Goal: Task Accomplishment & Management: Manage account settings

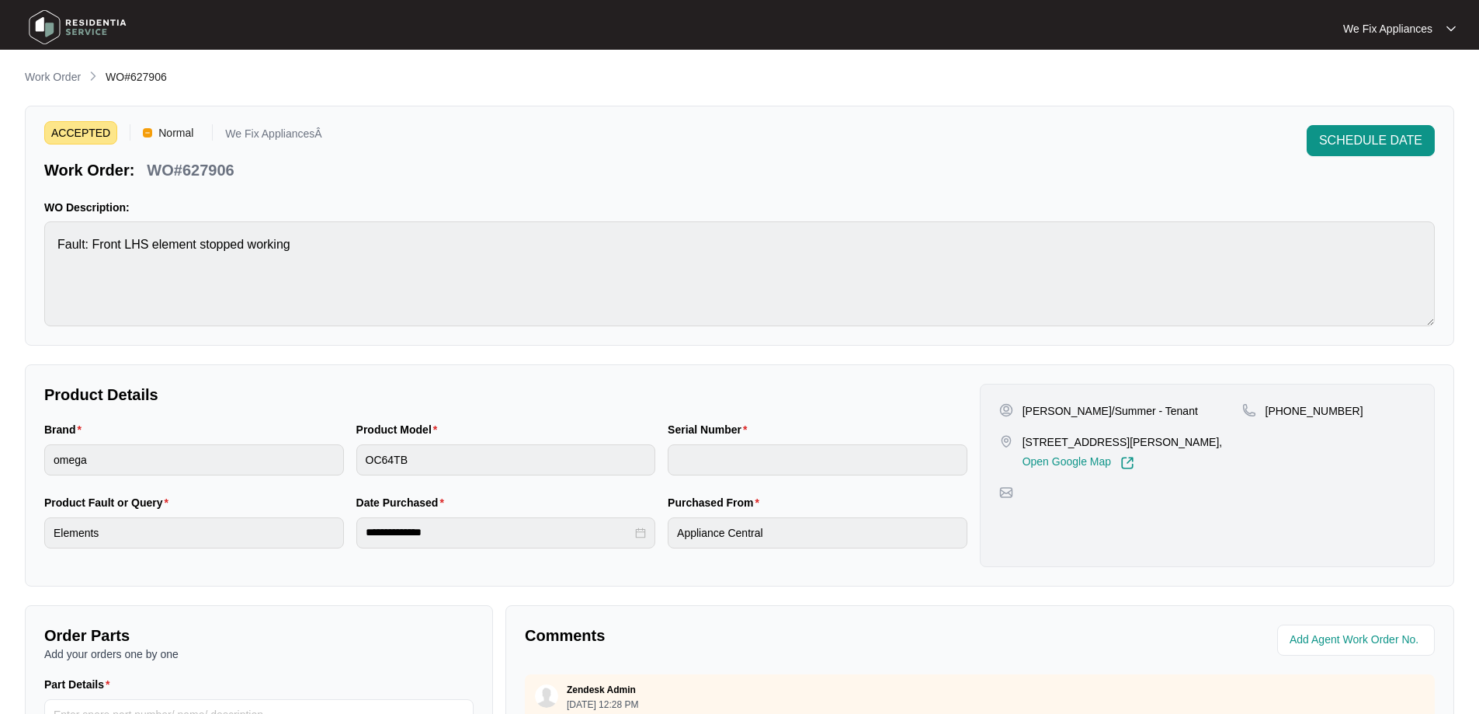
click at [83, 32] on img at bounding box center [77, 27] width 109 height 47
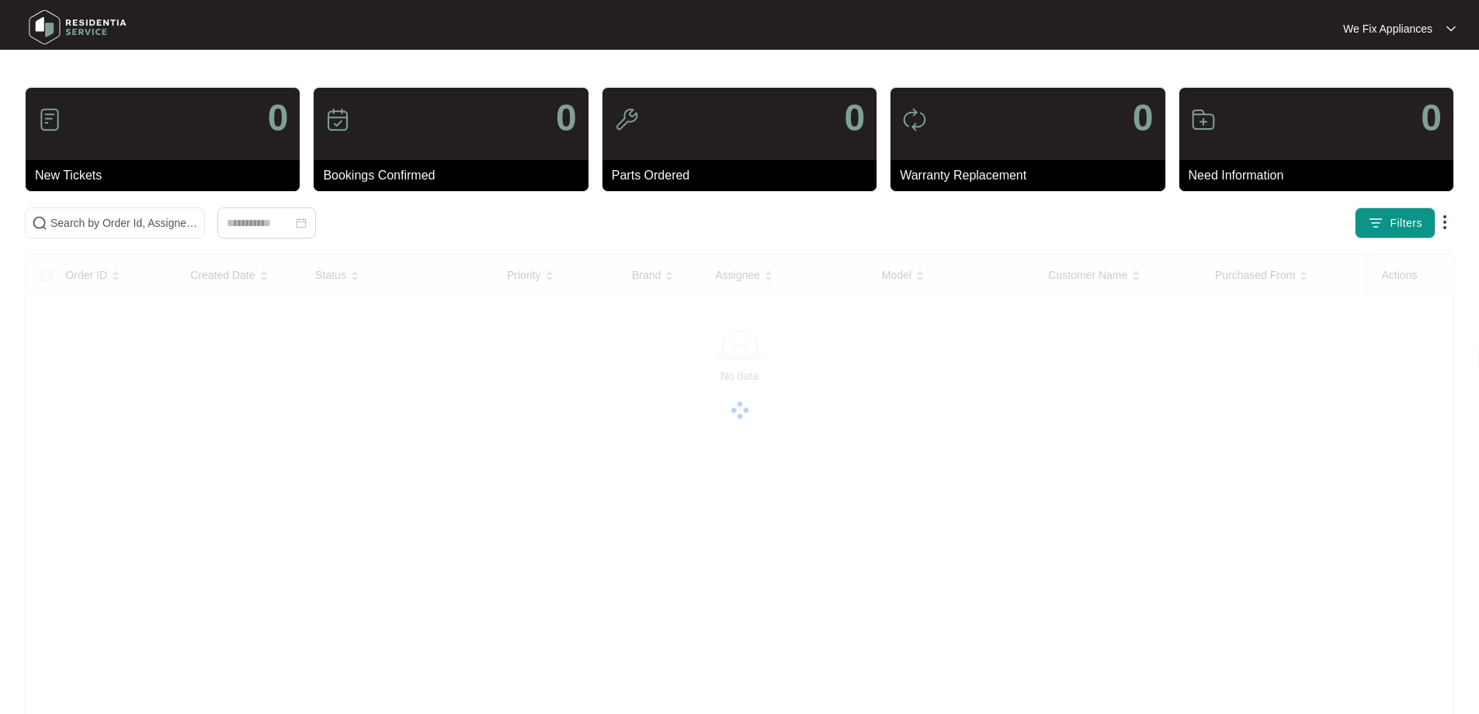
click at [110, 15] on img at bounding box center [77, 27] width 109 height 47
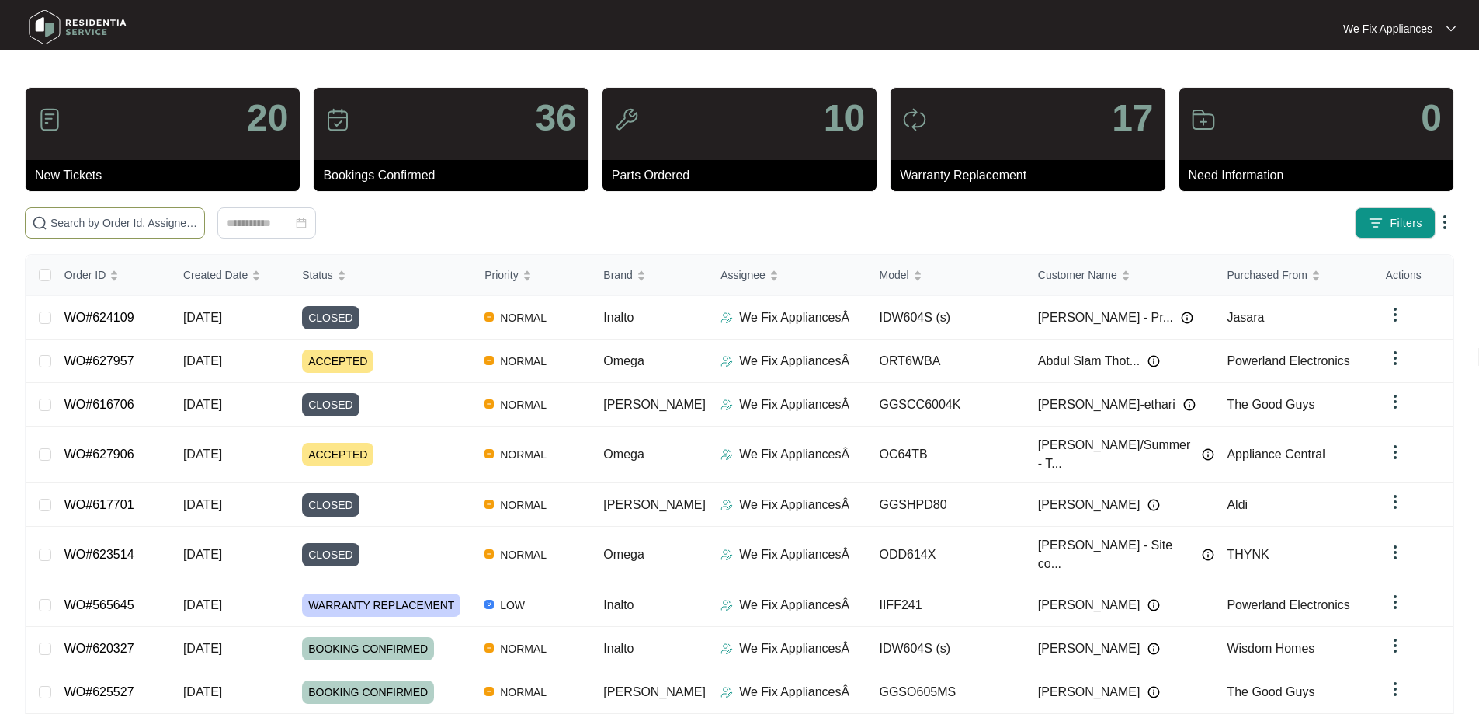
paste input "627957"
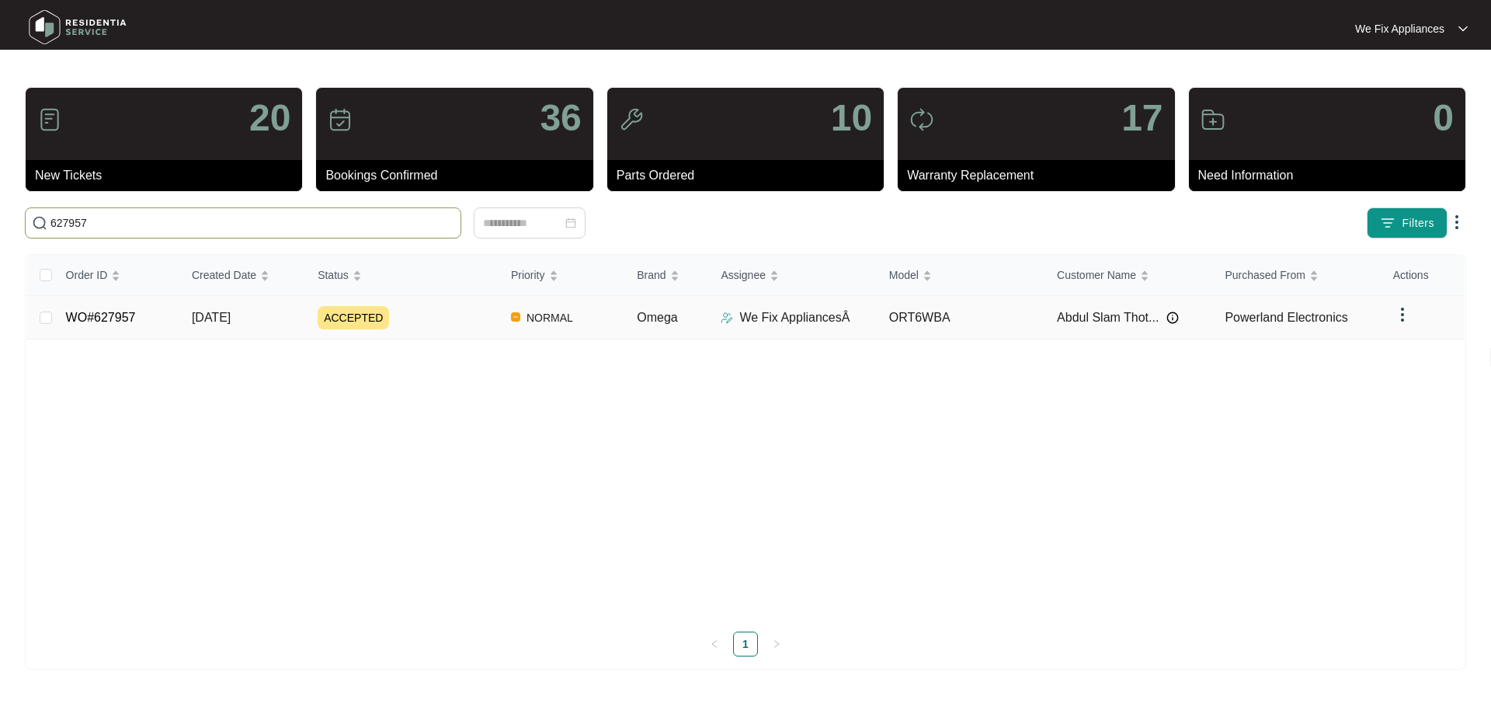
type input "627957"
click at [92, 314] on link "WO#627957" at bounding box center [101, 317] width 70 height 13
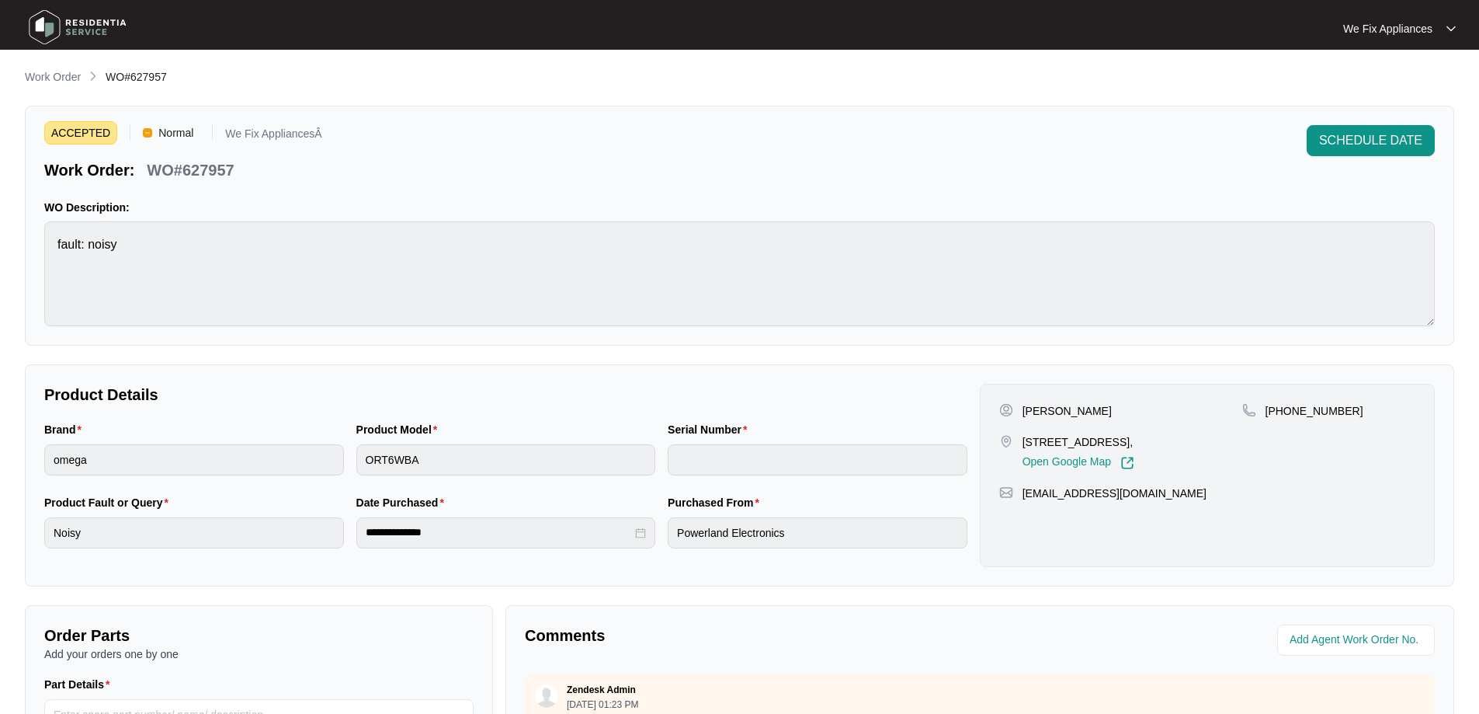
scroll to position [311, 0]
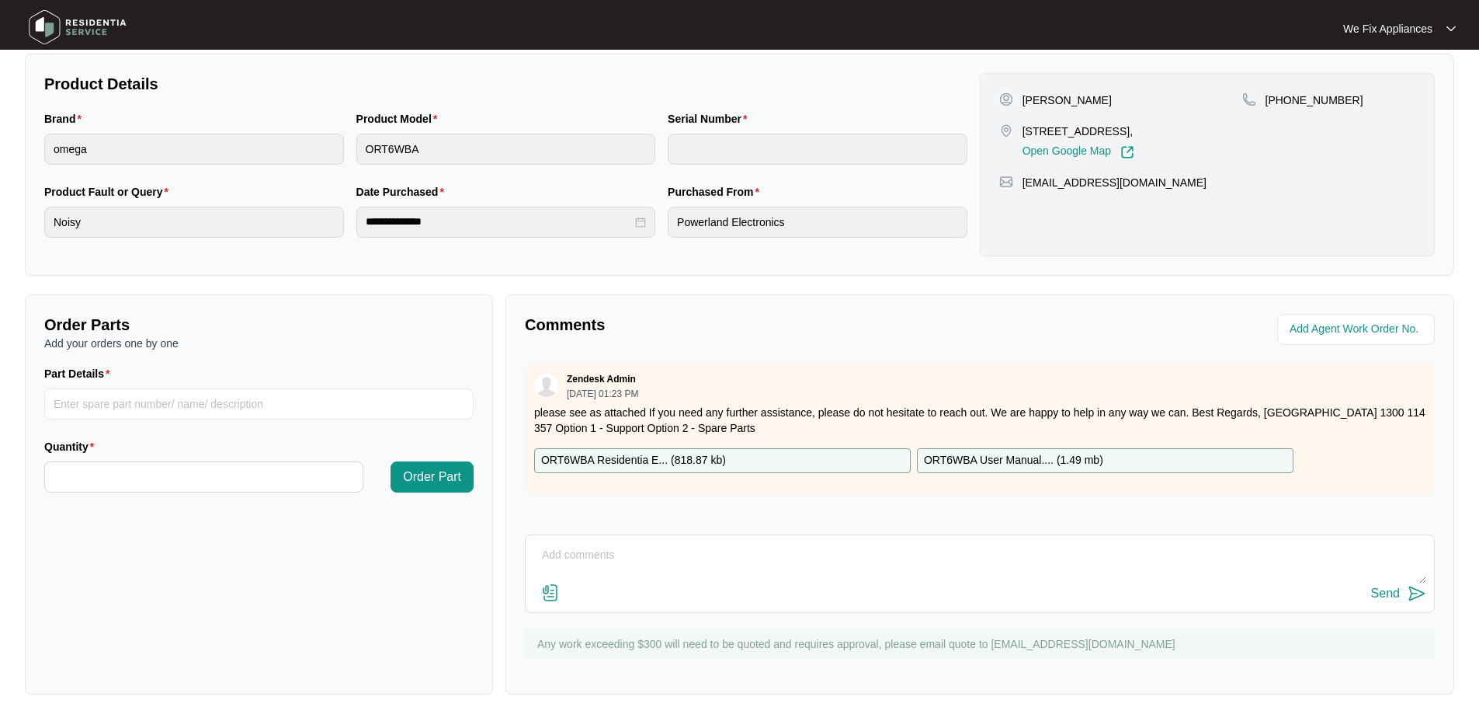
click at [779, 577] on textarea at bounding box center [980, 563] width 893 height 40
type textarea "l"
type textarea "h"
type textarea "Hi guys, left msg thank you."
click at [1396, 589] on div "Send" at bounding box center [1385, 593] width 29 height 14
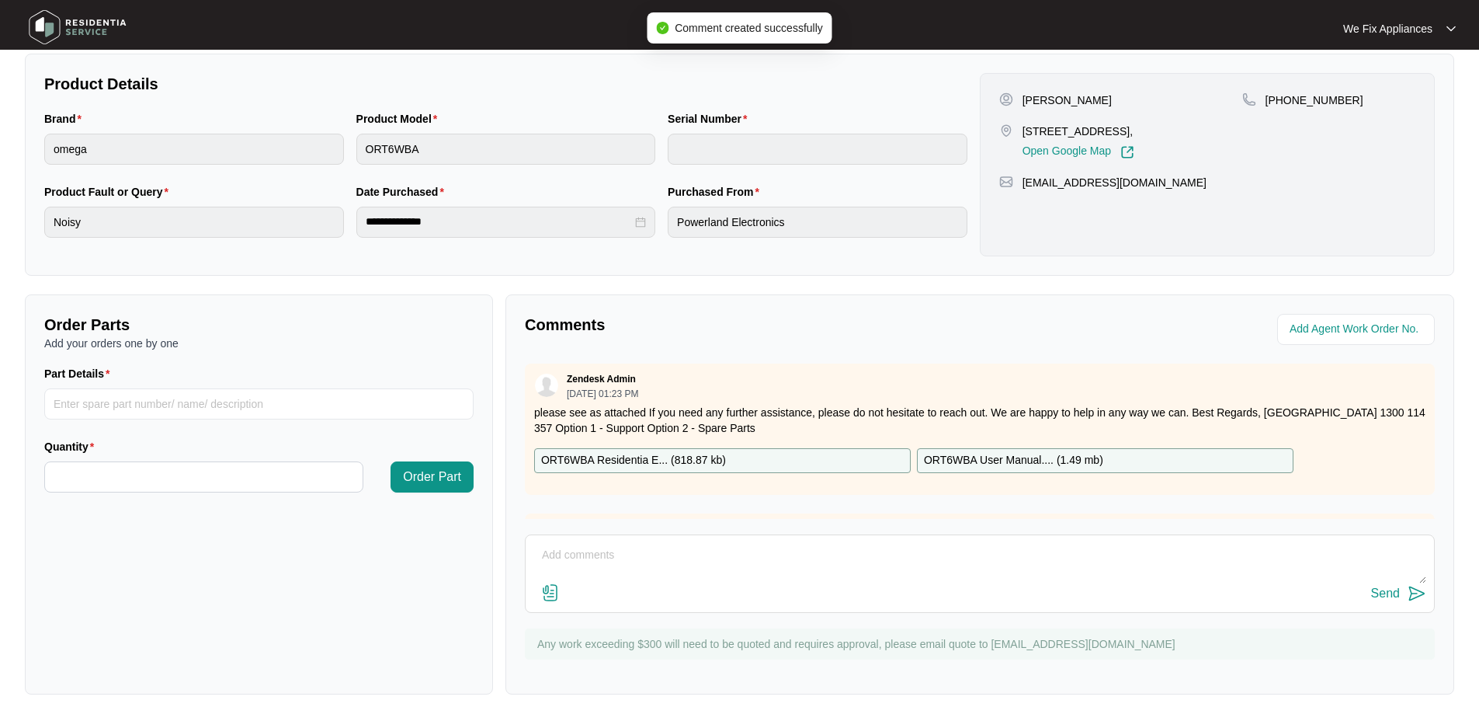
click at [60, 31] on img at bounding box center [77, 27] width 109 height 47
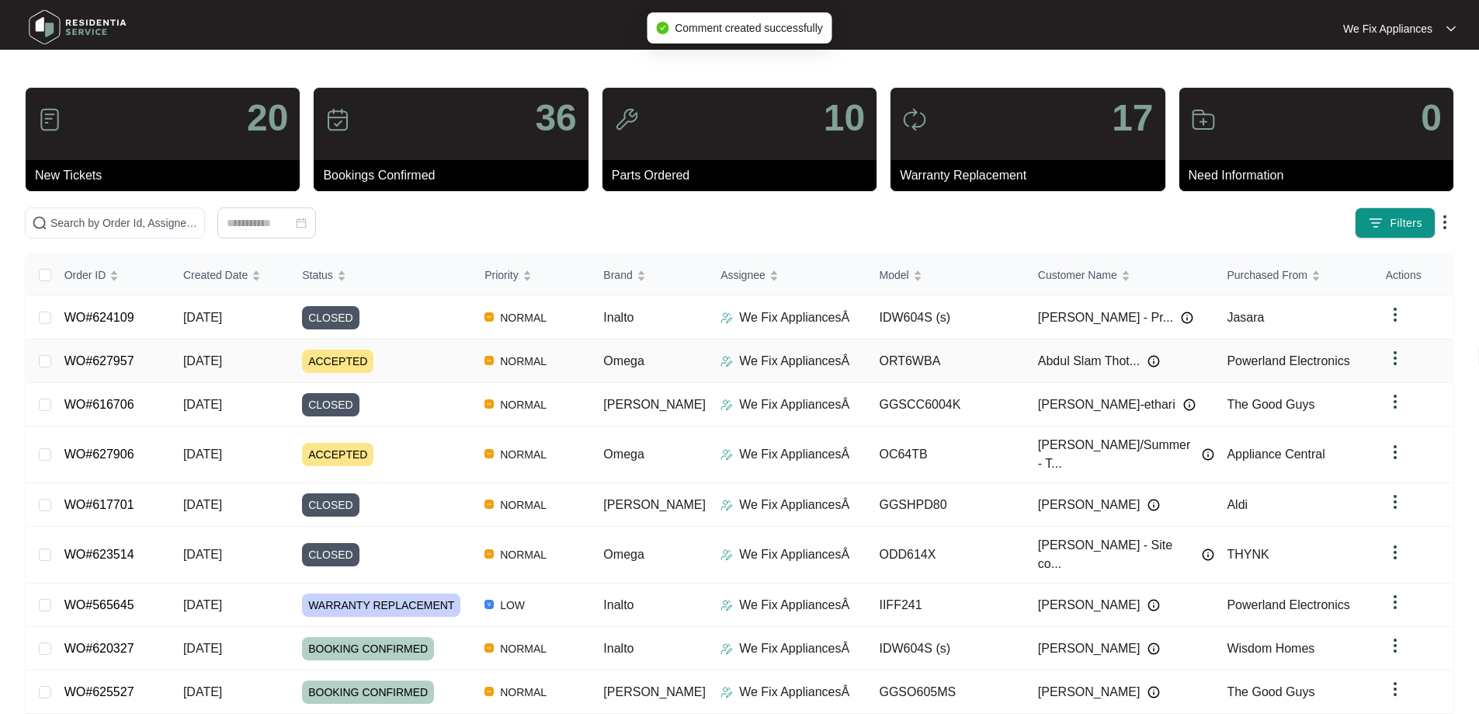
click at [131, 360] on link "WO#627957" at bounding box center [99, 360] width 70 height 13
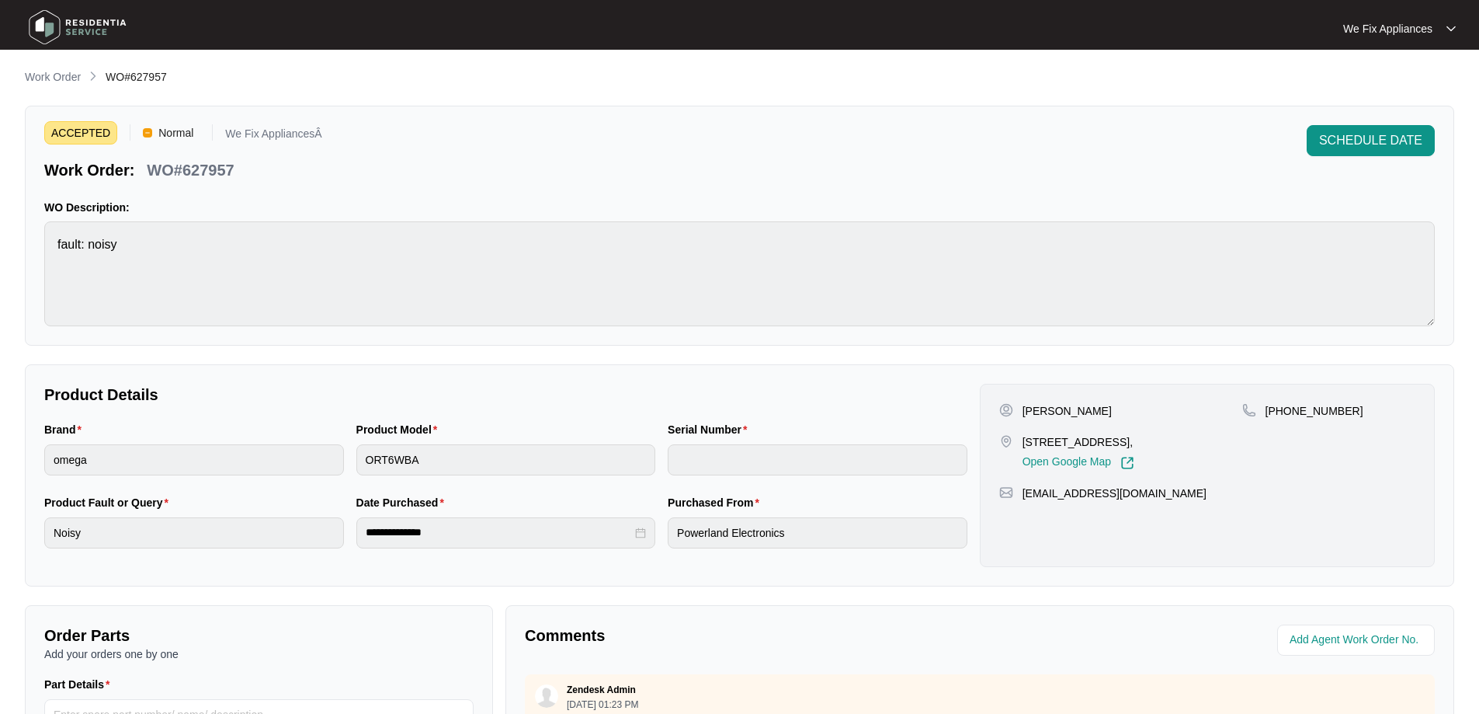
click at [98, 24] on img at bounding box center [77, 27] width 109 height 47
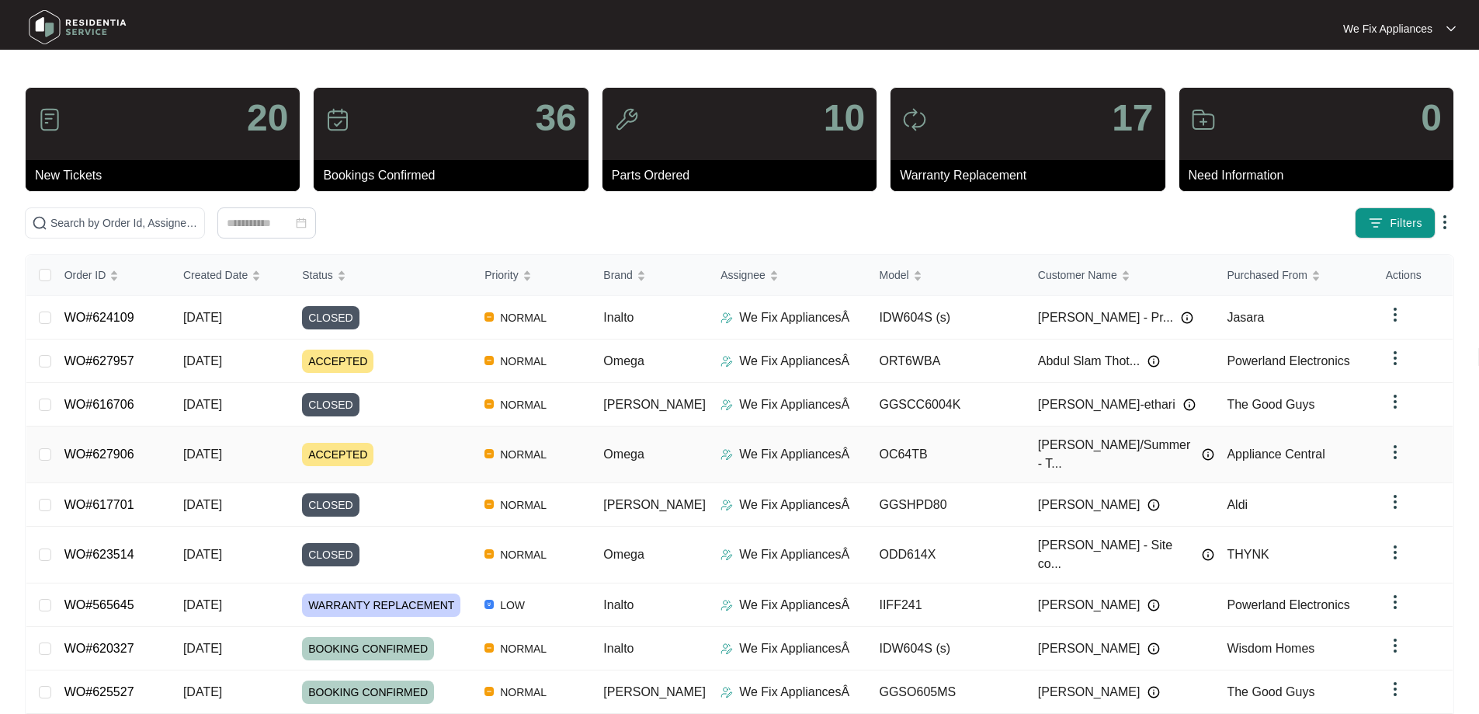
click at [98, 436] on td "WO#627906" at bounding box center [111, 454] width 119 height 57
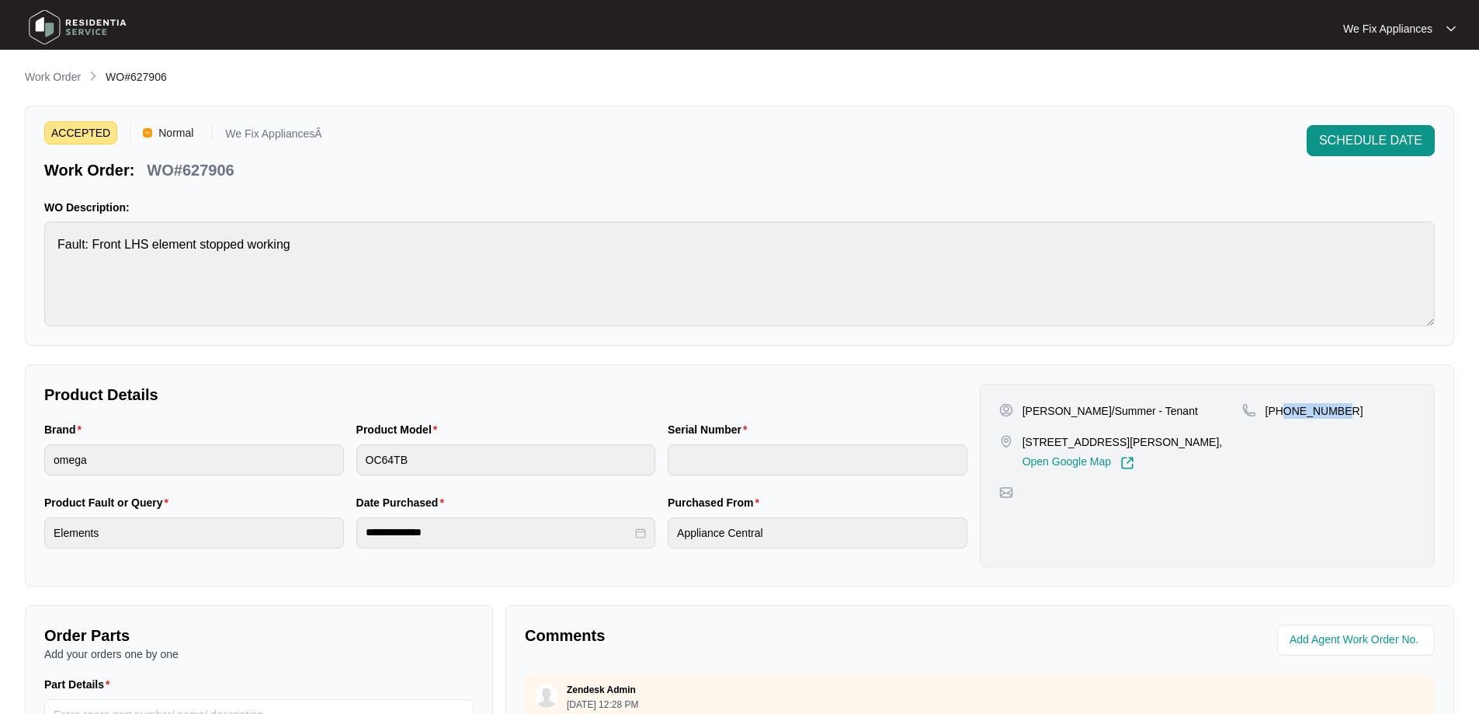
drag, startPoint x: 1346, startPoint y: 414, endPoint x: 1285, endPoint y: 410, distance: 60.7
click at [1285, 410] on div "[PHONE_NUMBER]" at bounding box center [1329, 411] width 173 height 16
copy p "480654622"
drag, startPoint x: 230, startPoint y: 163, endPoint x: 189, endPoint y: 165, distance: 41.2
click at [189, 165] on p "WO#627906" at bounding box center [190, 170] width 87 height 22
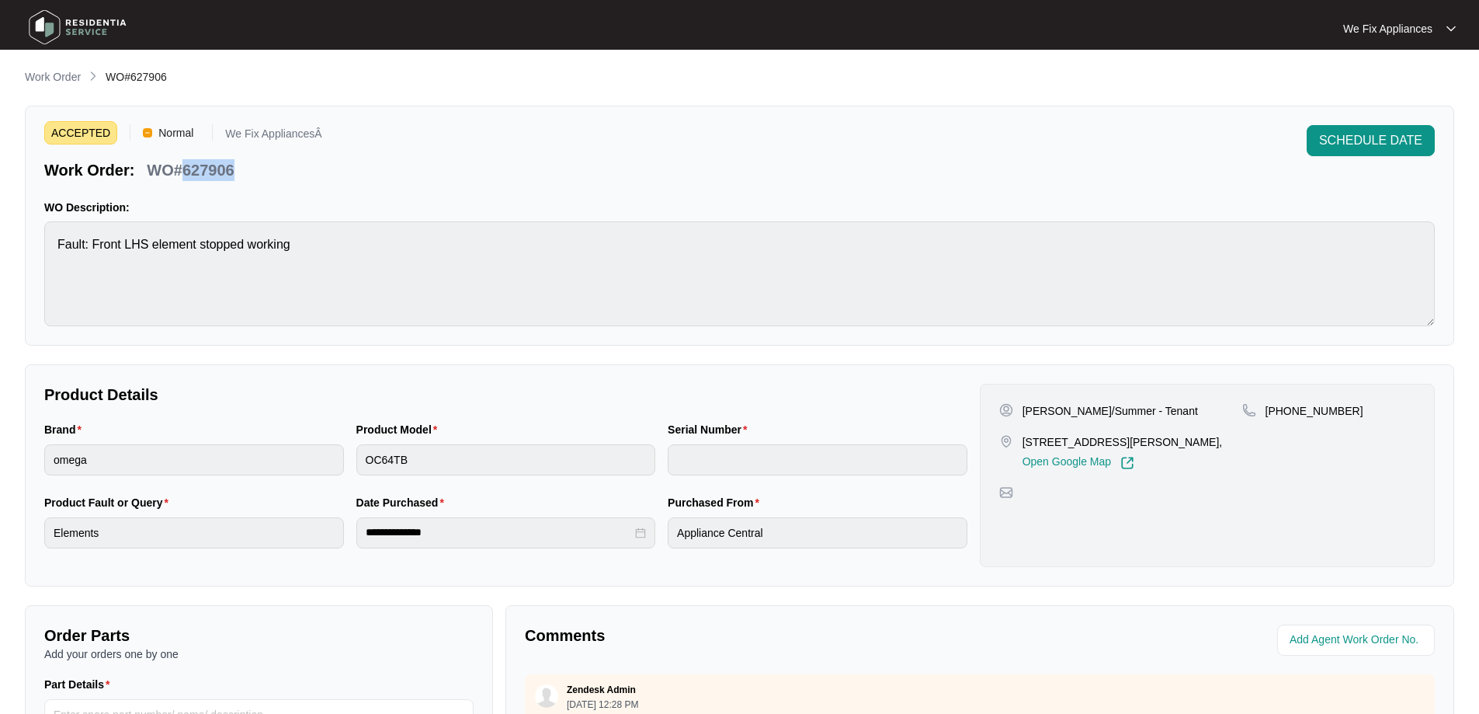
drag, startPoint x: 235, startPoint y: 170, endPoint x: 185, endPoint y: 175, distance: 50.7
click at [185, 175] on div "WO#627906" at bounding box center [190, 167] width 99 height 27
copy p "627906"
click at [23, 264] on main "**********" at bounding box center [739, 515] width 1479 height 1030
drag, startPoint x: 1090, startPoint y: 409, endPoint x: 1051, endPoint y: 412, distance: 38.9
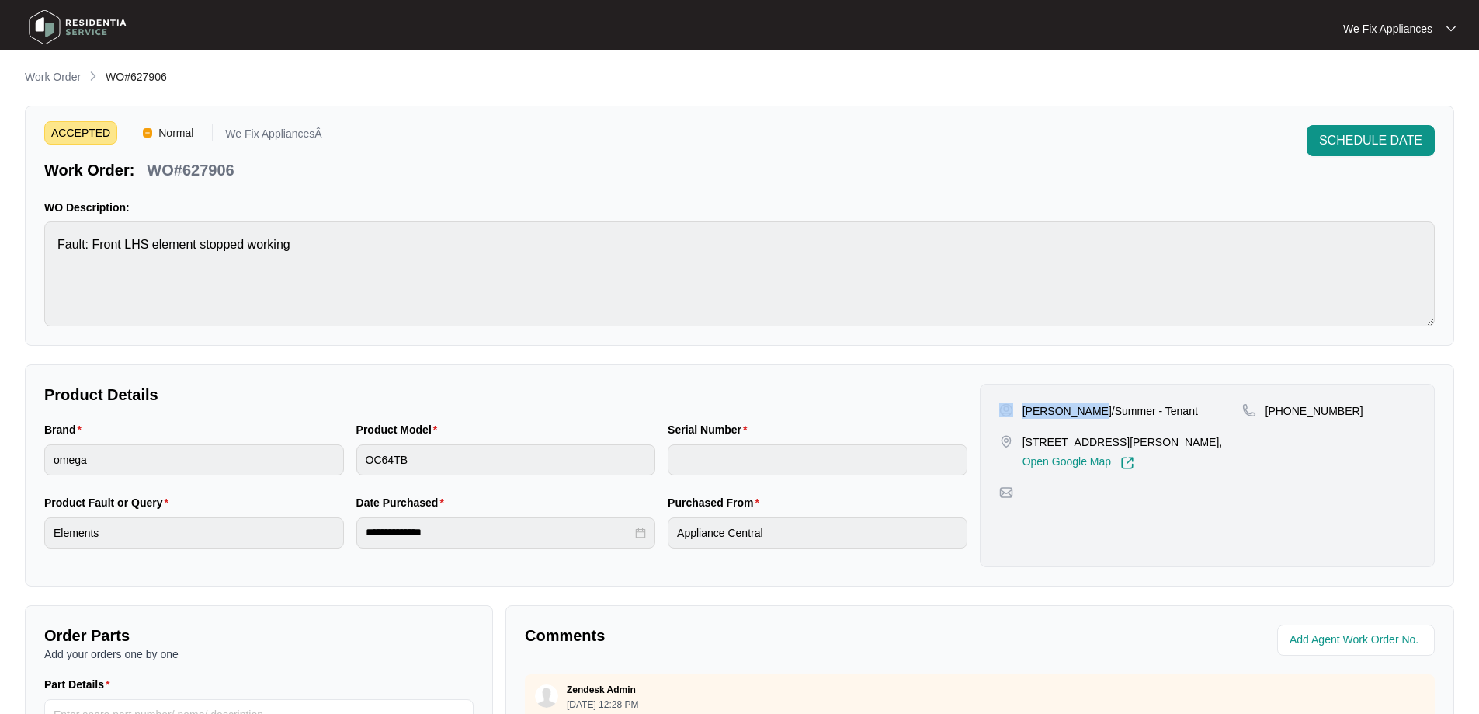
click at [1021, 410] on div "[PERSON_NAME]/Summer - Tenant" at bounding box center [1120, 411] width 243 height 16
copy p "[PERSON_NAME]/Summer"
drag, startPoint x: 1137, startPoint y: 442, endPoint x: 1020, endPoint y: 448, distance: 117.4
click at [1020, 448] on div "[STREET_ADDRESS][PERSON_NAME], Open Google Map" at bounding box center [1120, 452] width 243 height 36
copy p "[STREET_ADDRESS][PERSON_NAME]"
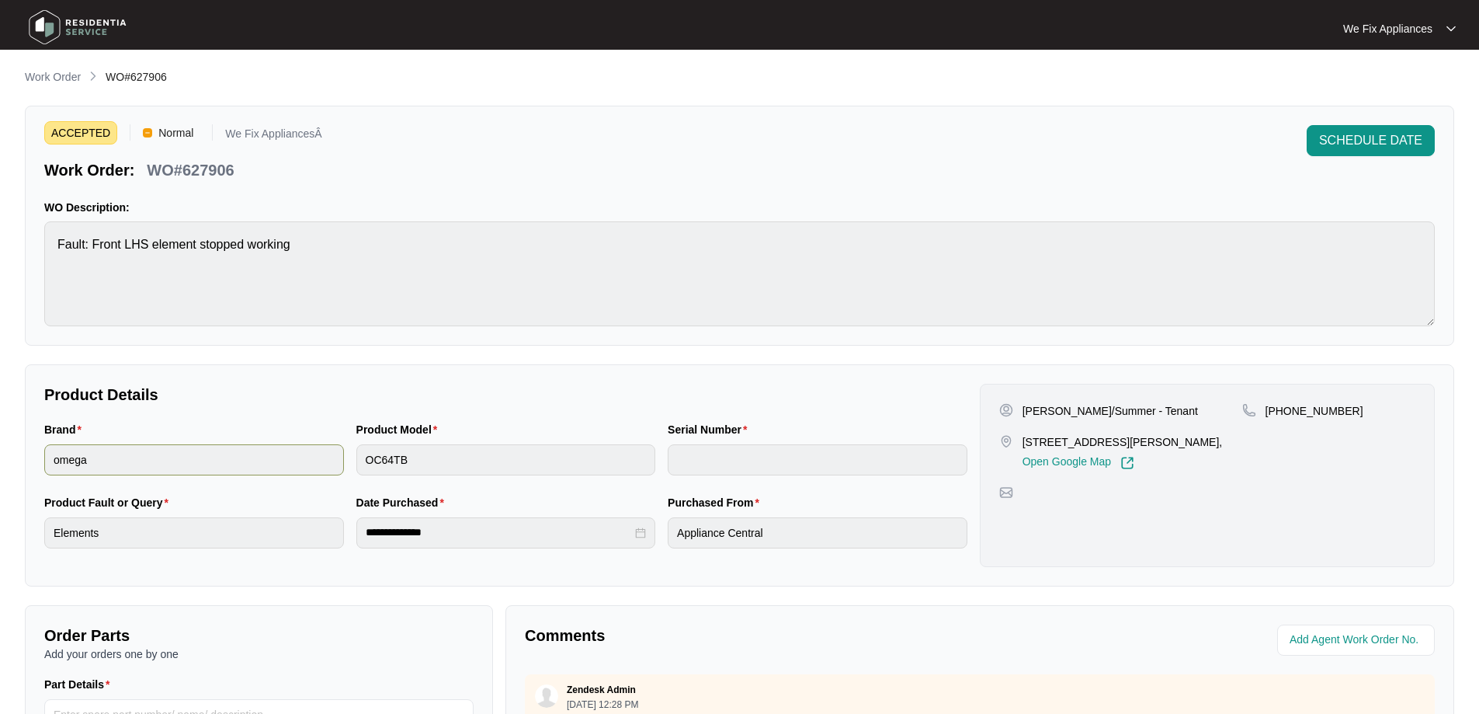
click at [315, 462] on div "Brand omega Product Model OC64TB Serial Number" at bounding box center [506, 457] width 936 height 73
click at [1351, 409] on div "[PHONE_NUMBER]" at bounding box center [1329, 411] width 173 height 16
drag, startPoint x: 1347, startPoint y: 411, endPoint x: 1285, endPoint y: 415, distance: 62.3
click at [1285, 415] on div "[PHONE_NUMBER]" at bounding box center [1329, 411] width 173 height 16
copy p "480654622"
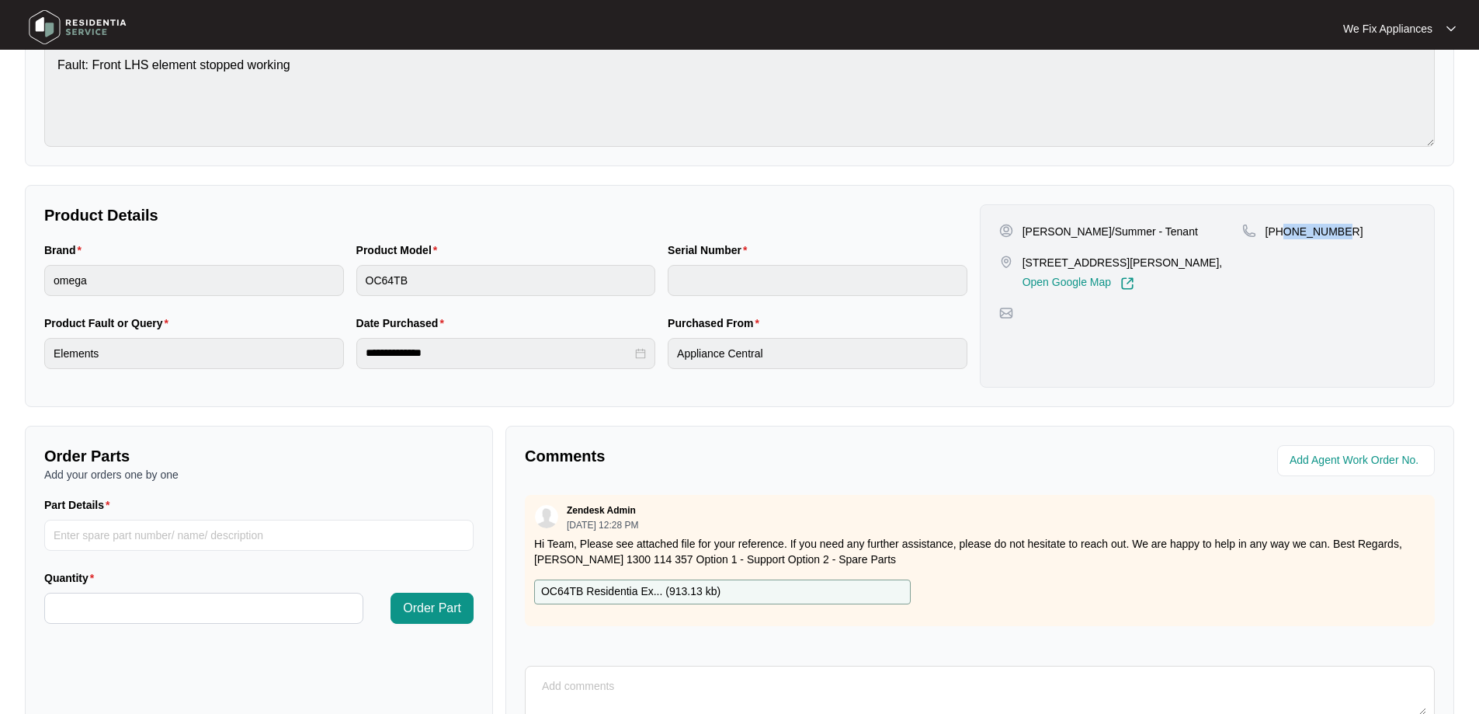
scroll to position [317, 0]
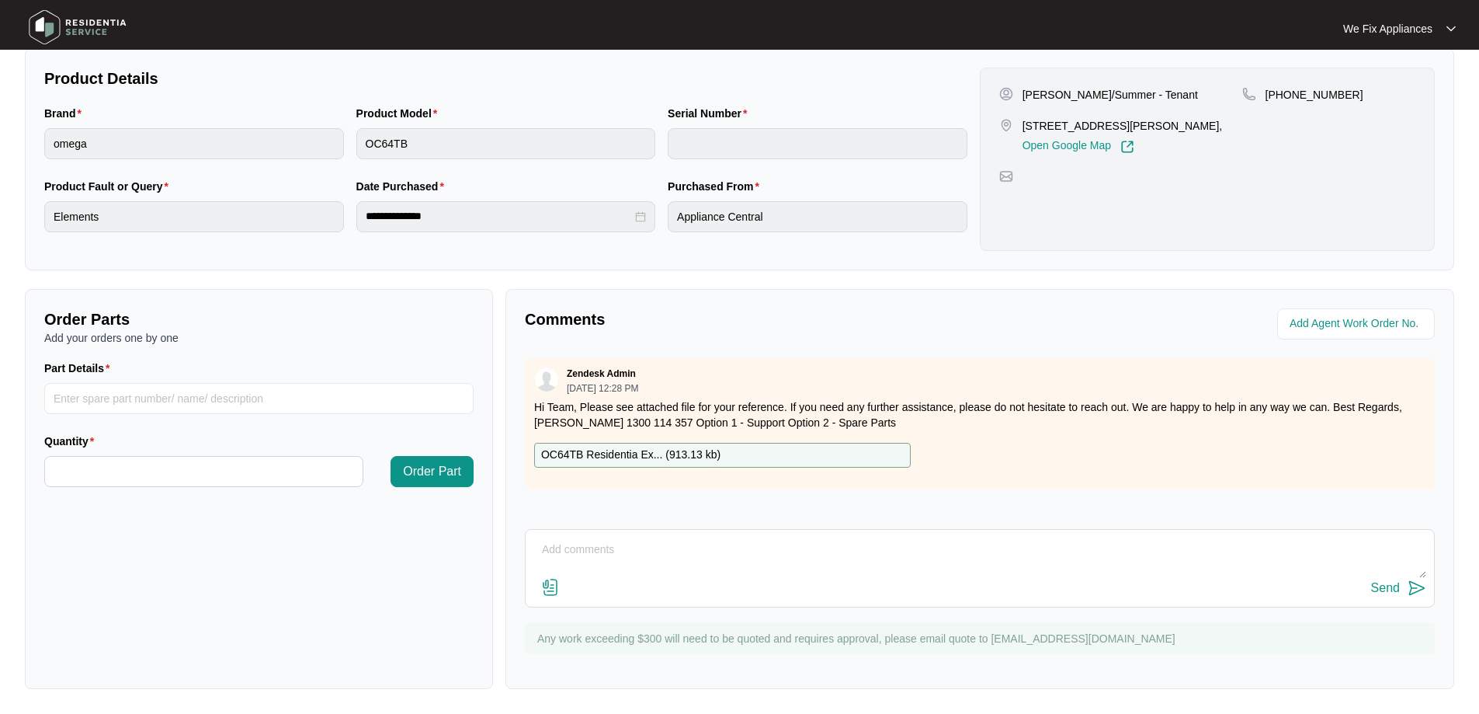
click at [705, 575] on textarea at bounding box center [980, 557] width 893 height 40
type textarea "Hi team, left msg for customer thank you."
click at [1385, 578] on button "Send" at bounding box center [1398, 588] width 55 height 21
click at [86, 16] on img at bounding box center [77, 27] width 109 height 47
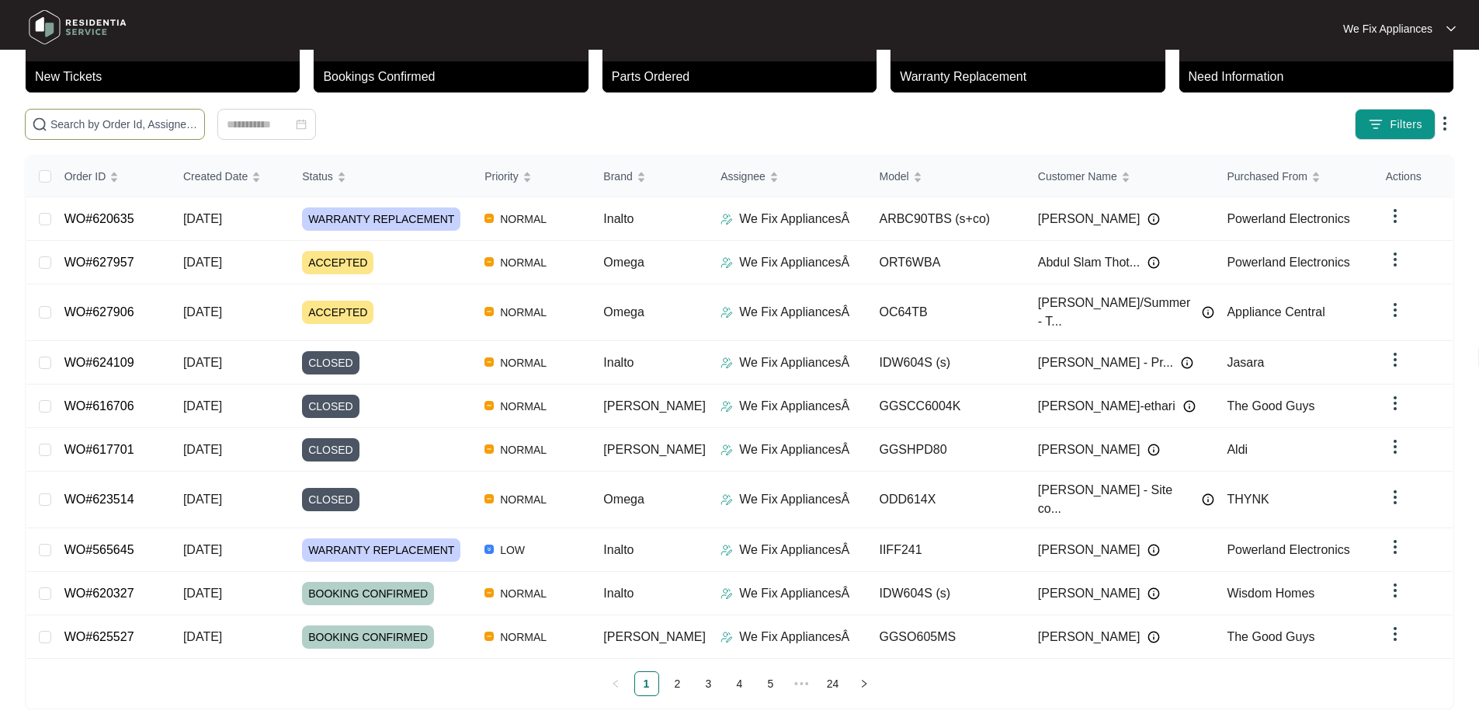
scroll to position [85, 0]
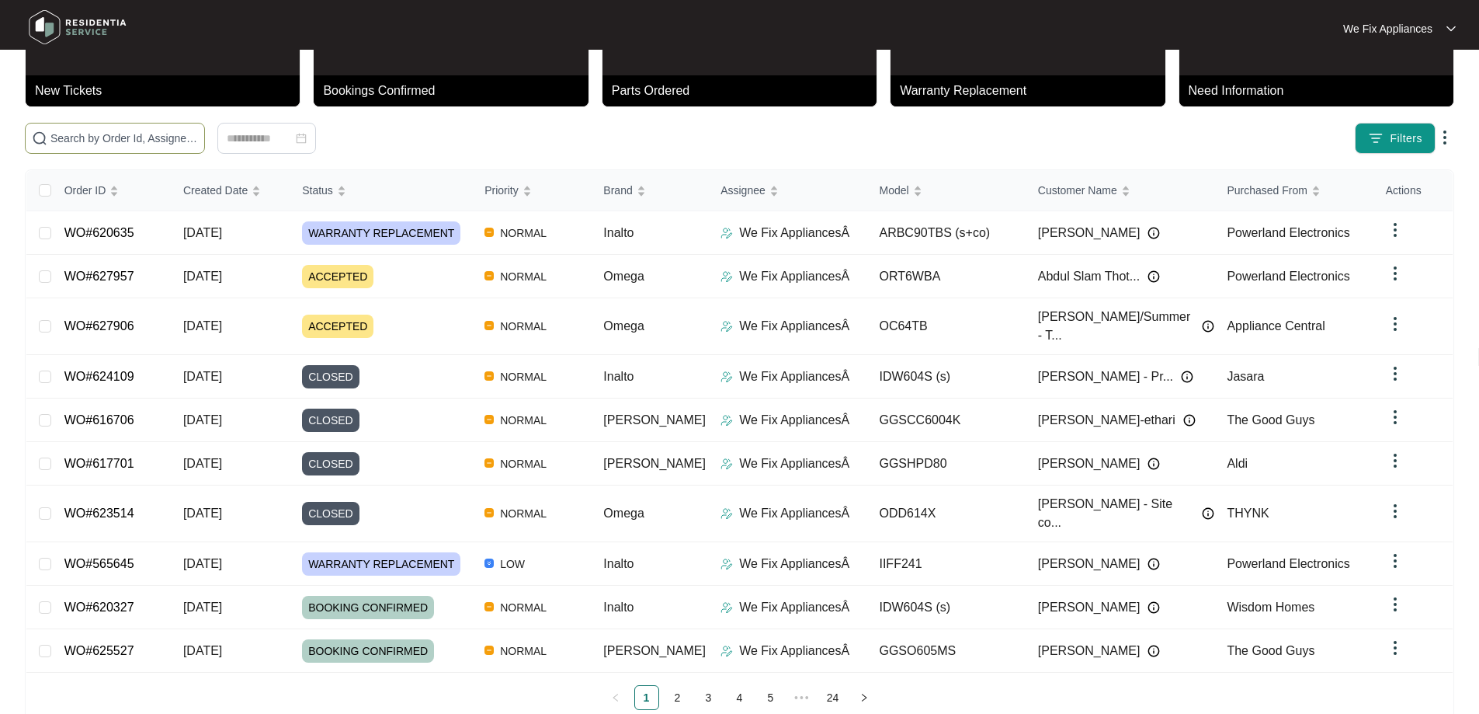
paste input "627906"
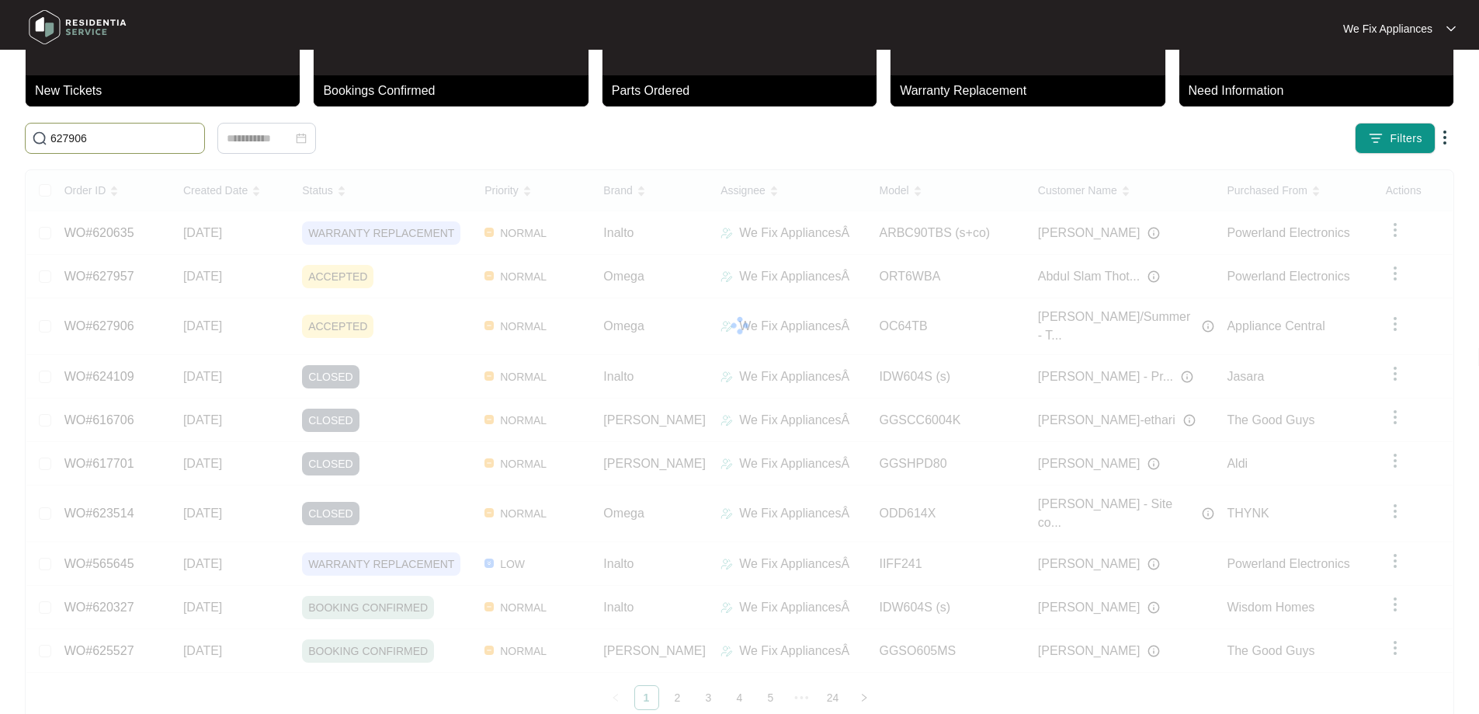
scroll to position [0, 0]
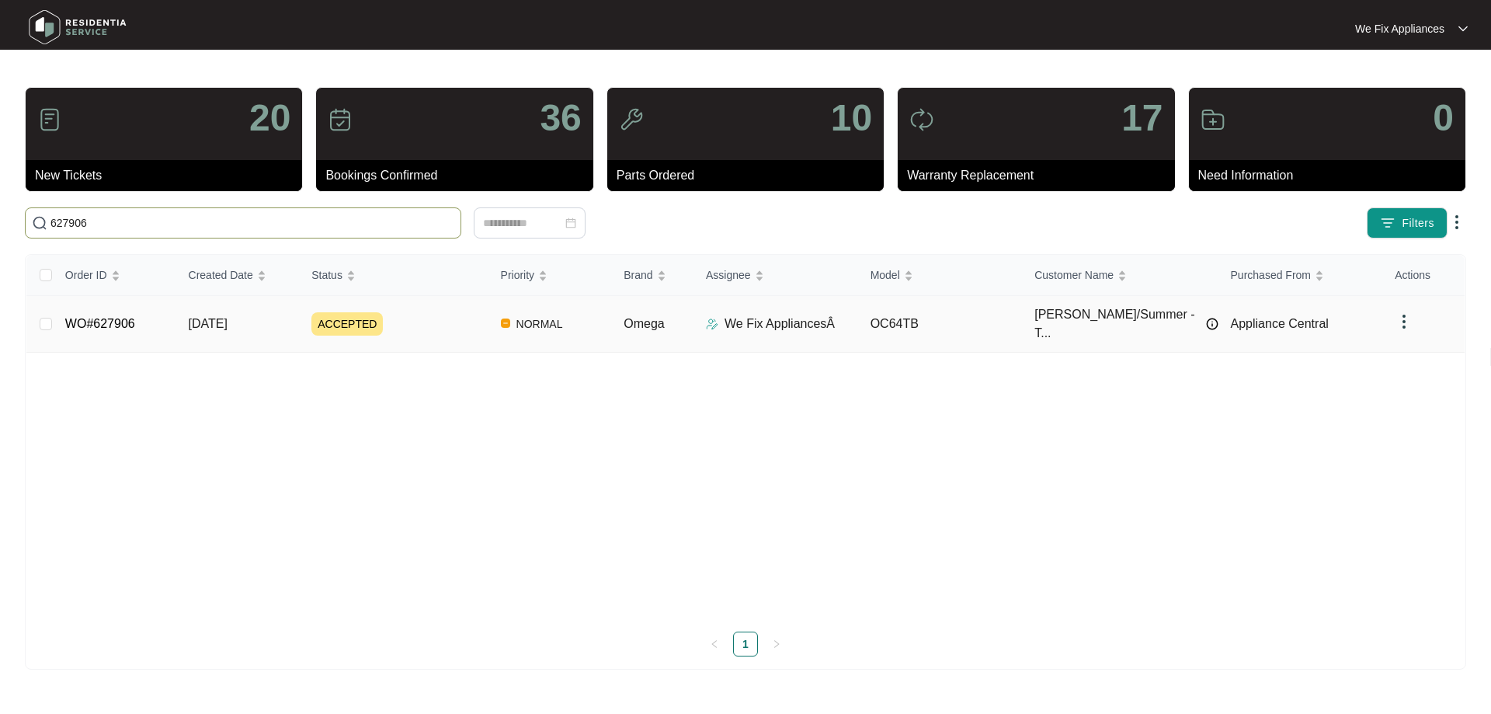
type input "627906"
click at [116, 318] on link "WO#627906" at bounding box center [100, 323] width 70 height 13
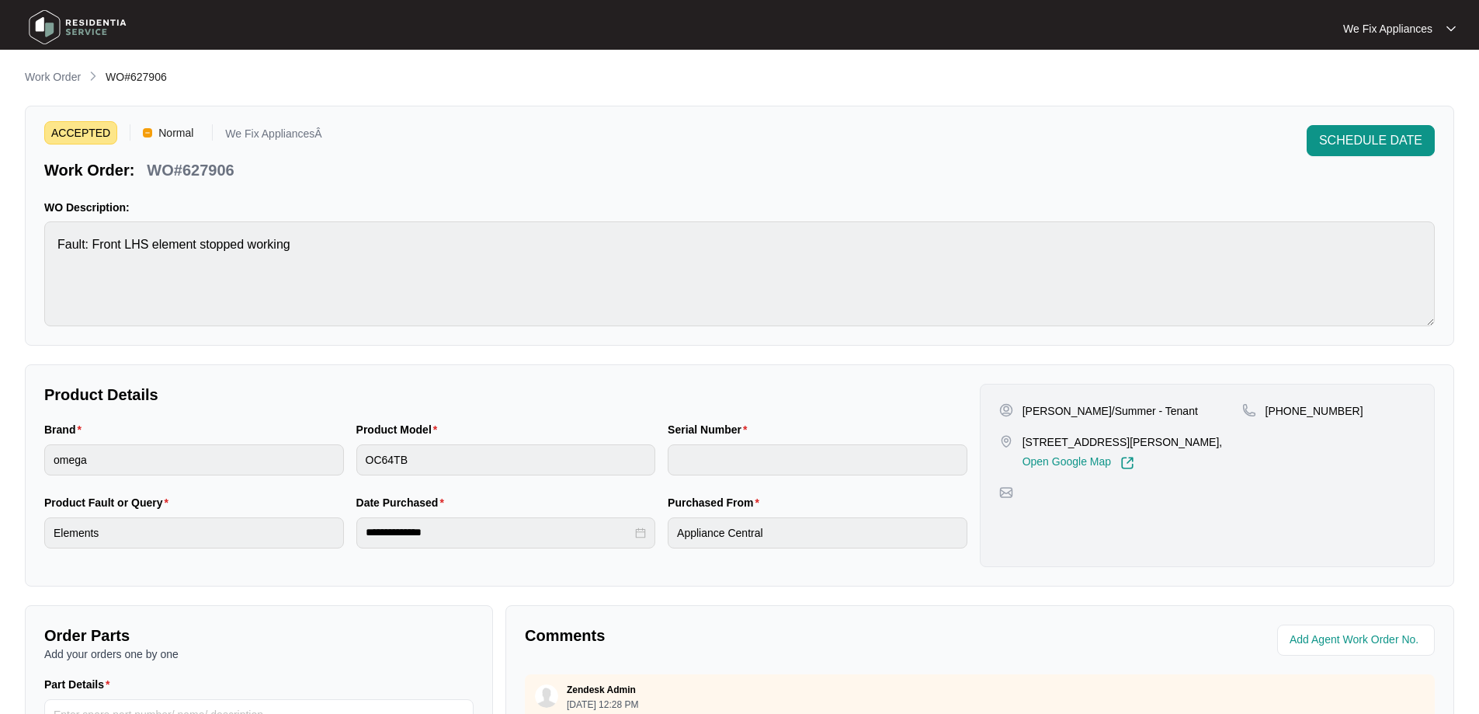
click at [1387, 123] on div "ACCEPTED Normal We Fix AppliancesÂ Work Order: WO#627906 SCHEDULE DATE WO Descr…" at bounding box center [740, 226] width 1430 height 240
click at [1378, 141] on span "SCHEDULE DATE" at bounding box center [1370, 140] width 103 height 19
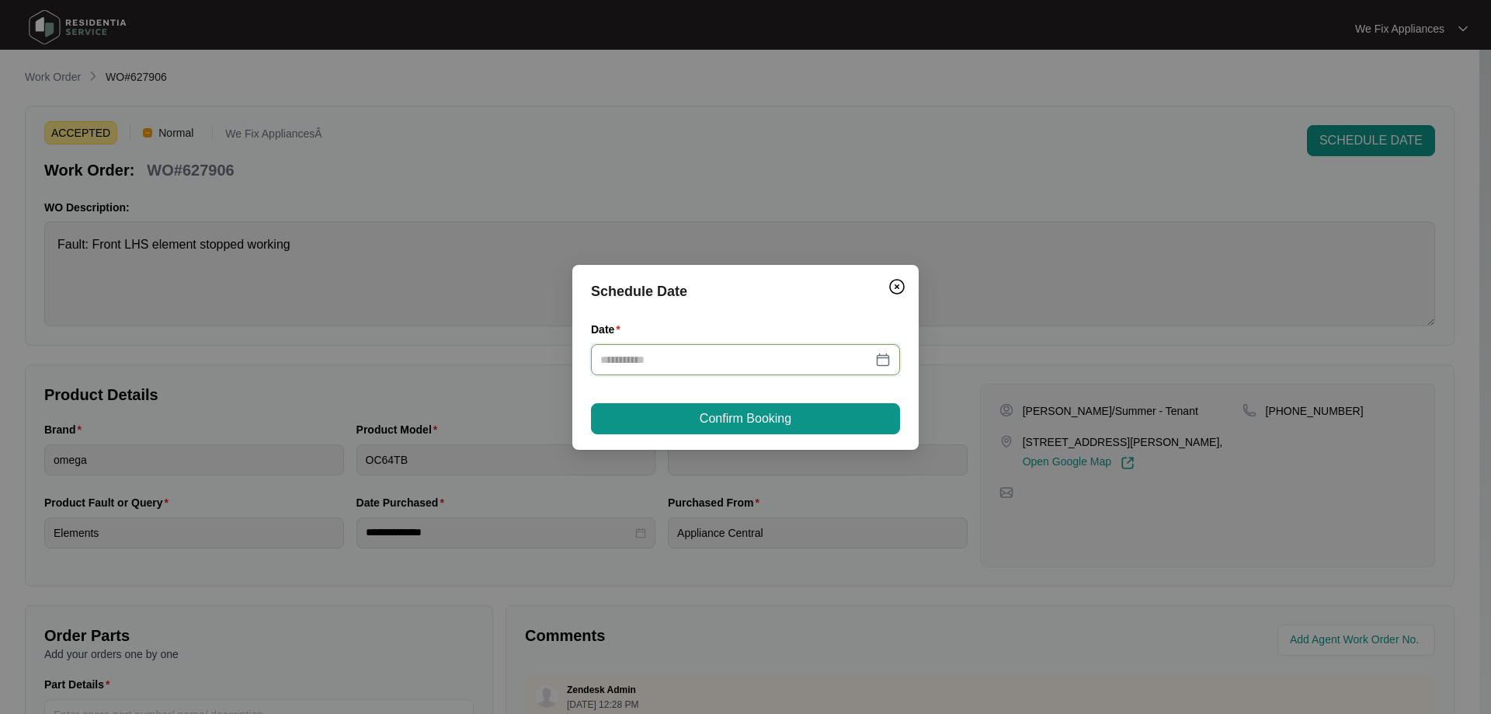
click at [704, 351] on input "Date" at bounding box center [736, 359] width 272 height 17
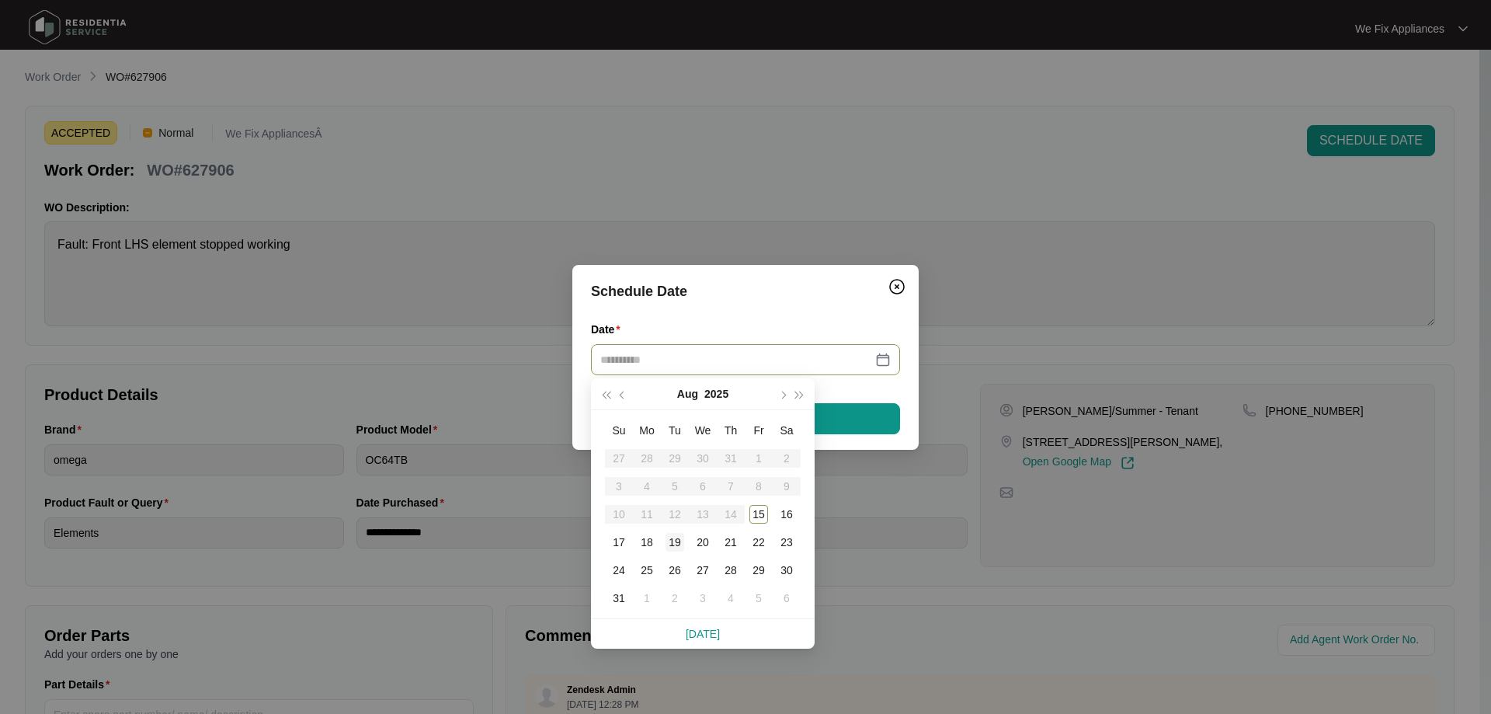
click at [676, 545] on div "19" at bounding box center [675, 542] width 19 height 19
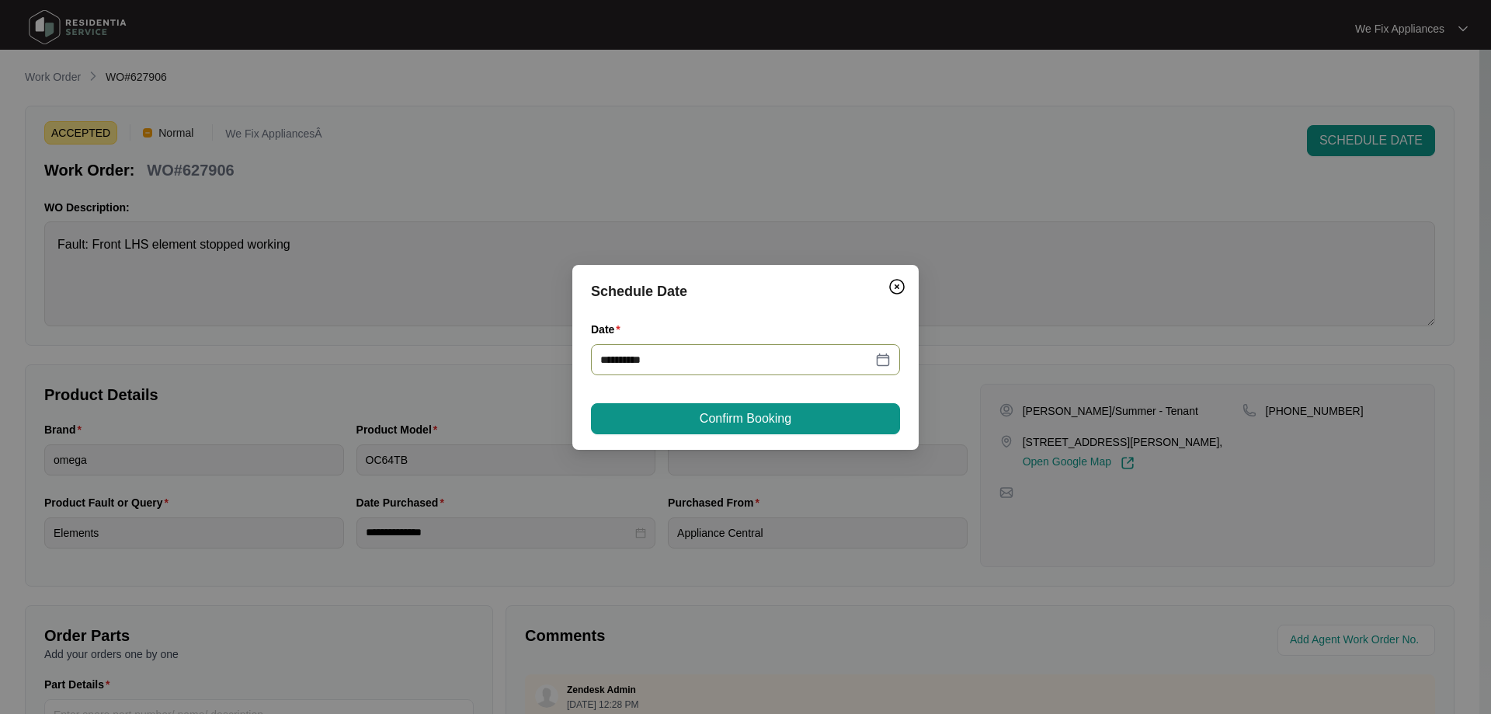
type input "**********"
click at [767, 415] on span "Confirm Booking" at bounding box center [746, 418] width 92 height 19
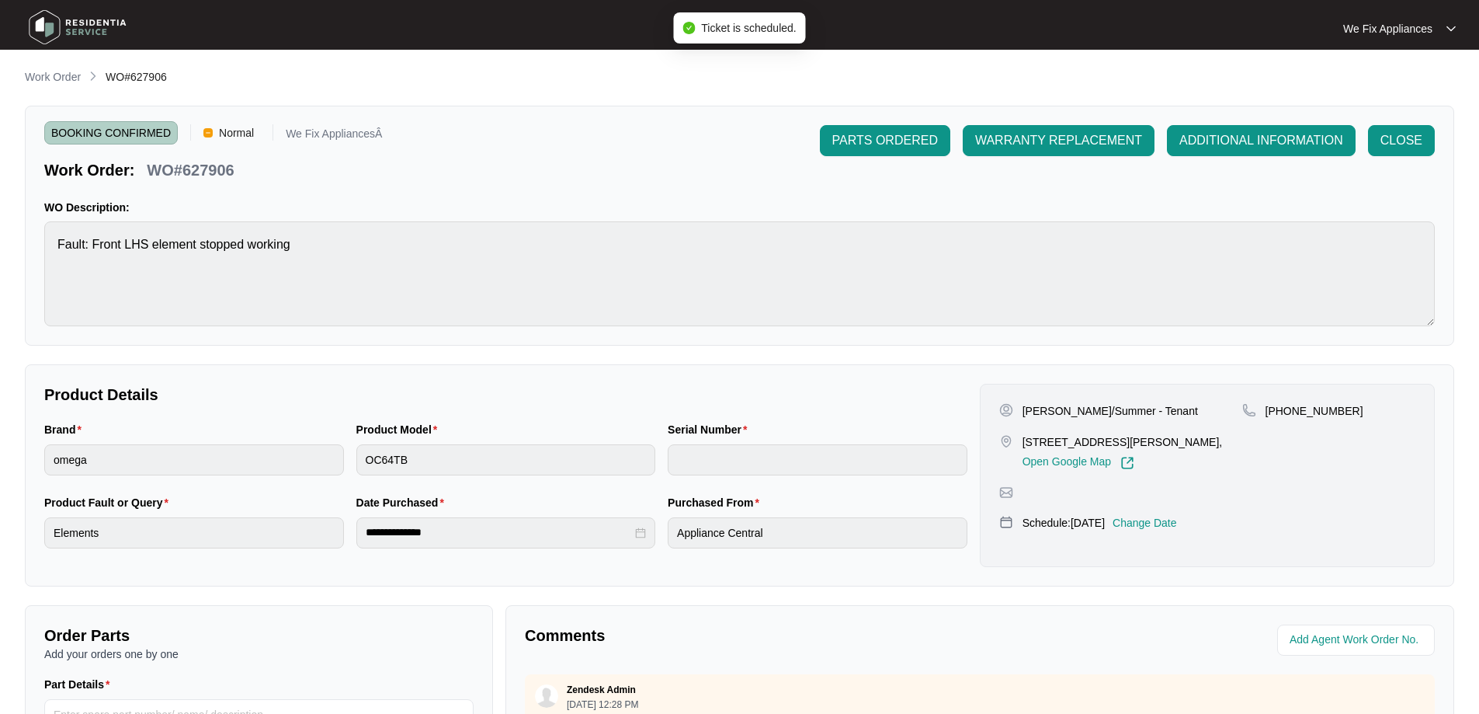
click at [103, 29] on img at bounding box center [77, 27] width 109 height 47
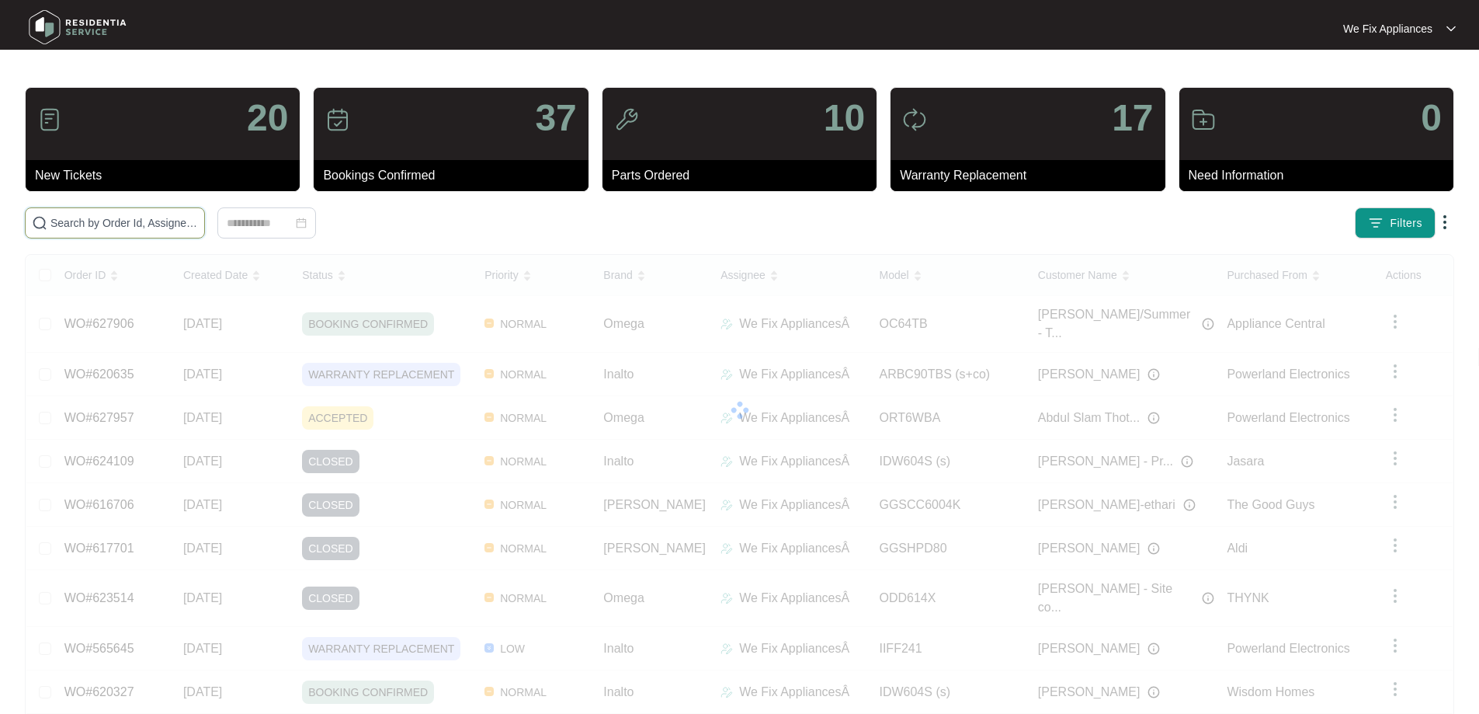
click at [92, 224] on input "text" at bounding box center [124, 222] width 148 height 17
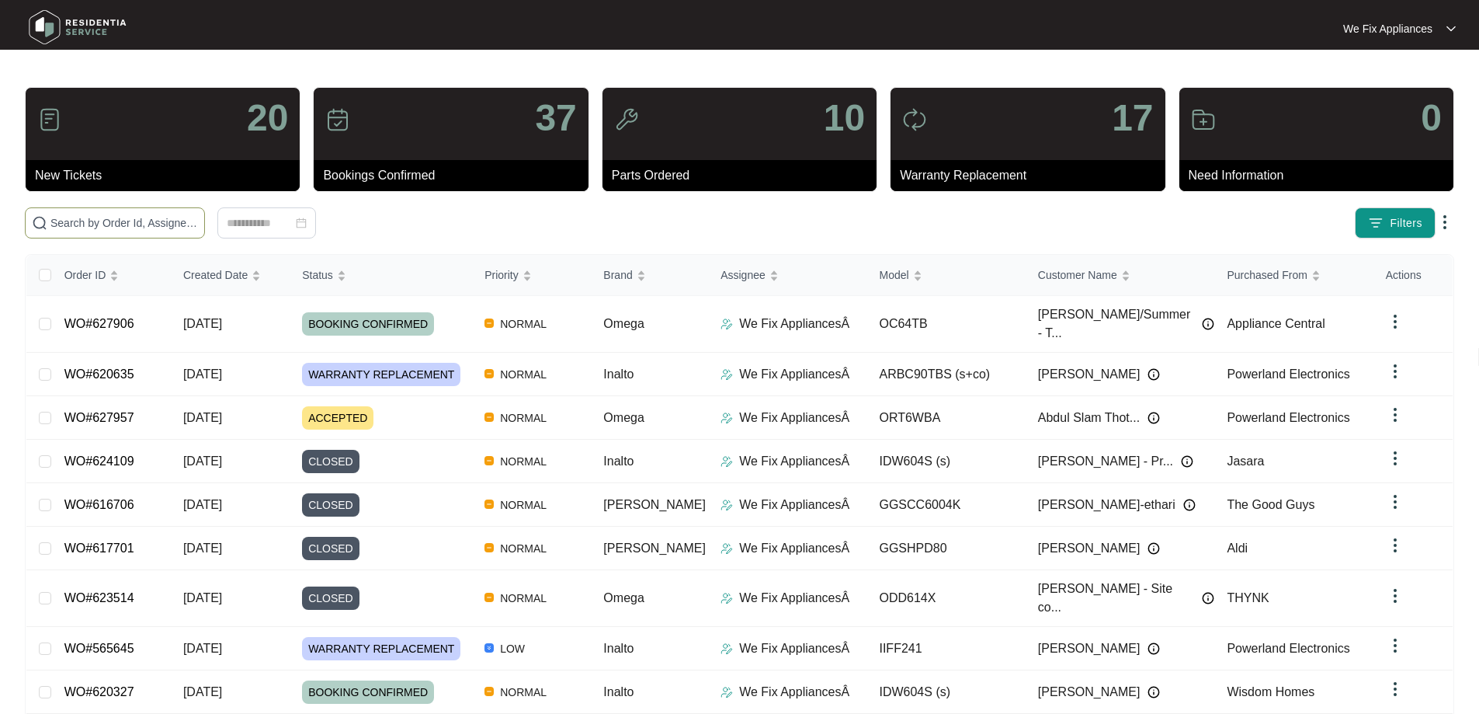
paste input "625561"
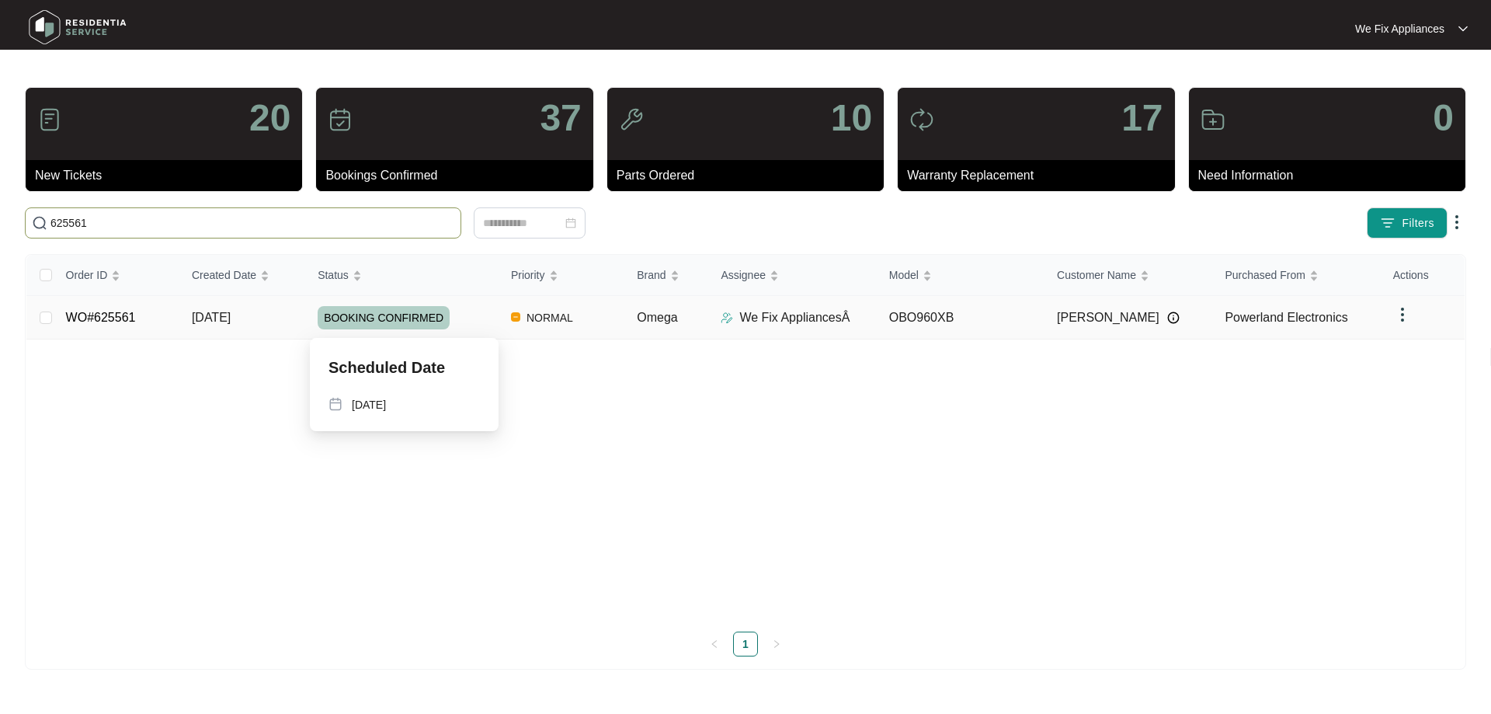
type input "625561"
click at [363, 315] on span "BOOKING CONFIRMED" at bounding box center [384, 317] width 132 height 23
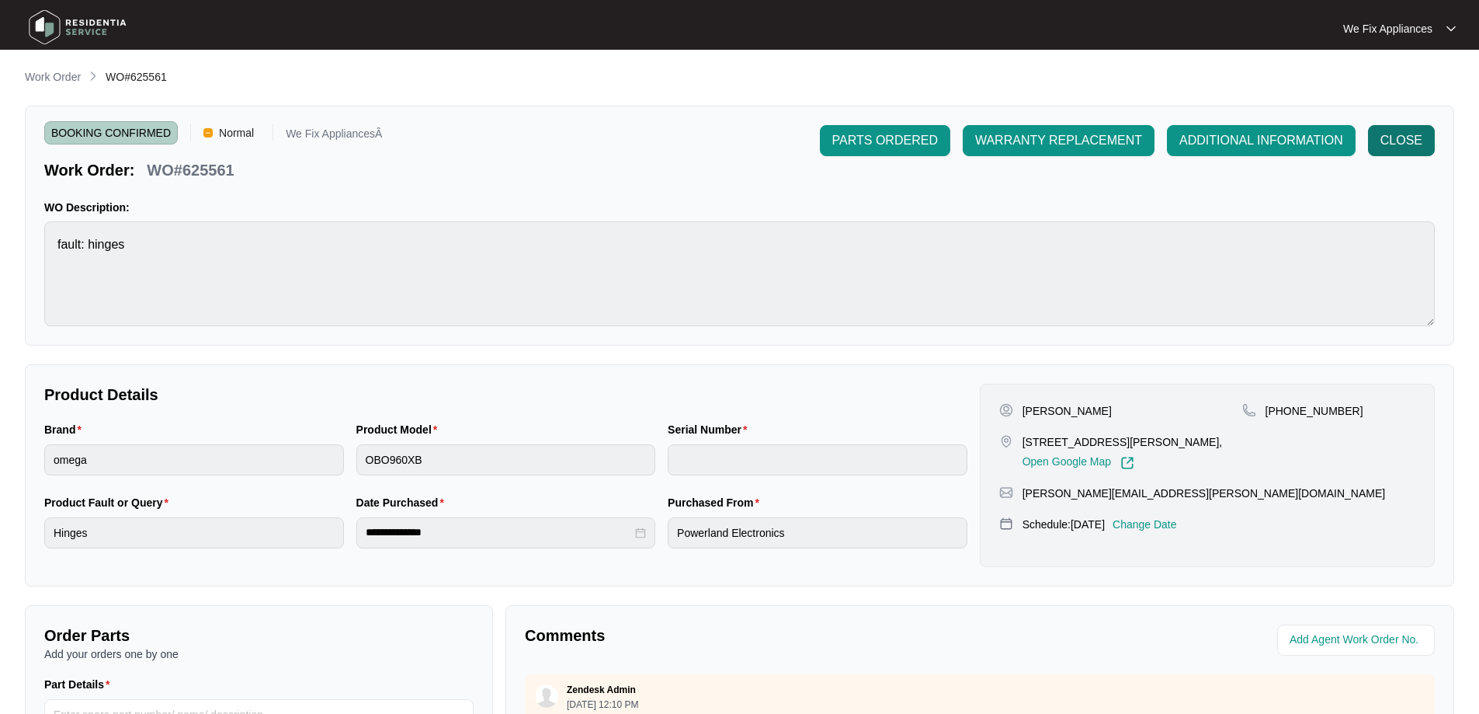
click at [1417, 136] on span "CLOSE" at bounding box center [1402, 140] width 42 height 19
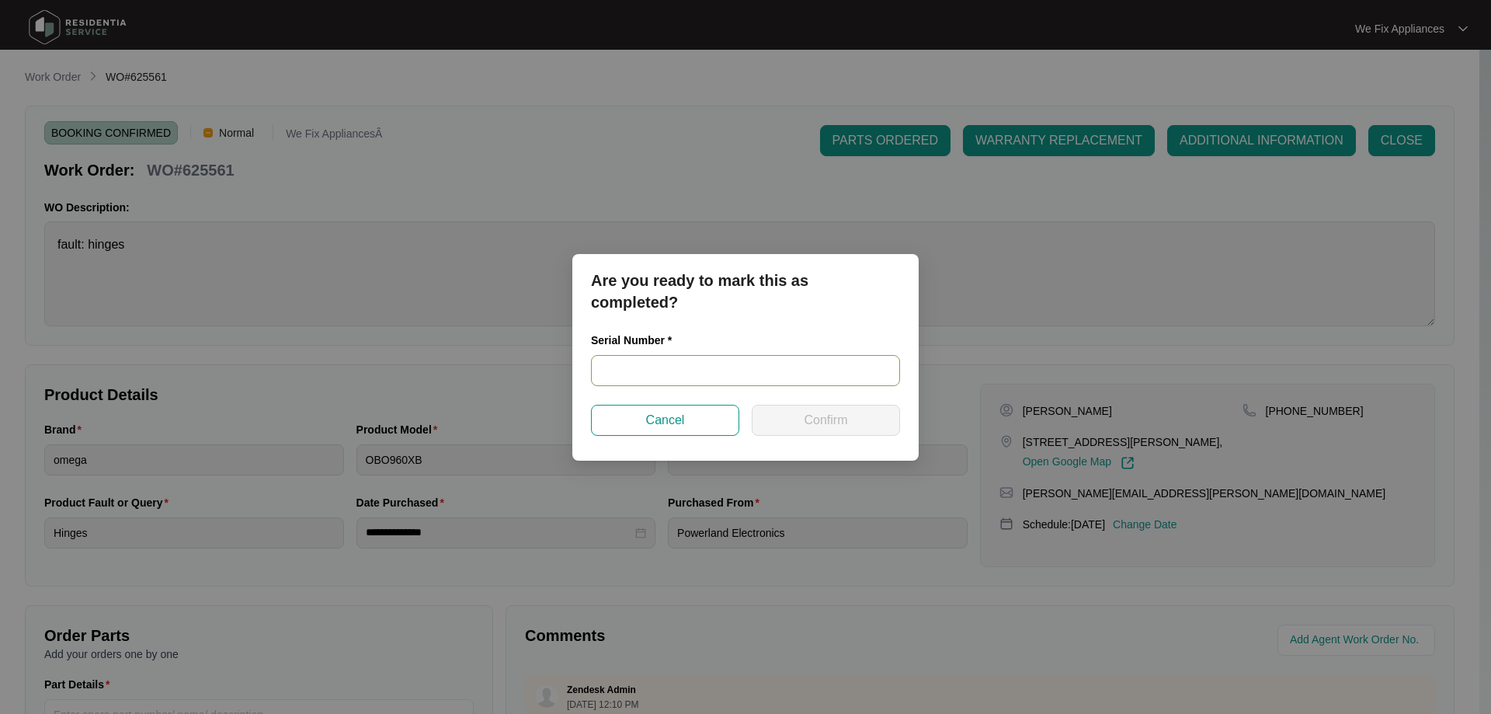
click at [699, 368] on input "text" at bounding box center [745, 370] width 309 height 31
paste input "V0000589232206000213"
type input "V0000589232206000213"
click at [801, 417] on button "Confirm" at bounding box center [826, 420] width 148 height 31
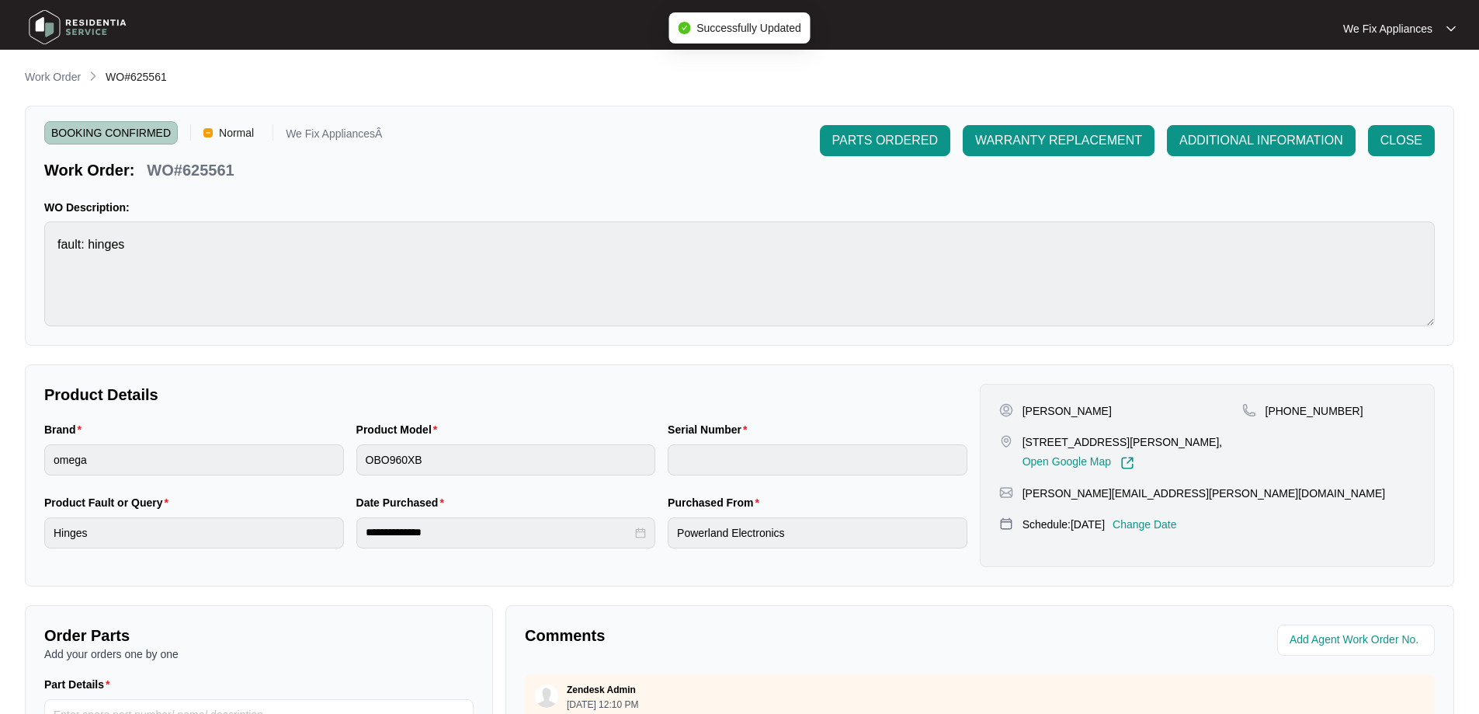
type input "V0000589232206000213"
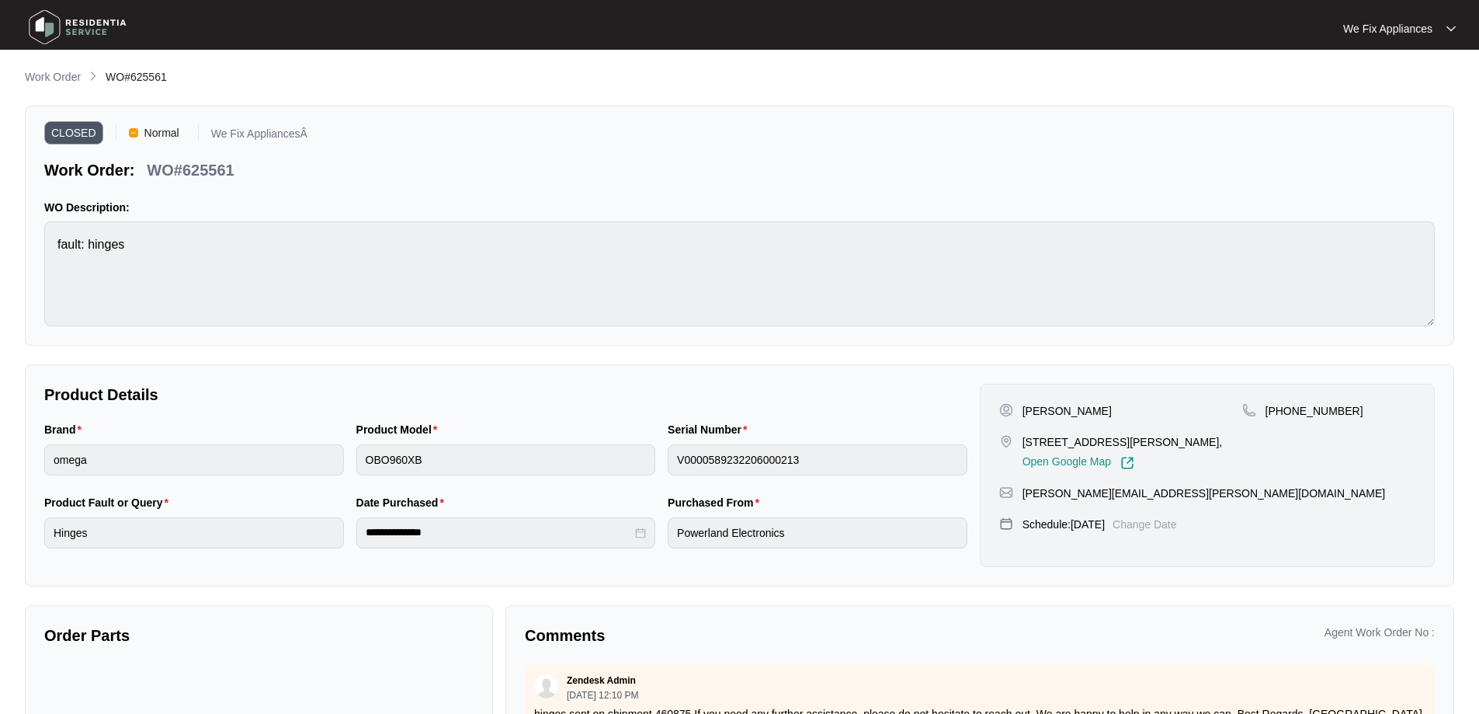
click at [64, 19] on img at bounding box center [77, 27] width 109 height 47
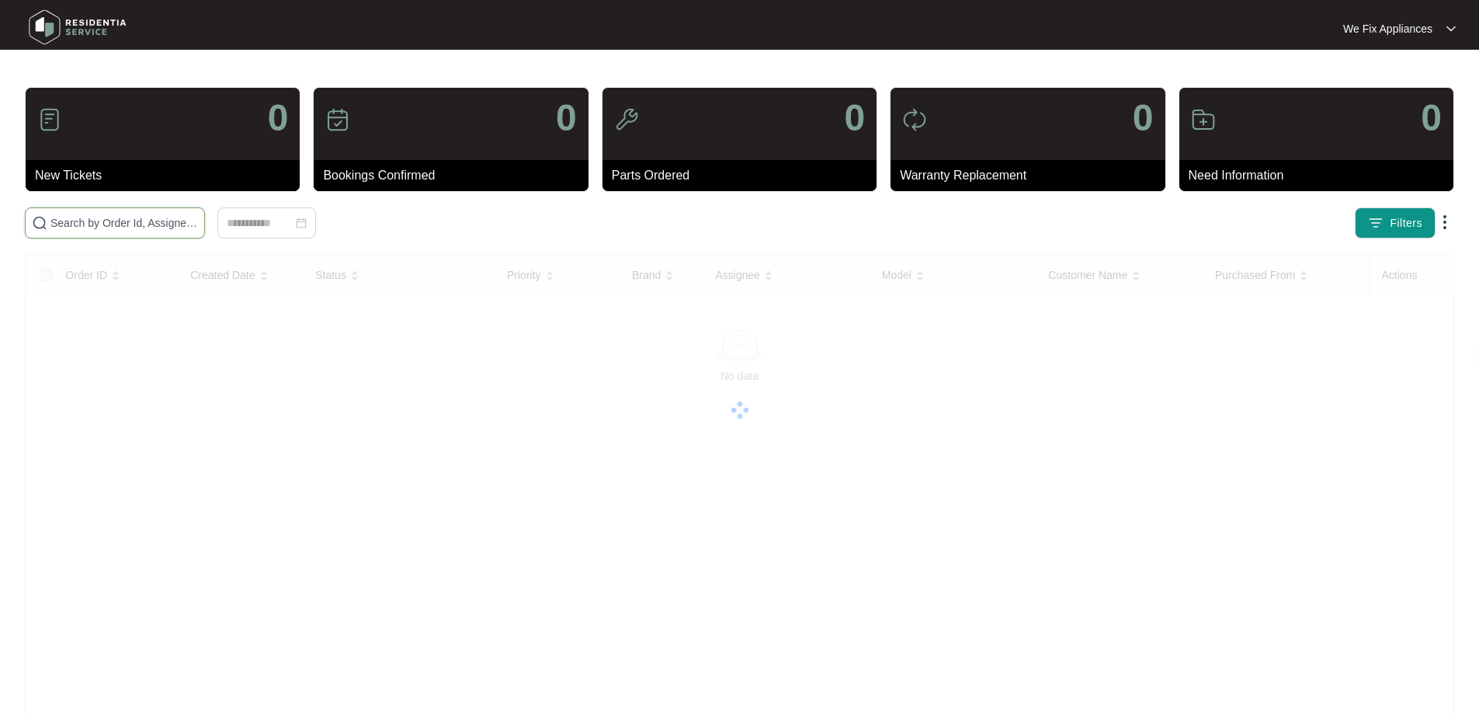
click at [123, 222] on input "text" at bounding box center [124, 222] width 148 height 17
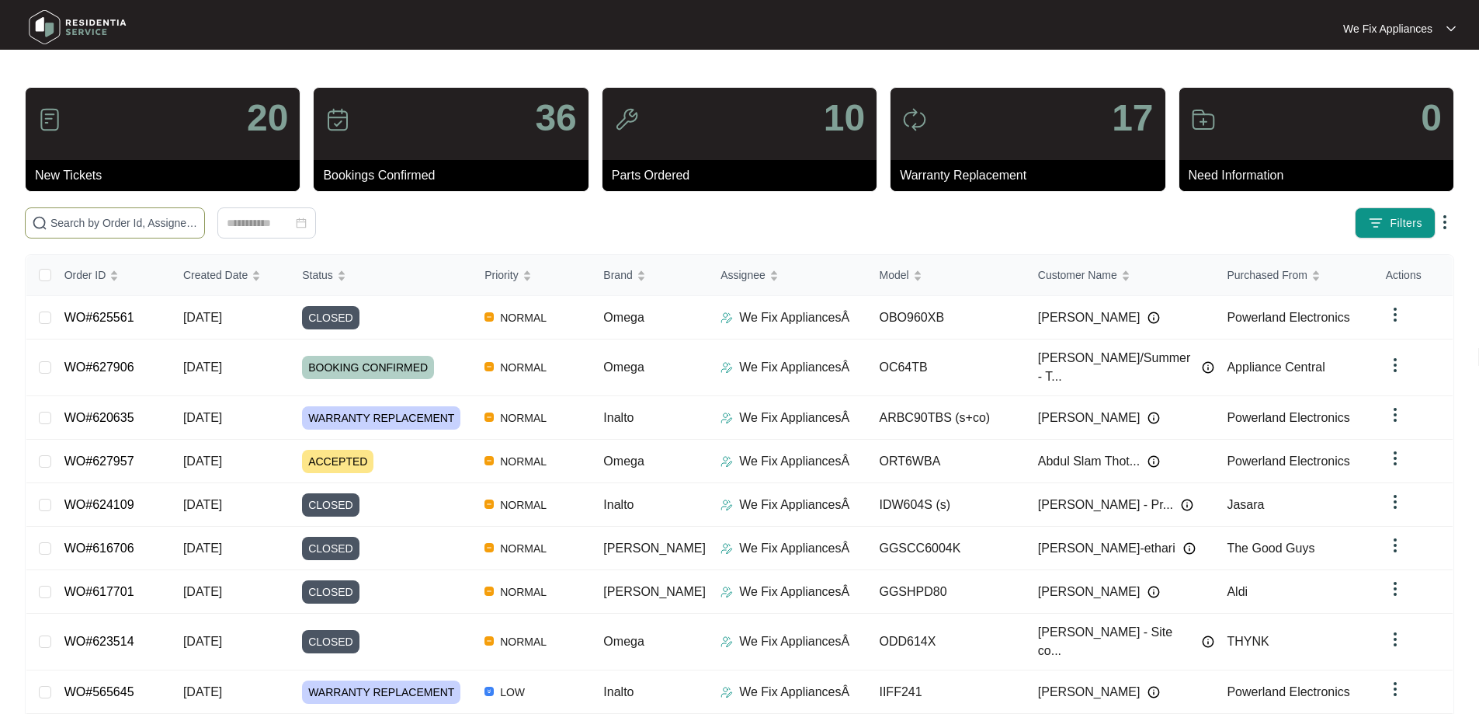
paste input "622511"
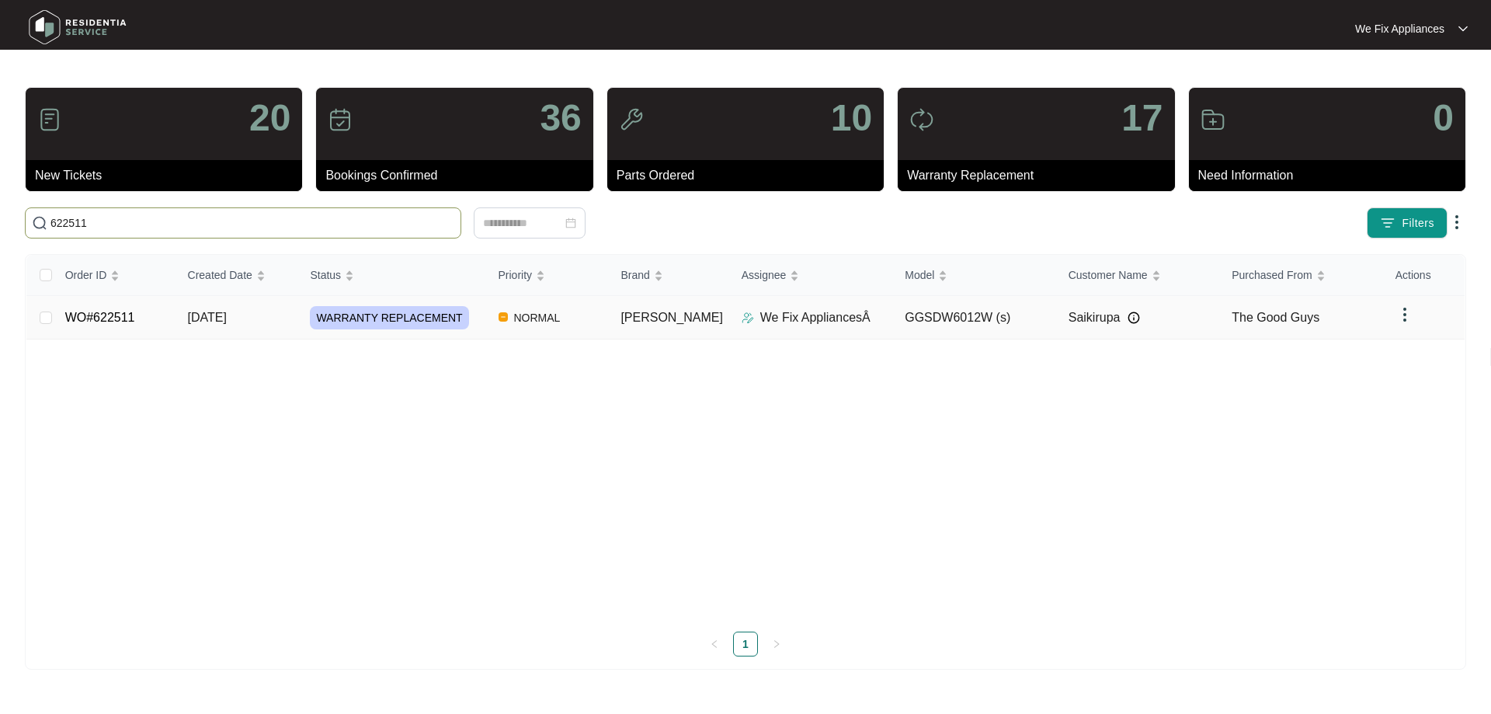
type input "622511"
click at [369, 318] on span "WARRANTY REPLACEMENT" at bounding box center [389, 317] width 158 height 23
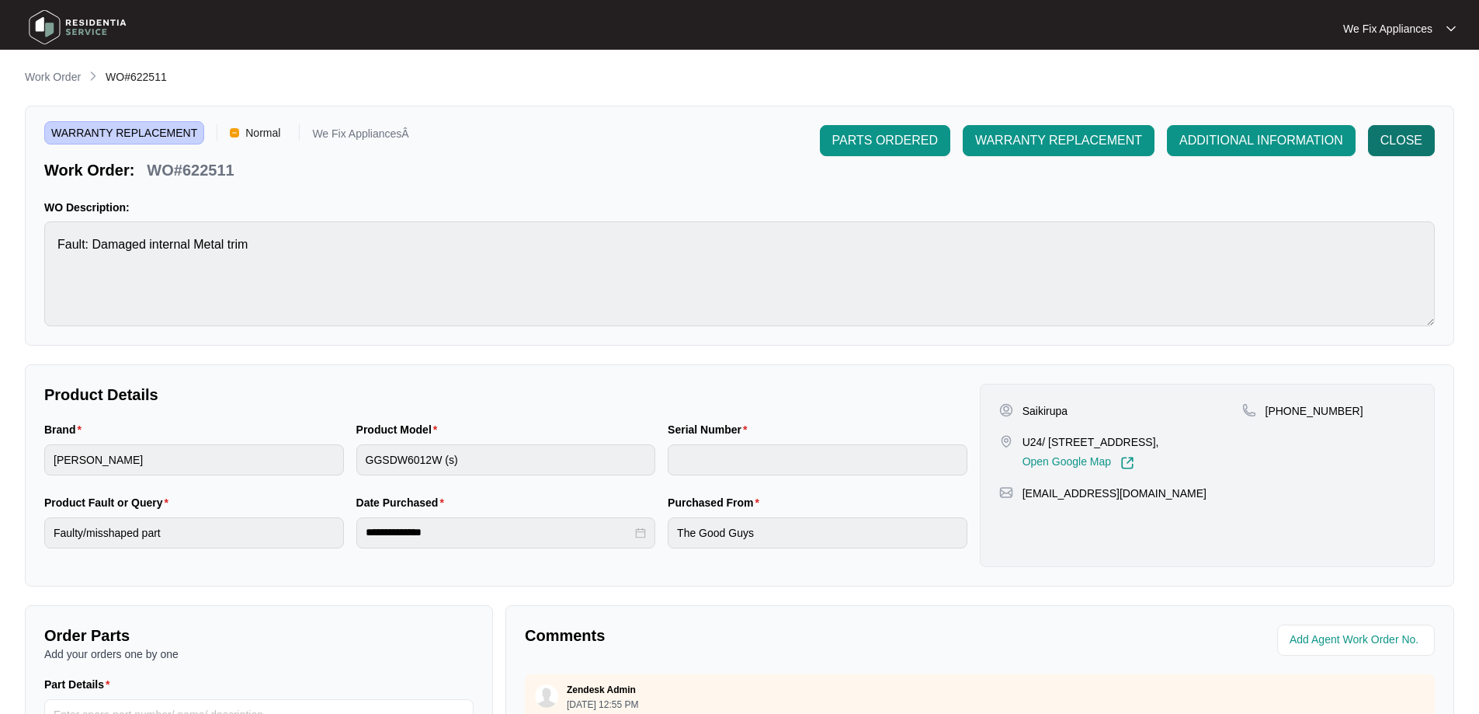
click at [1416, 144] on span "CLOSE" at bounding box center [1402, 140] width 42 height 19
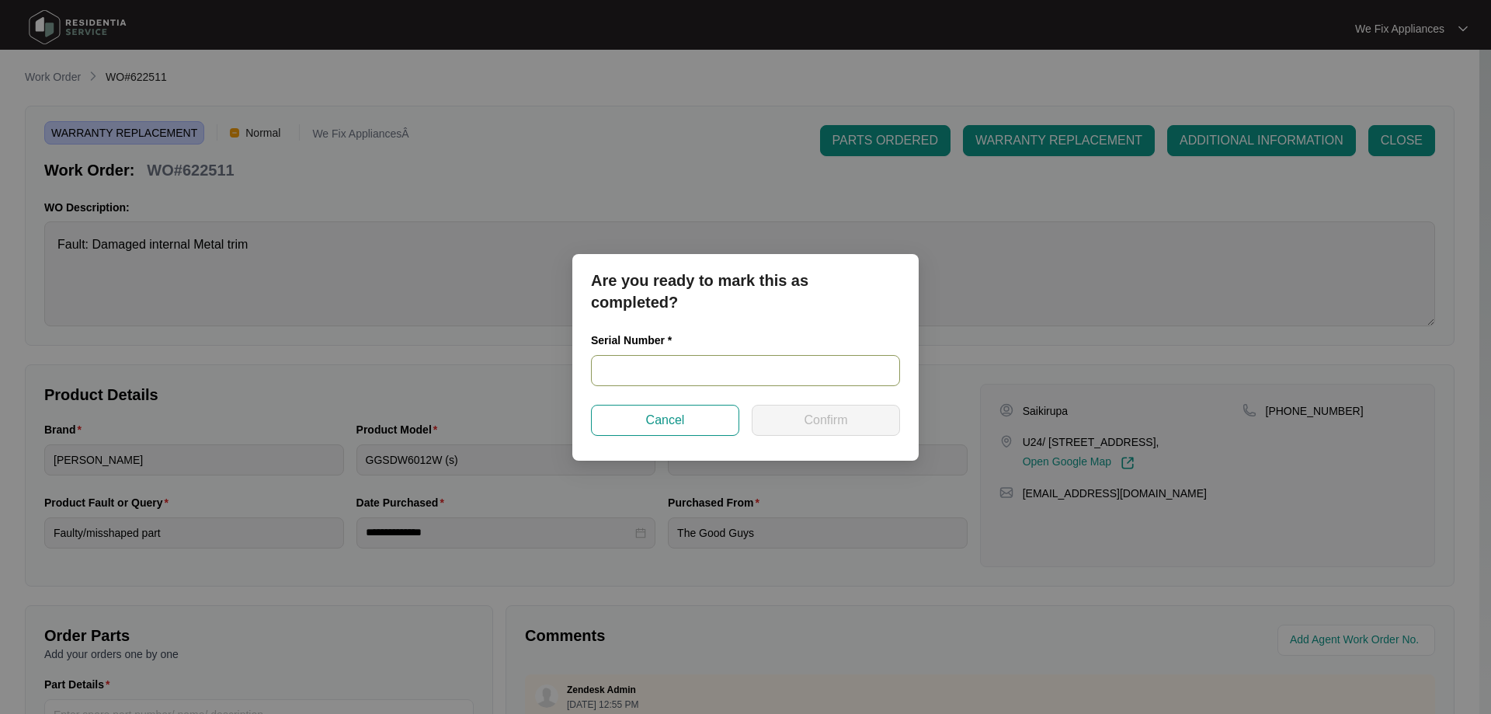
click at [682, 370] on input "text" at bounding box center [745, 370] width 309 height 31
paste input "24053018020200013"
type input "24053018020200013"
click at [784, 416] on button "Confirm" at bounding box center [826, 420] width 148 height 31
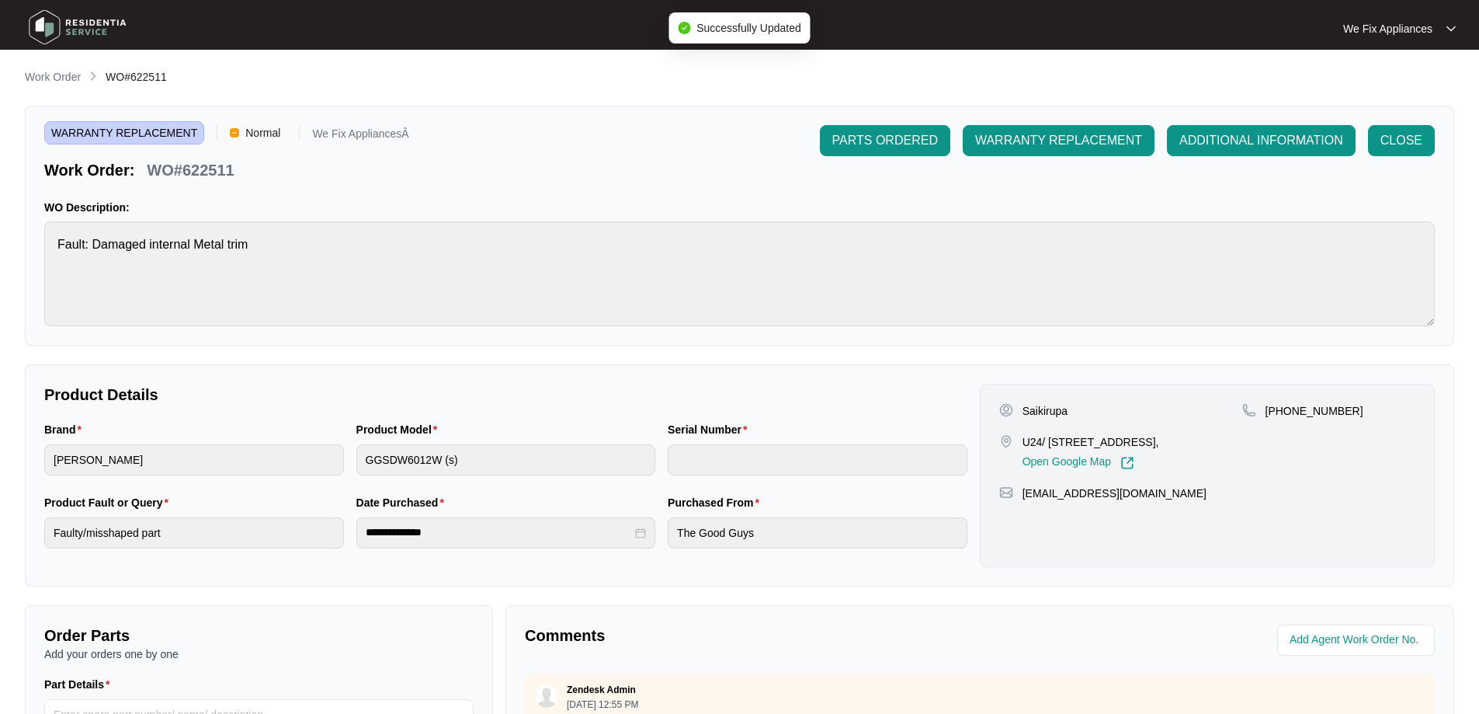
type input "24053018020200013"
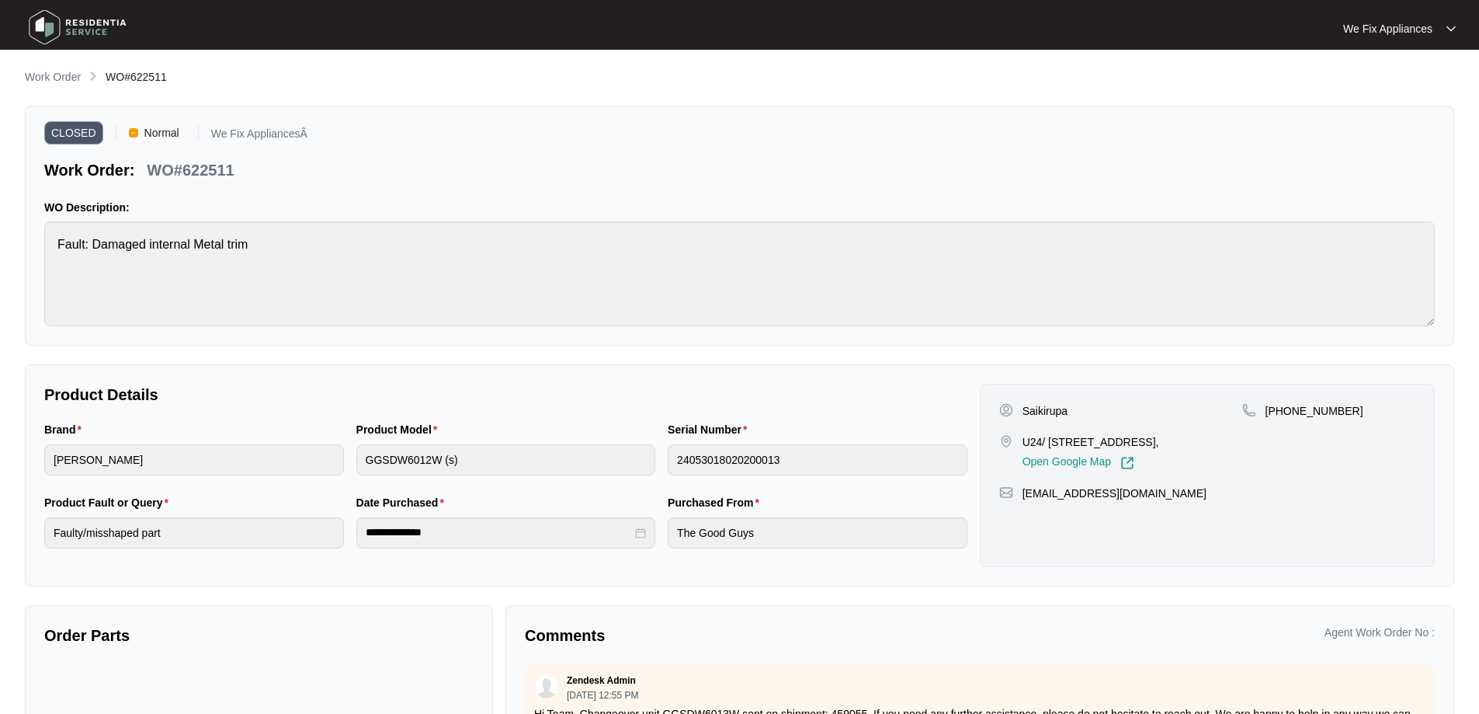
click at [64, 18] on img at bounding box center [77, 27] width 109 height 47
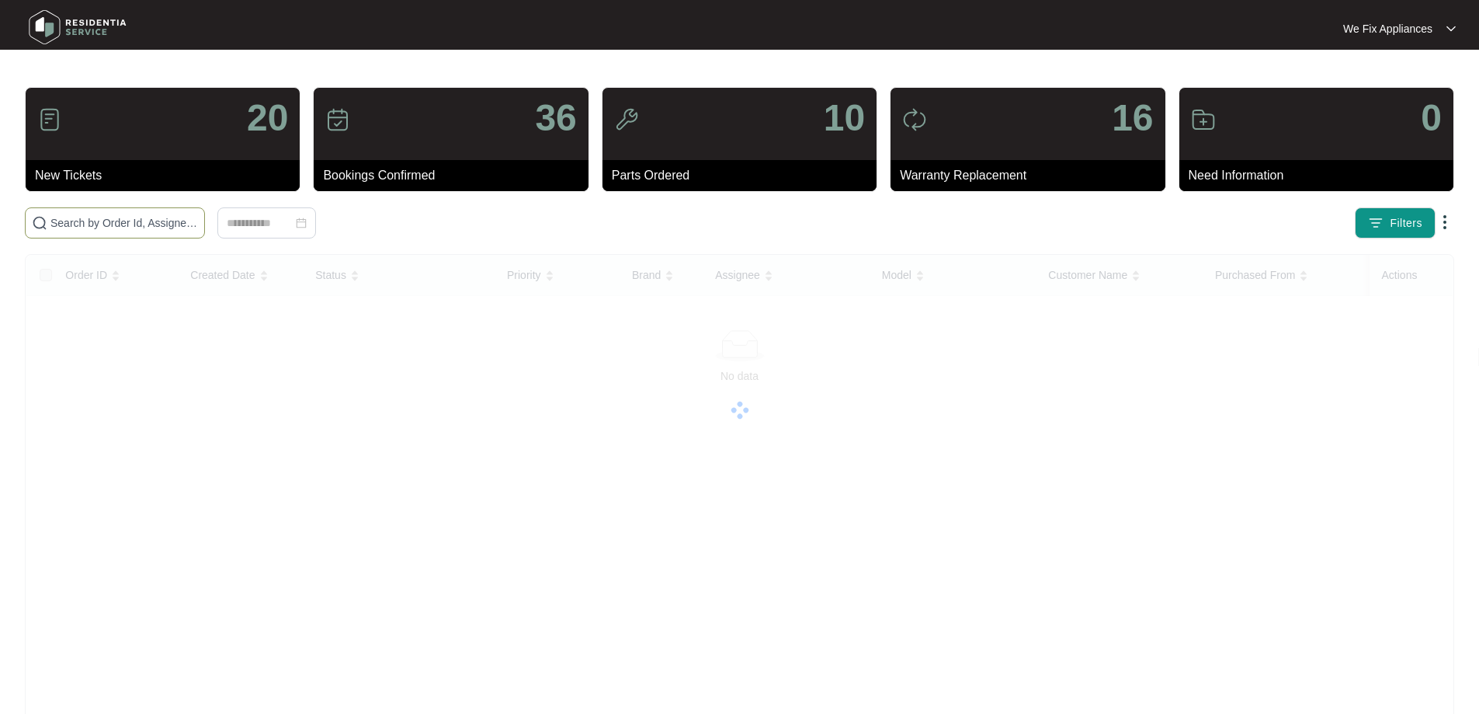
click at [95, 233] on span at bounding box center [115, 222] width 180 height 31
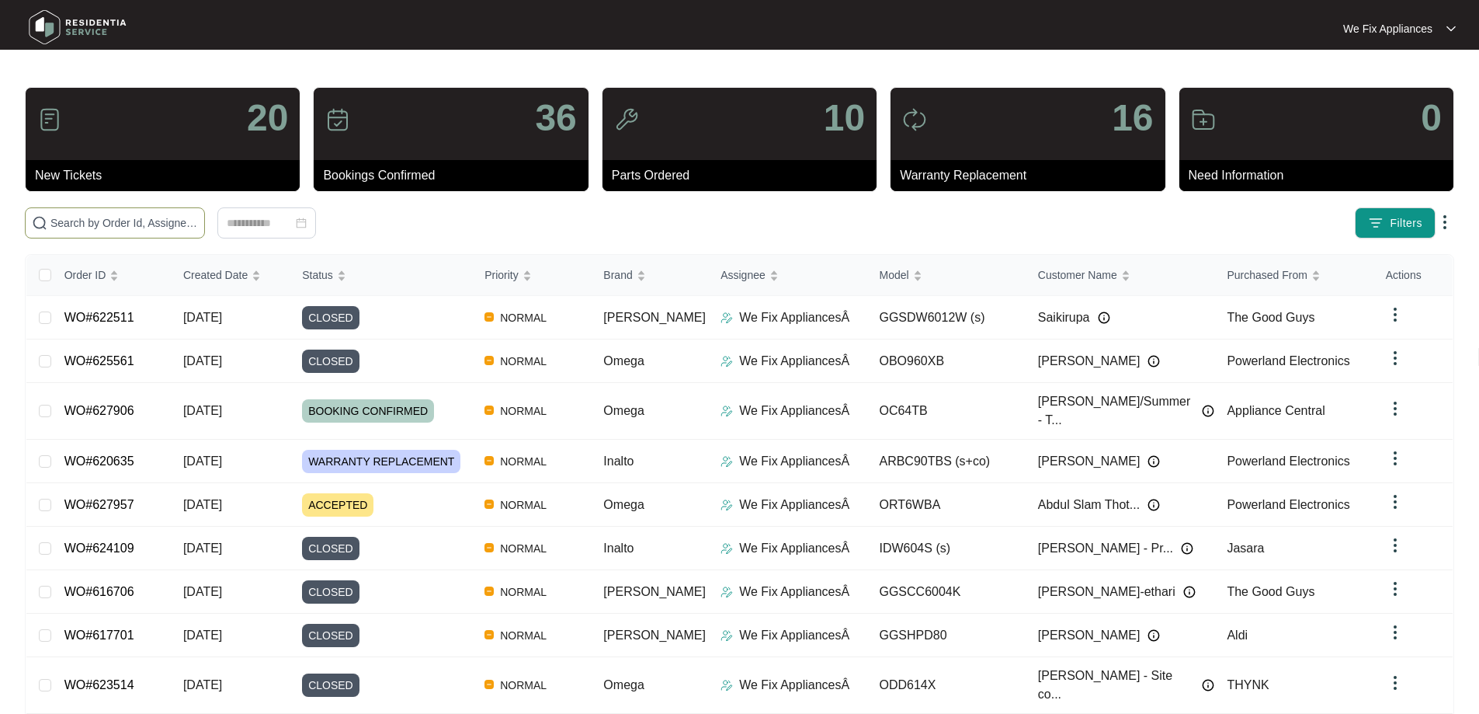
paste input "626696"
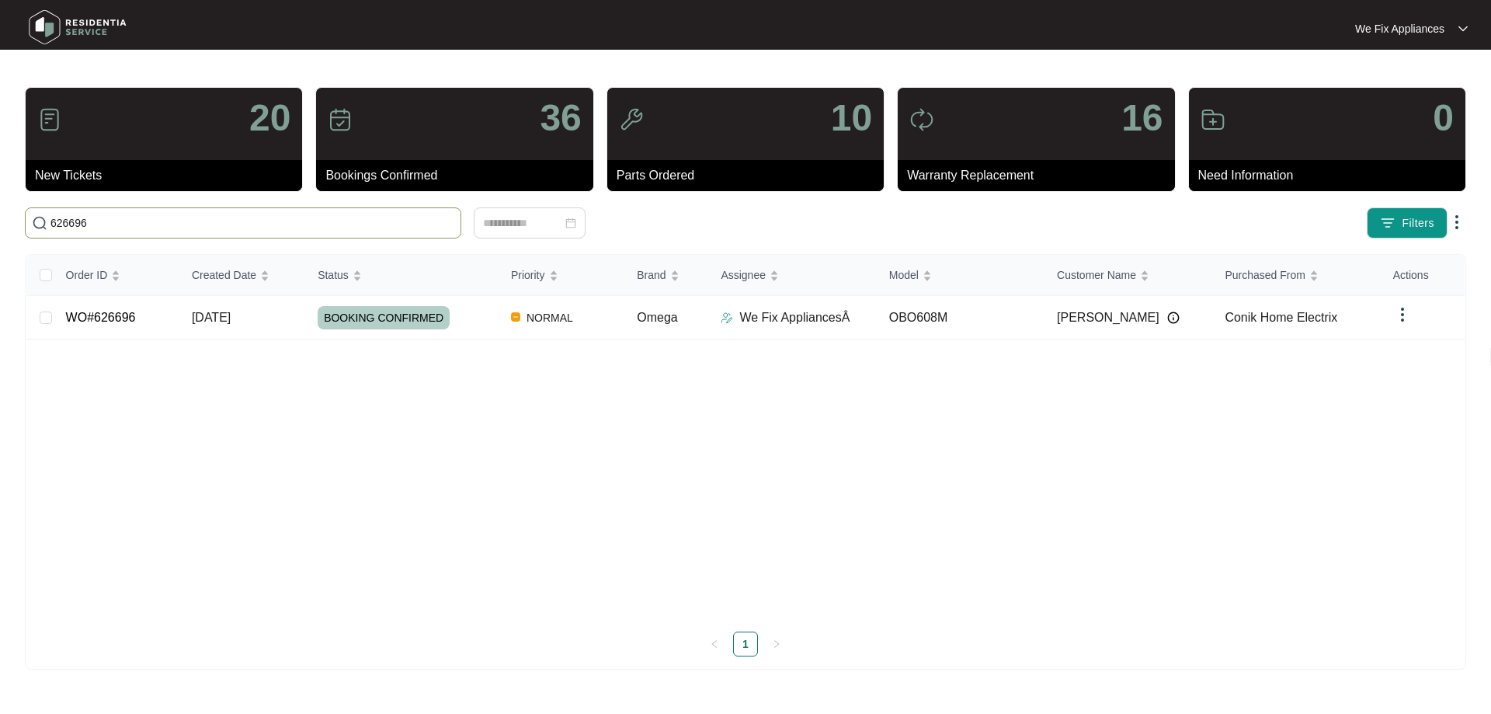
type input "626696"
click at [363, 316] on span "BOOKING CONFIRMED" at bounding box center [384, 317] width 132 height 23
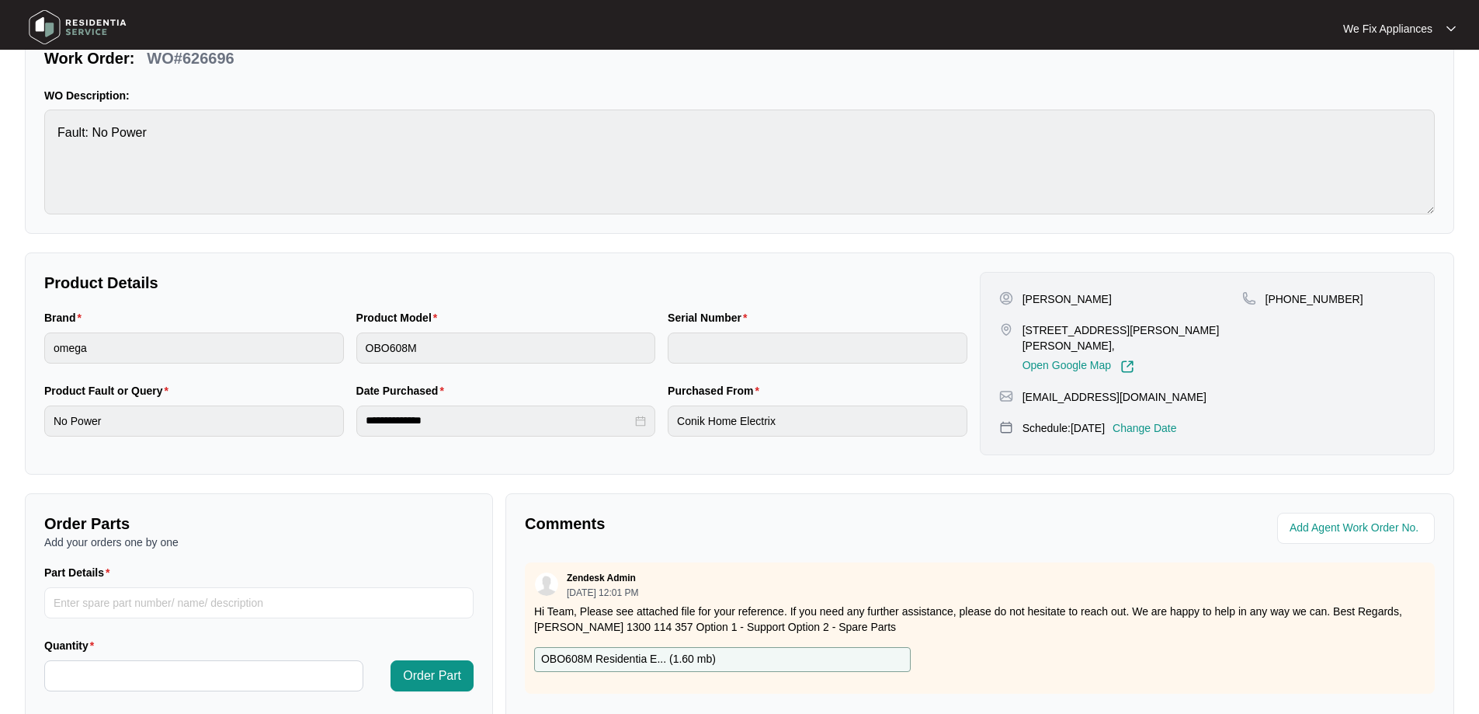
scroll to position [311, 0]
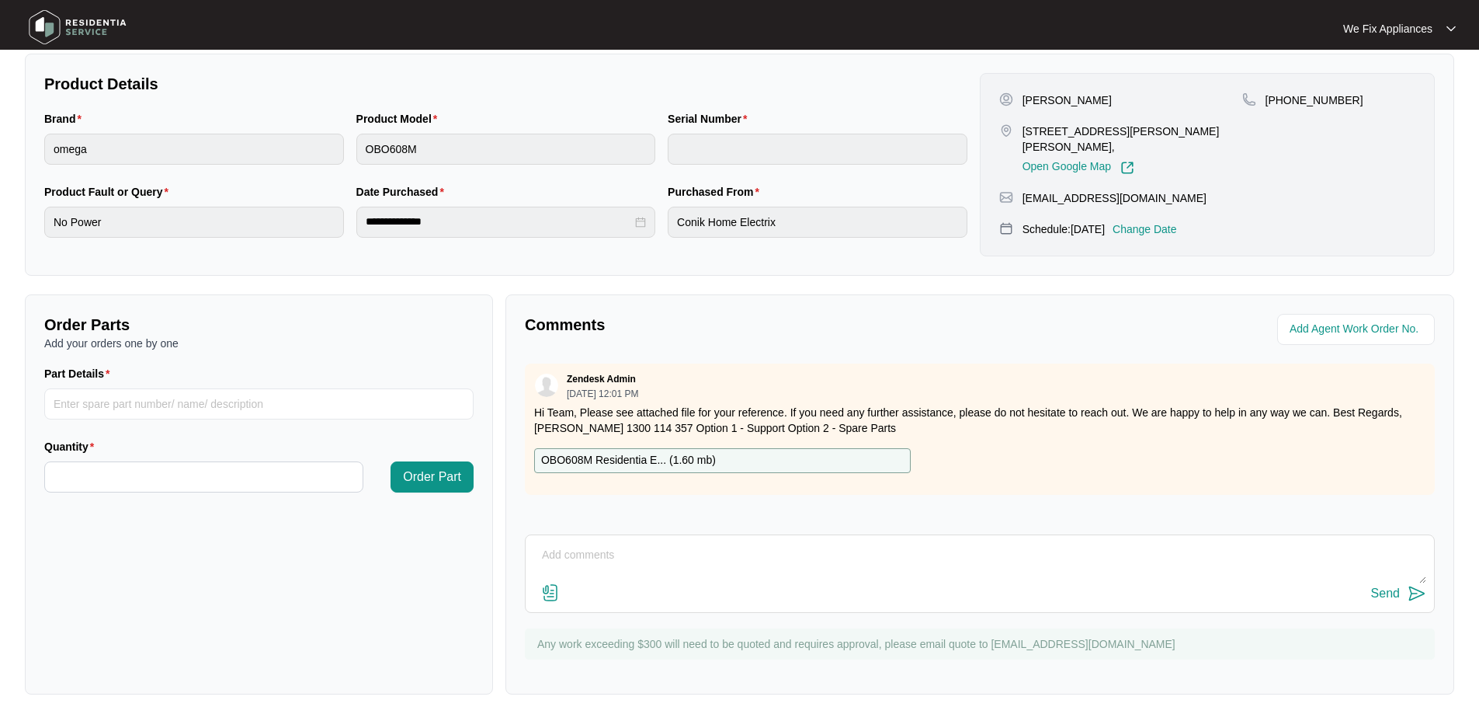
click at [639, 460] on p "OBO608M Residentia E... ( 1.60 mb )" at bounding box center [628, 460] width 175 height 17
click at [112, 402] on input "Part Details" at bounding box center [258, 403] width 429 height 31
paste input "SP20518"
type input "SP20518 clock"
type input "*"
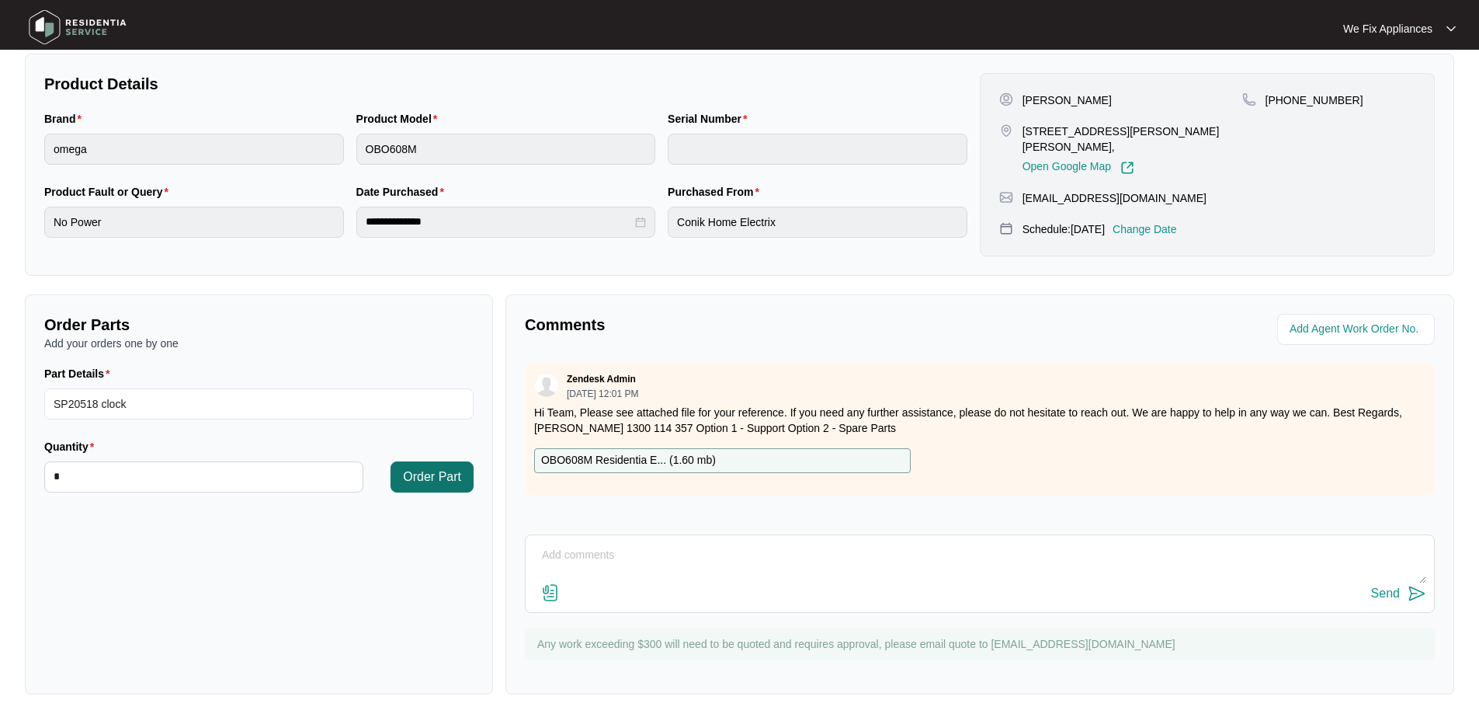
click at [451, 471] on span "Order Part" at bounding box center [432, 477] width 58 height 19
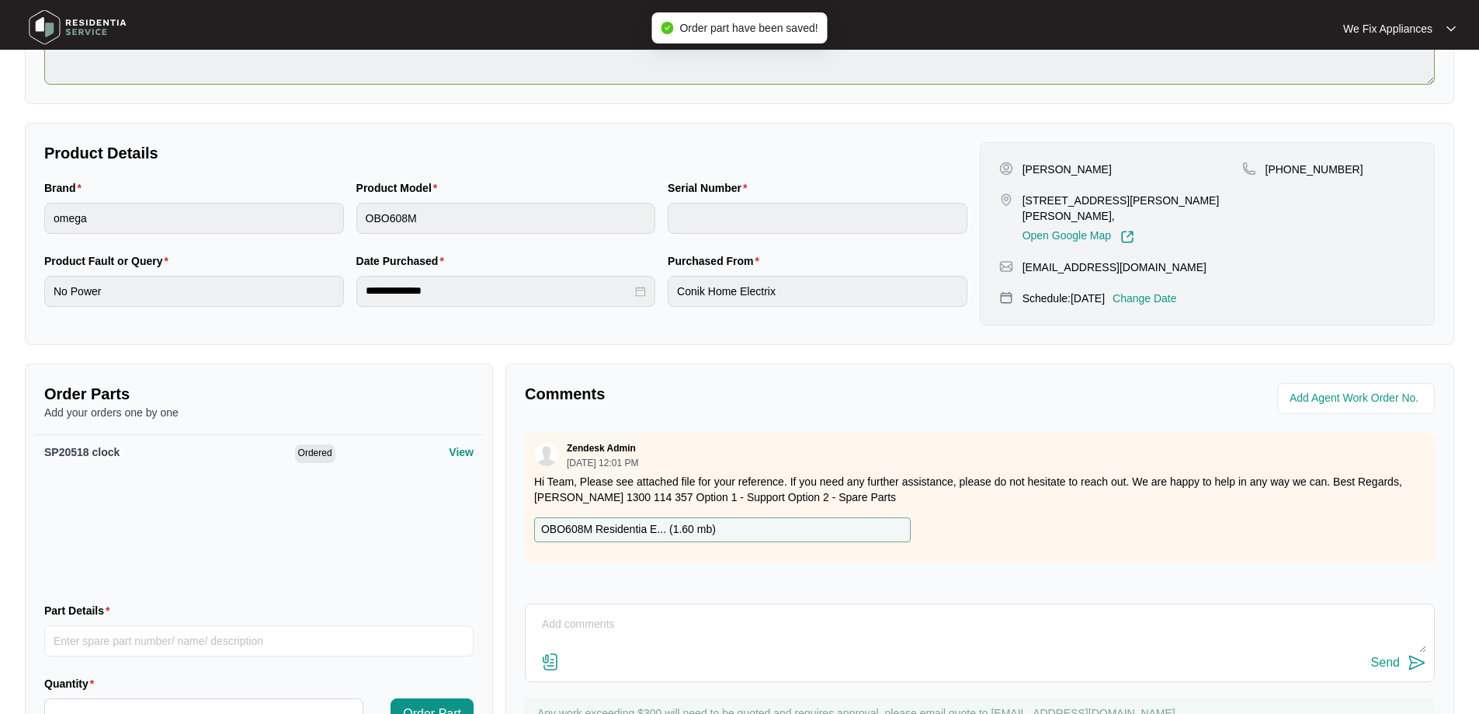
scroll to position [78, 0]
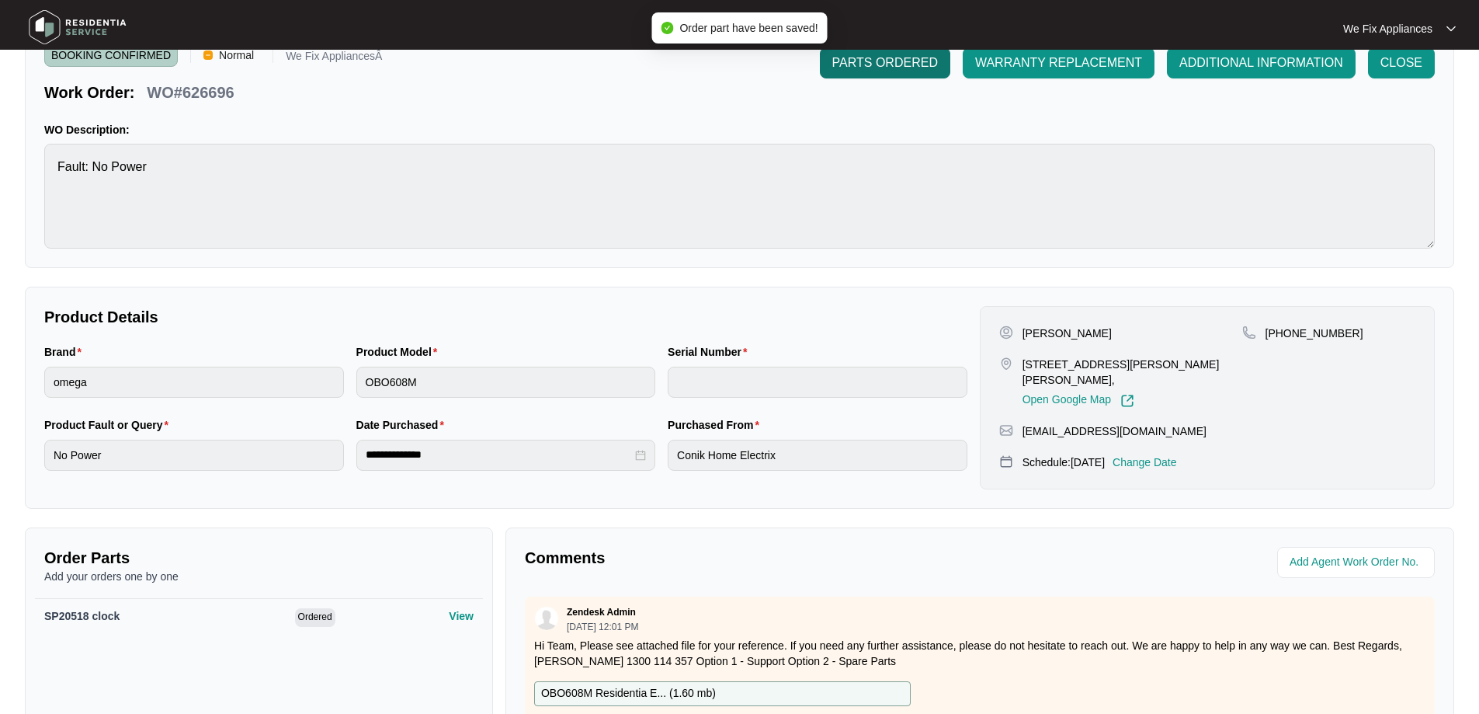
click at [871, 61] on span "PARTS ORDERED" at bounding box center [886, 63] width 106 height 19
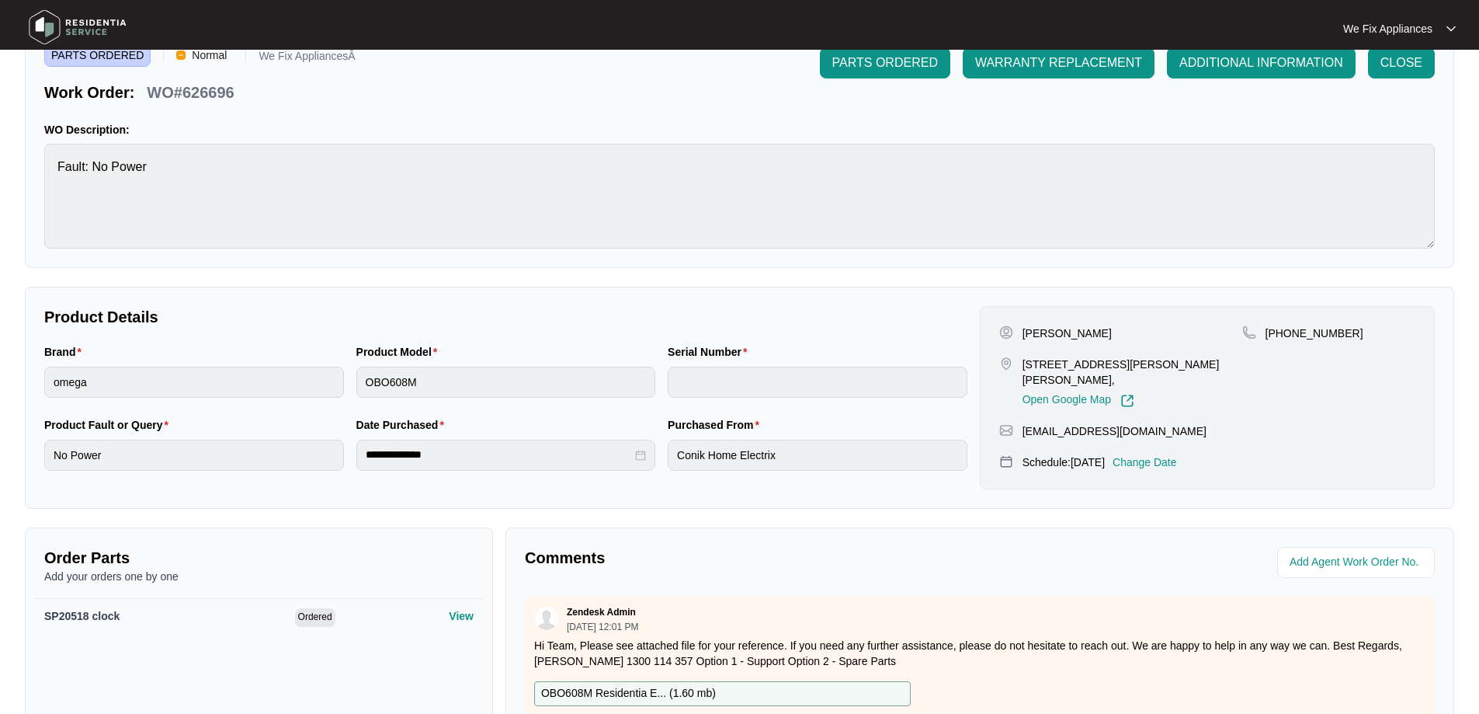
click at [90, 25] on img at bounding box center [77, 27] width 109 height 47
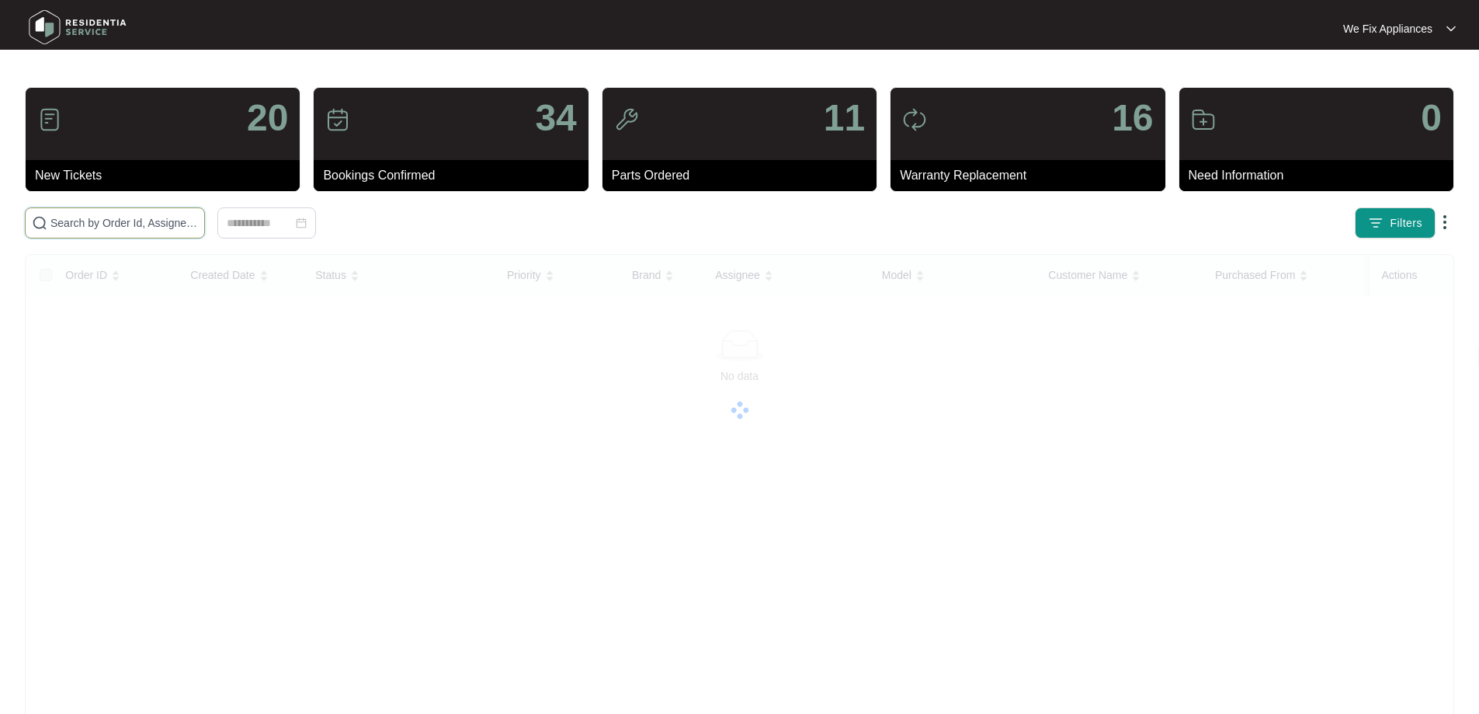
click at [149, 226] on input "text" at bounding box center [124, 222] width 148 height 17
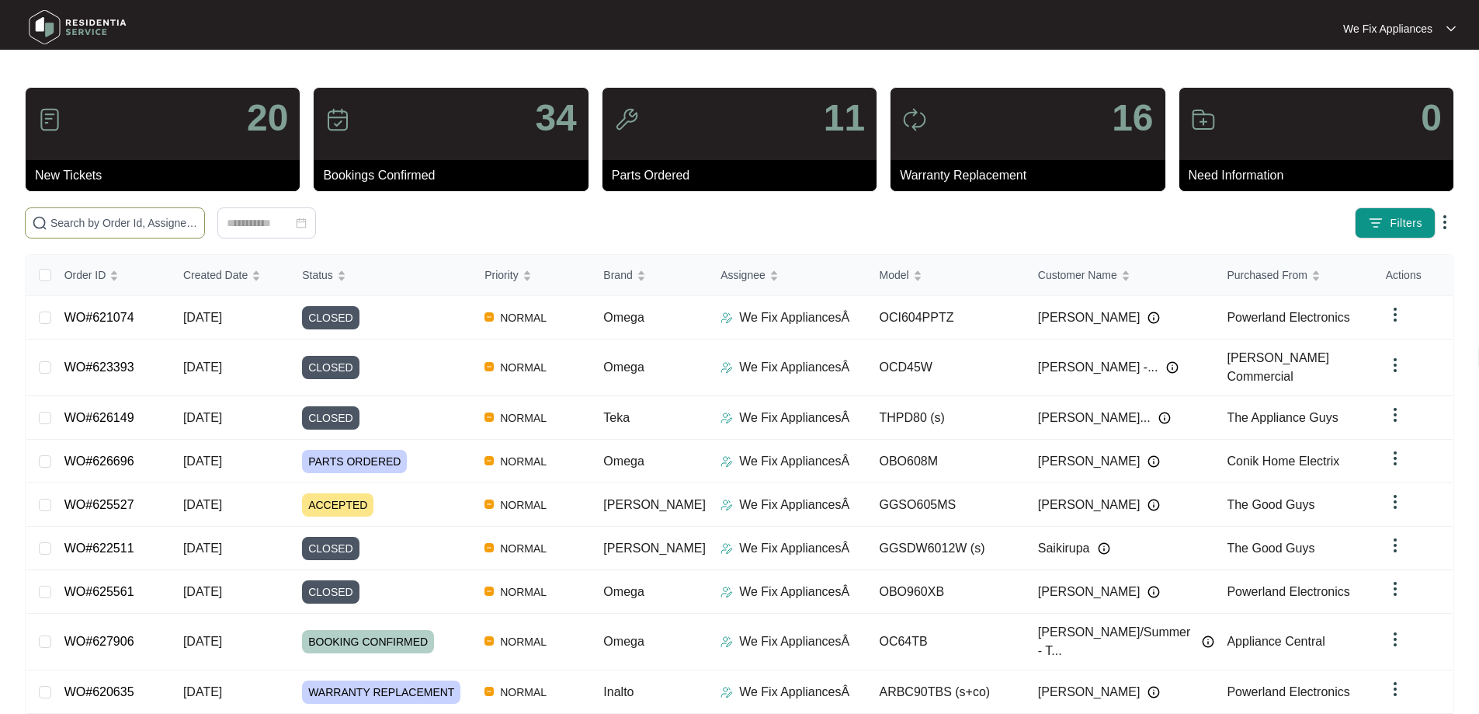
paste input "626315"
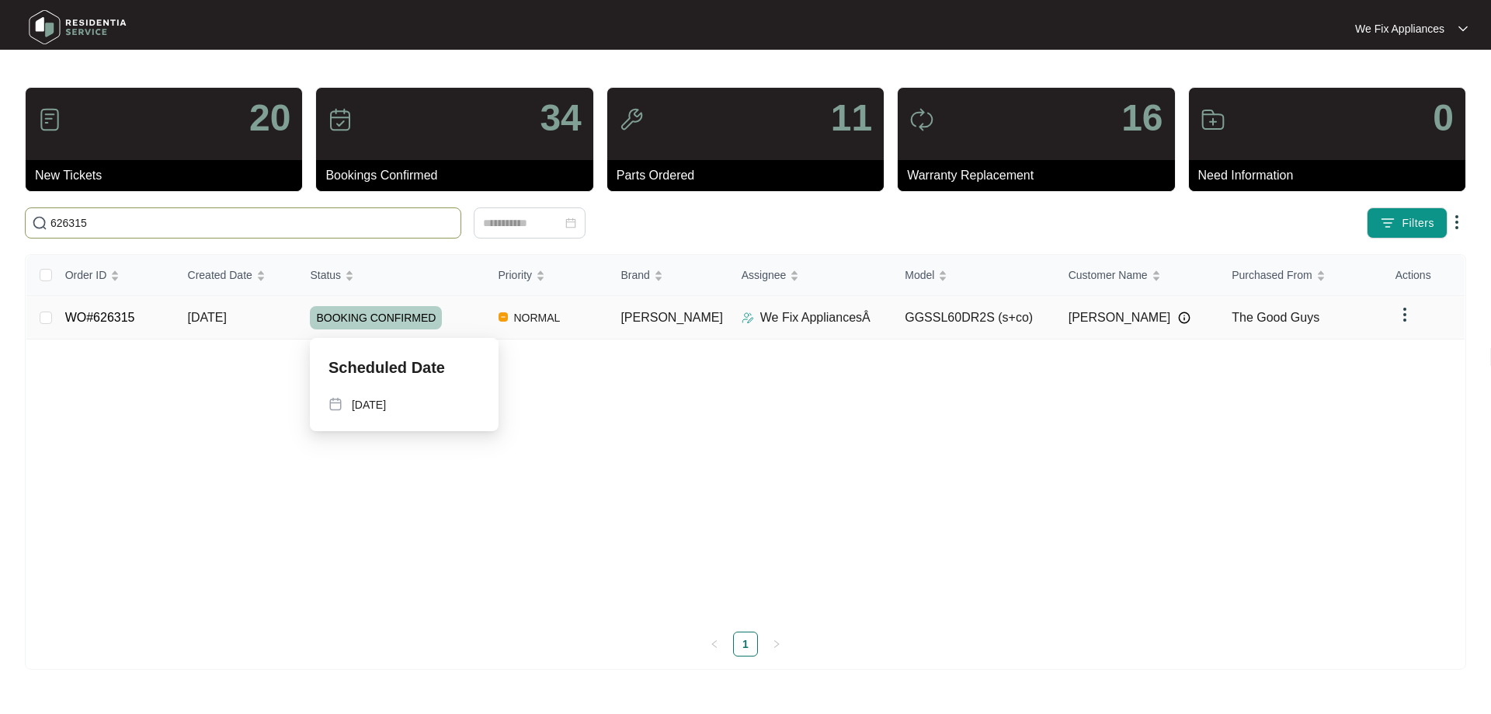
type input "626315"
click at [389, 317] on span "BOOKING CONFIRMED" at bounding box center [376, 317] width 132 height 23
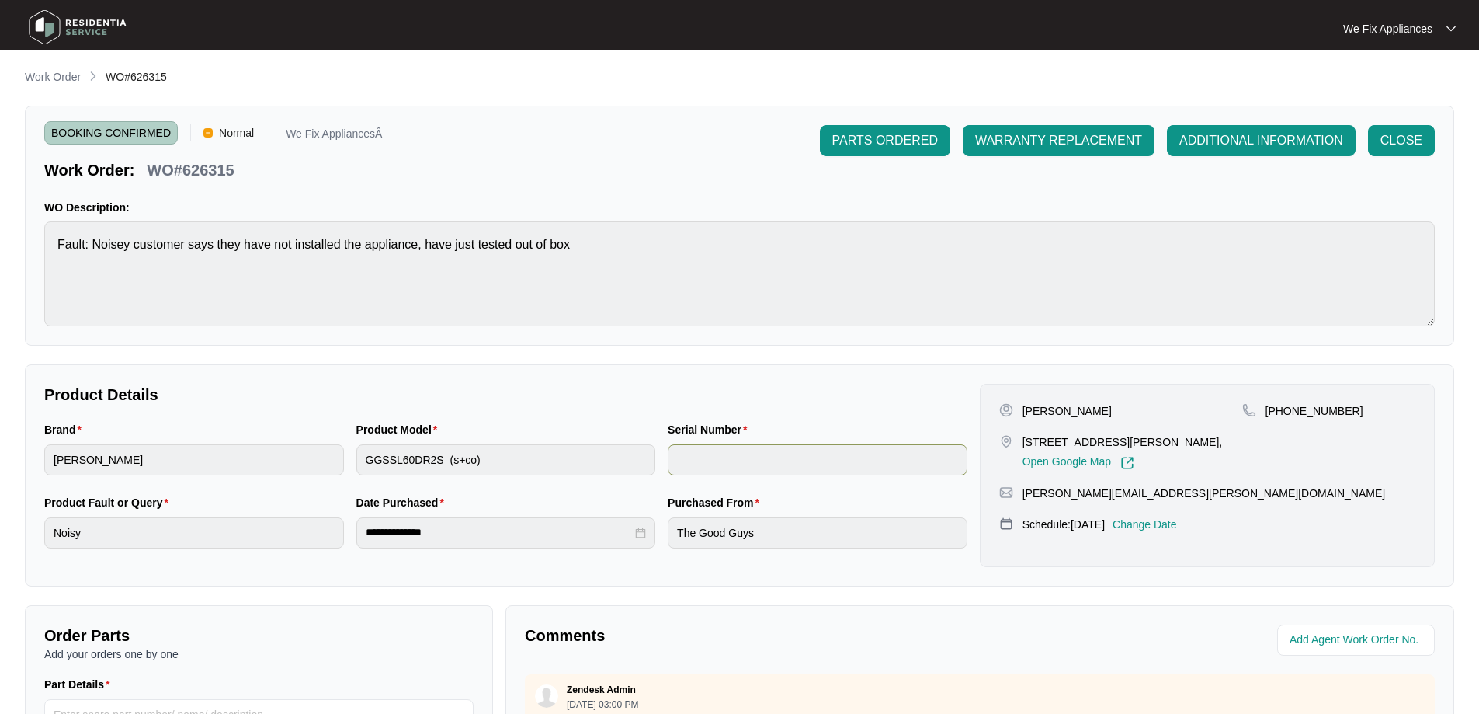
scroll to position [311, 0]
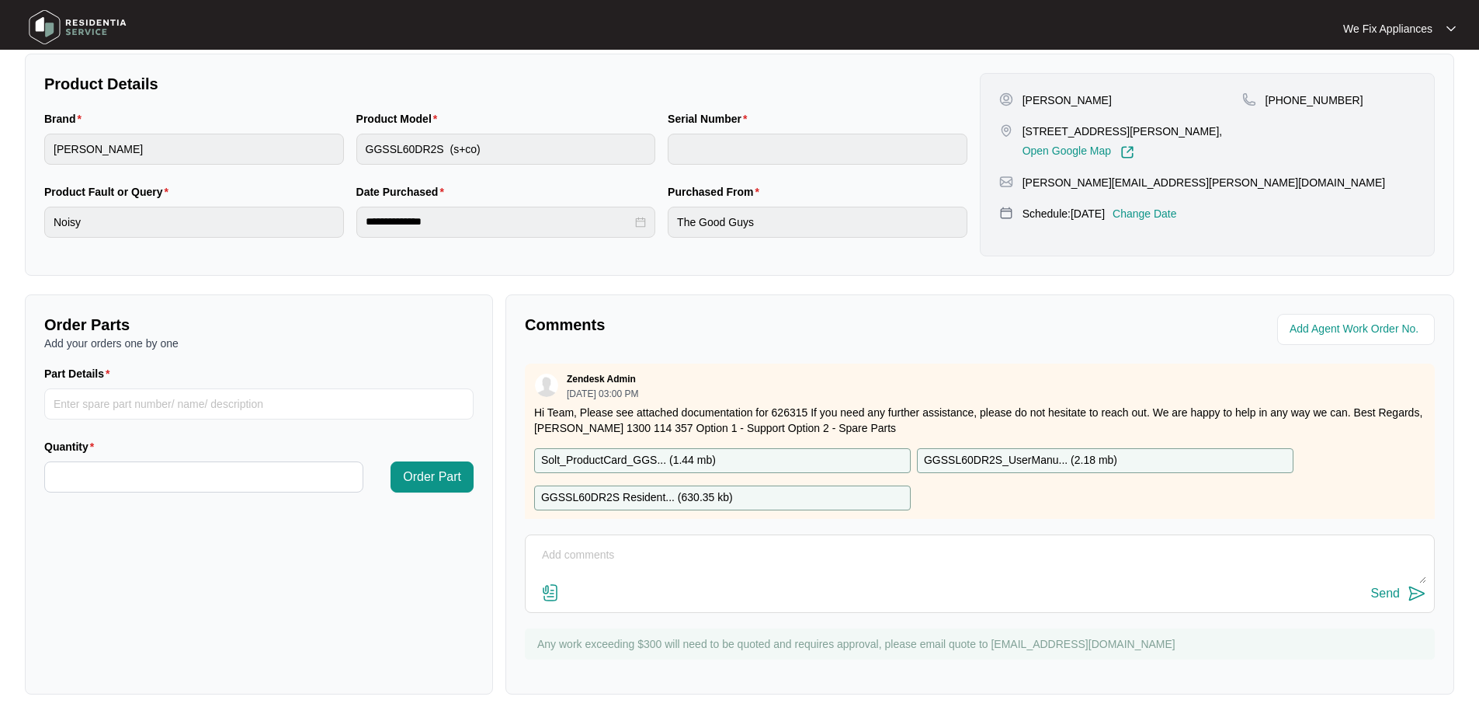
click at [669, 494] on p "GGSSL60DR2S Resident... ( 630.35 kb )" at bounding box center [637, 497] width 192 height 17
click at [172, 402] on input "Part Details" at bounding box center [258, 403] width 429 height 31
paste input "SP13914"
type input "SP13914 fan motor assembly"
click at [84, 484] on input "Quantity" at bounding box center [204, 477] width 318 height 30
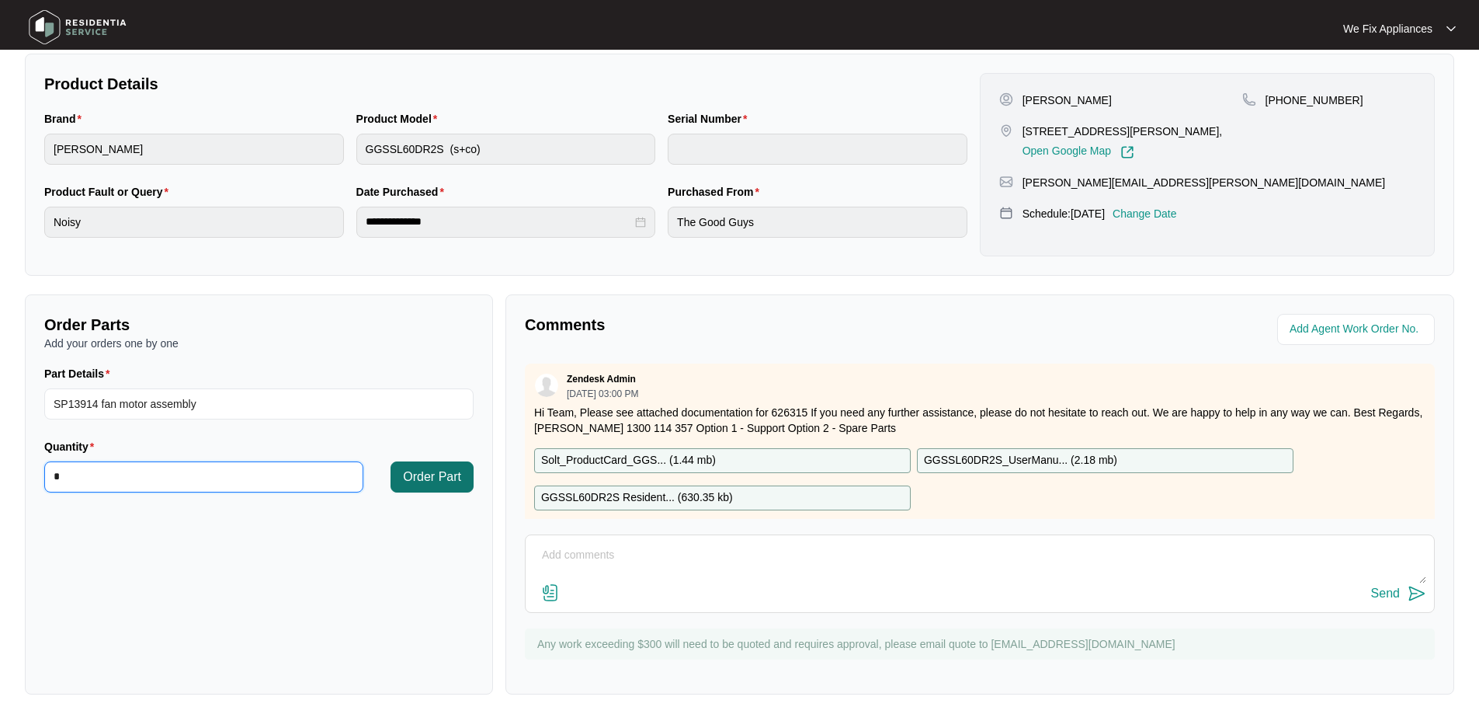
type input "*"
click at [449, 477] on span "Order Part" at bounding box center [432, 477] width 58 height 19
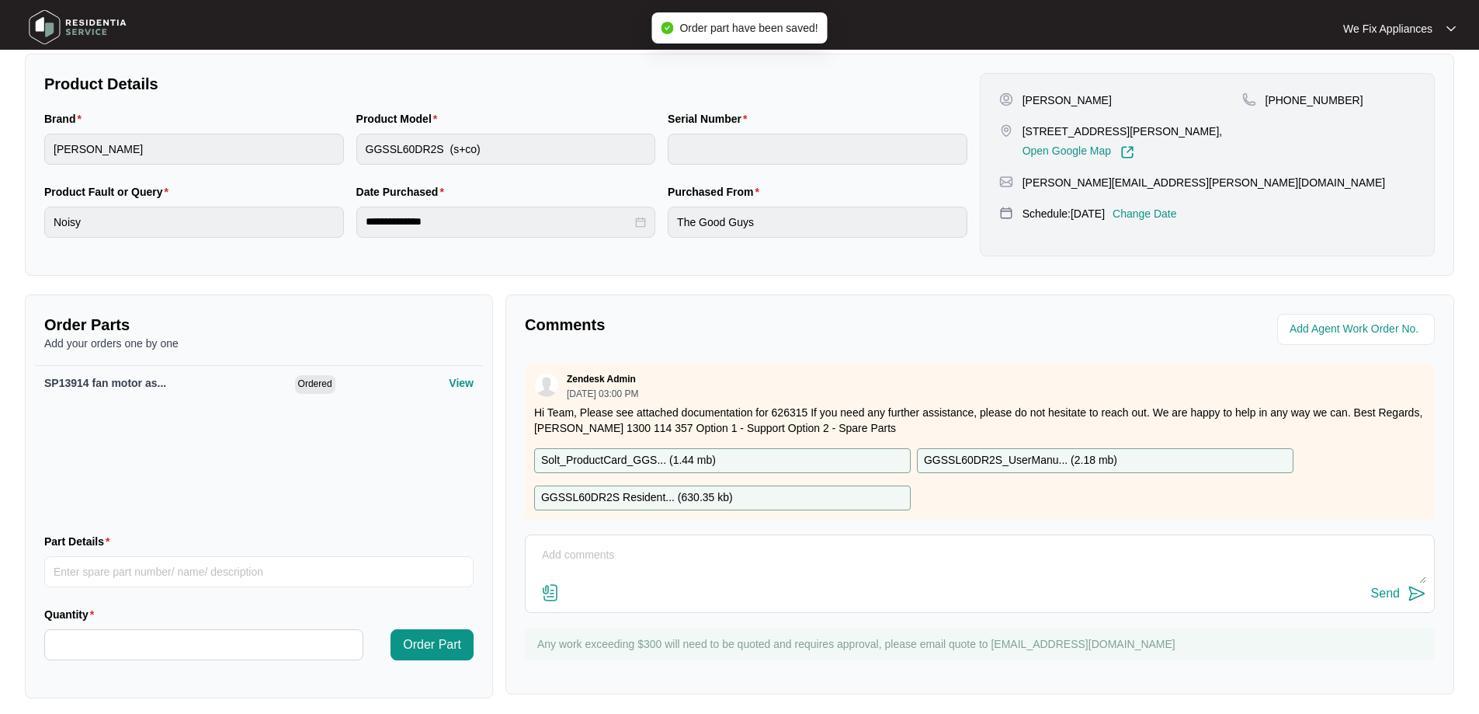
scroll to position [0, 0]
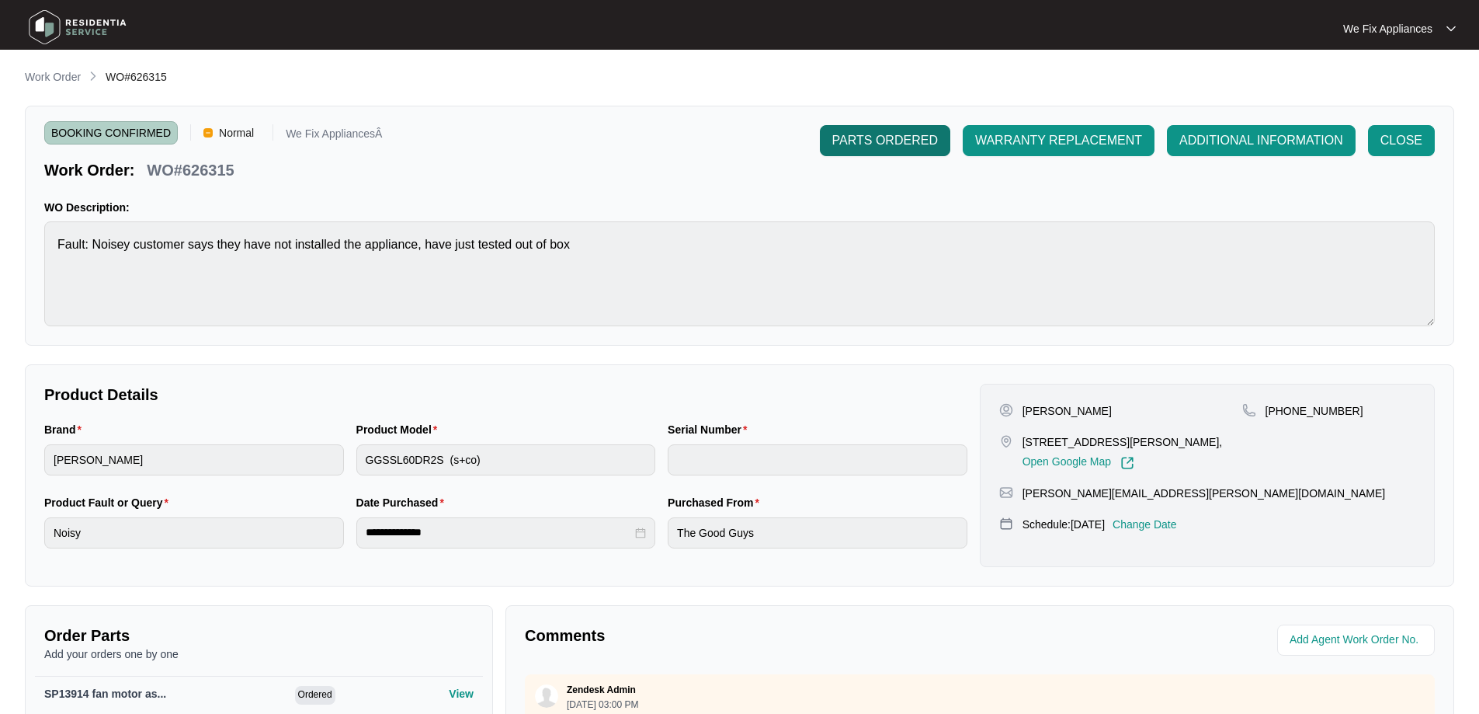
click at [873, 144] on span "PARTS ORDERED" at bounding box center [886, 140] width 106 height 19
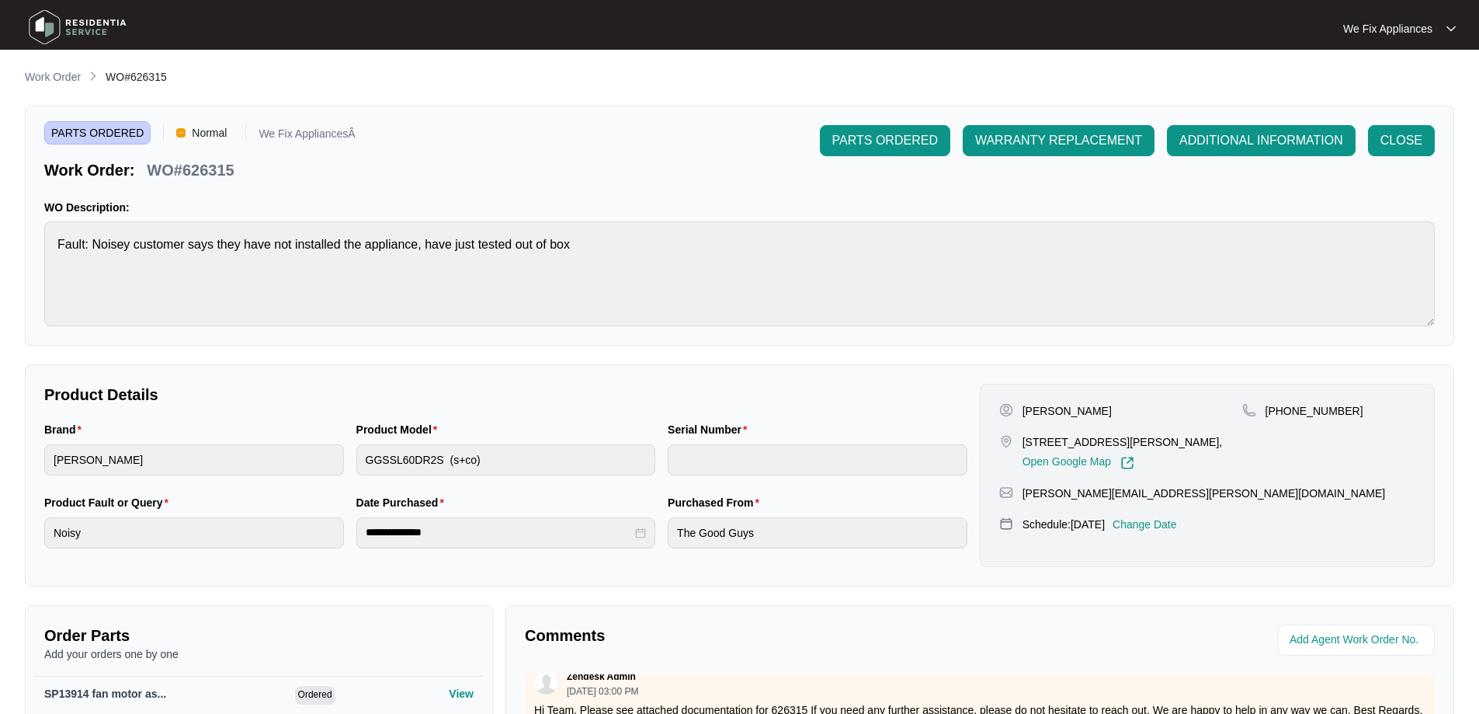
click at [67, 26] on img at bounding box center [77, 27] width 109 height 47
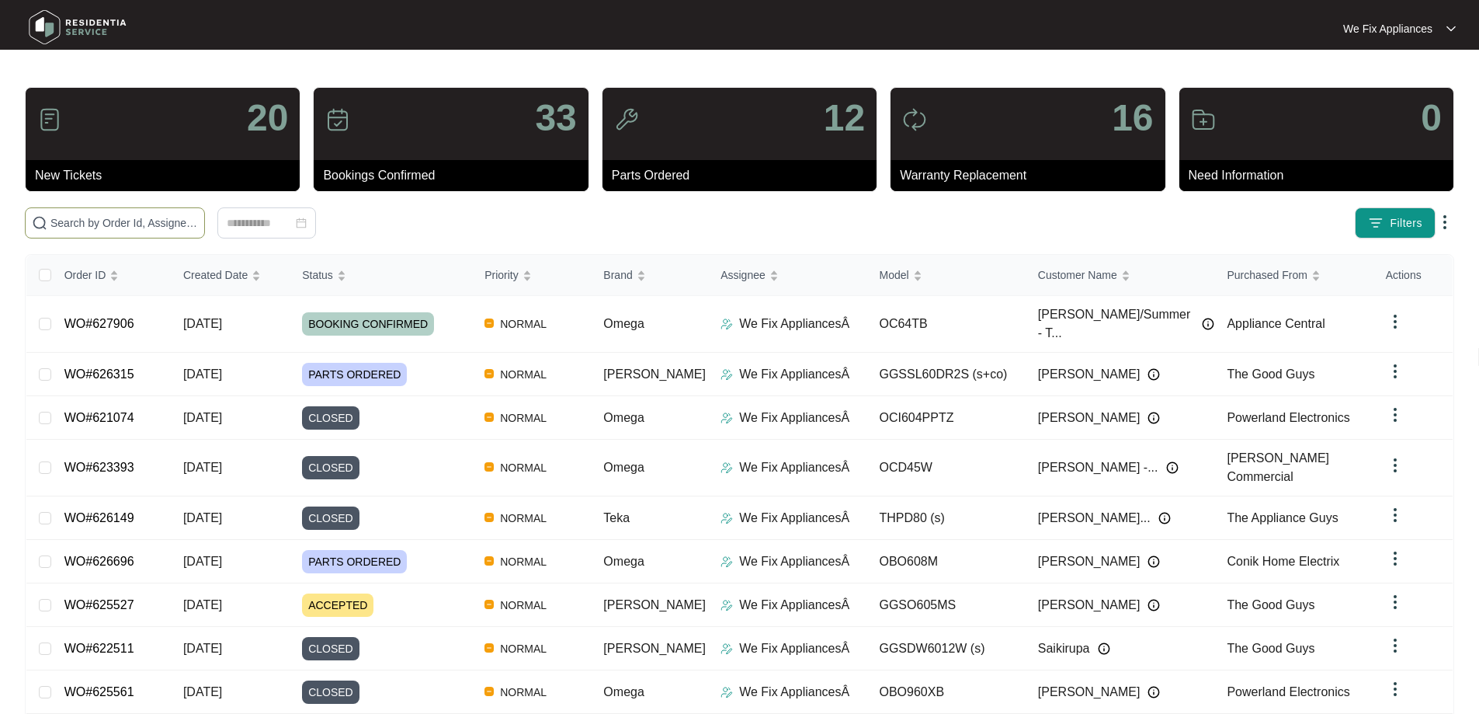
click at [77, 220] on input "text" at bounding box center [124, 222] width 148 height 17
paste input "624785"
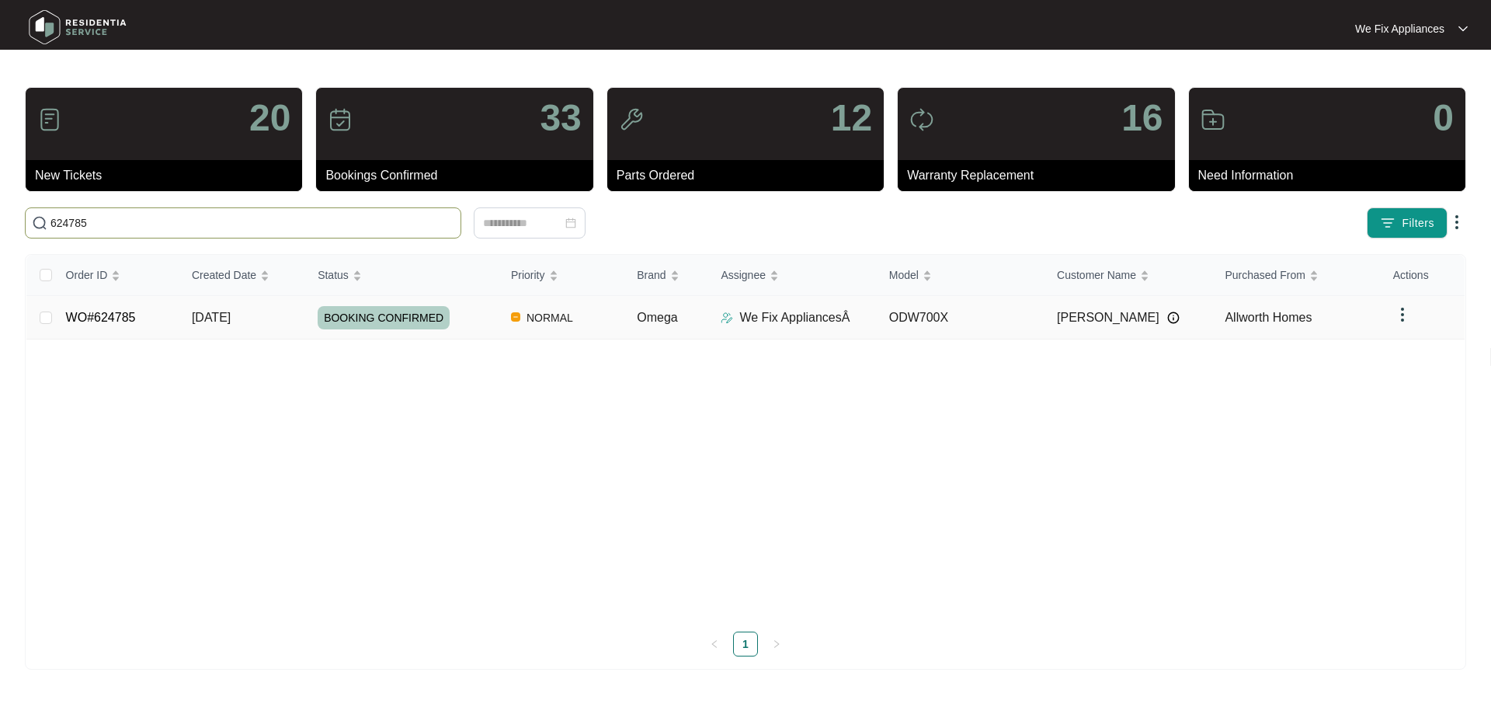
type input "624785"
click at [361, 312] on span "BOOKING CONFIRMED" at bounding box center [384, 317] width 132 height 23
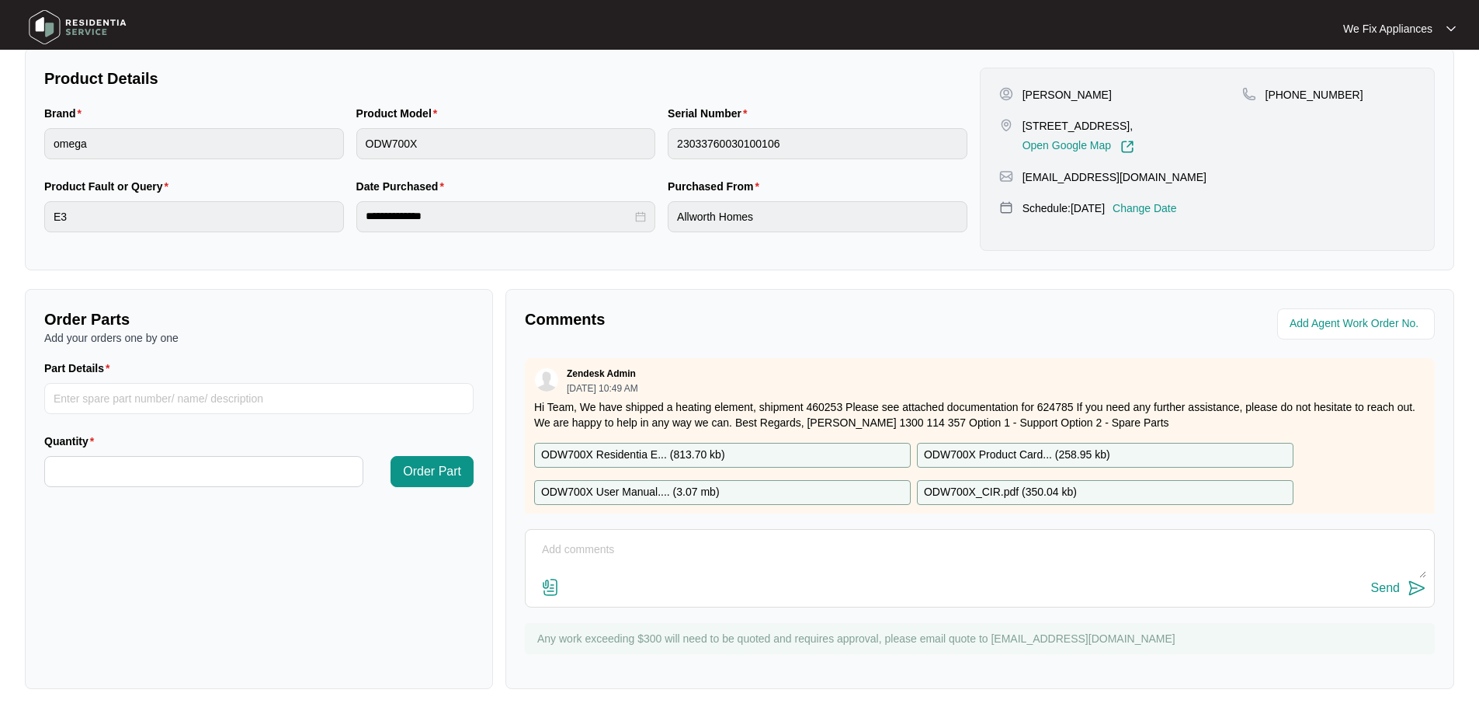
click at [680, 456] on p "ODW700X Residentia E... ( 813.70 kb )" at bounding box center [633, 455] width 184 height 17
click at [148, 395] on input "Part Details" at bounding box center [258, 398] width 429 height 31
paste input "SP12337"
type input "SP12337 motor"
click at [143, 478] on input "Quantity" at bounding box center [204, 472] width 318 height 30
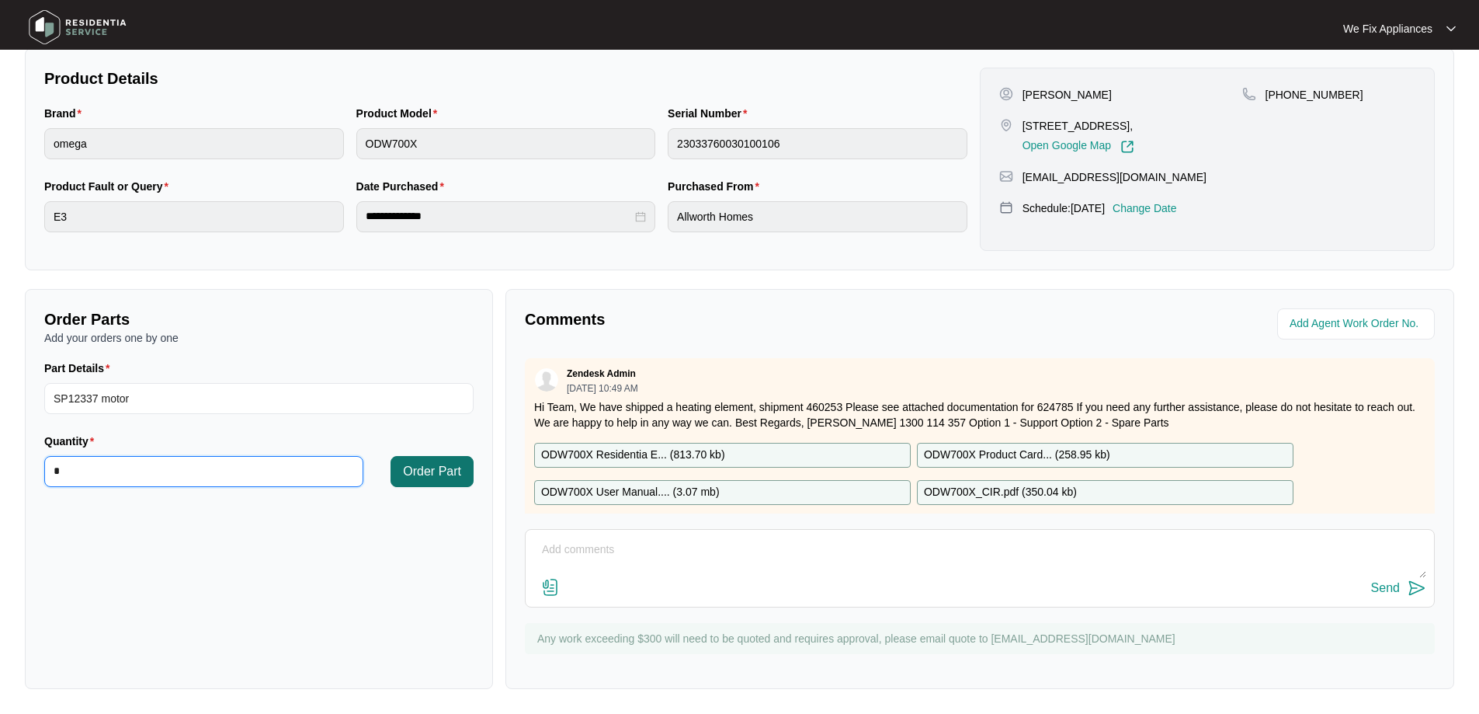
type input "*"
click at [454, 473] on span "Order Part" at bounding box center [432, 471] width 58 height 19
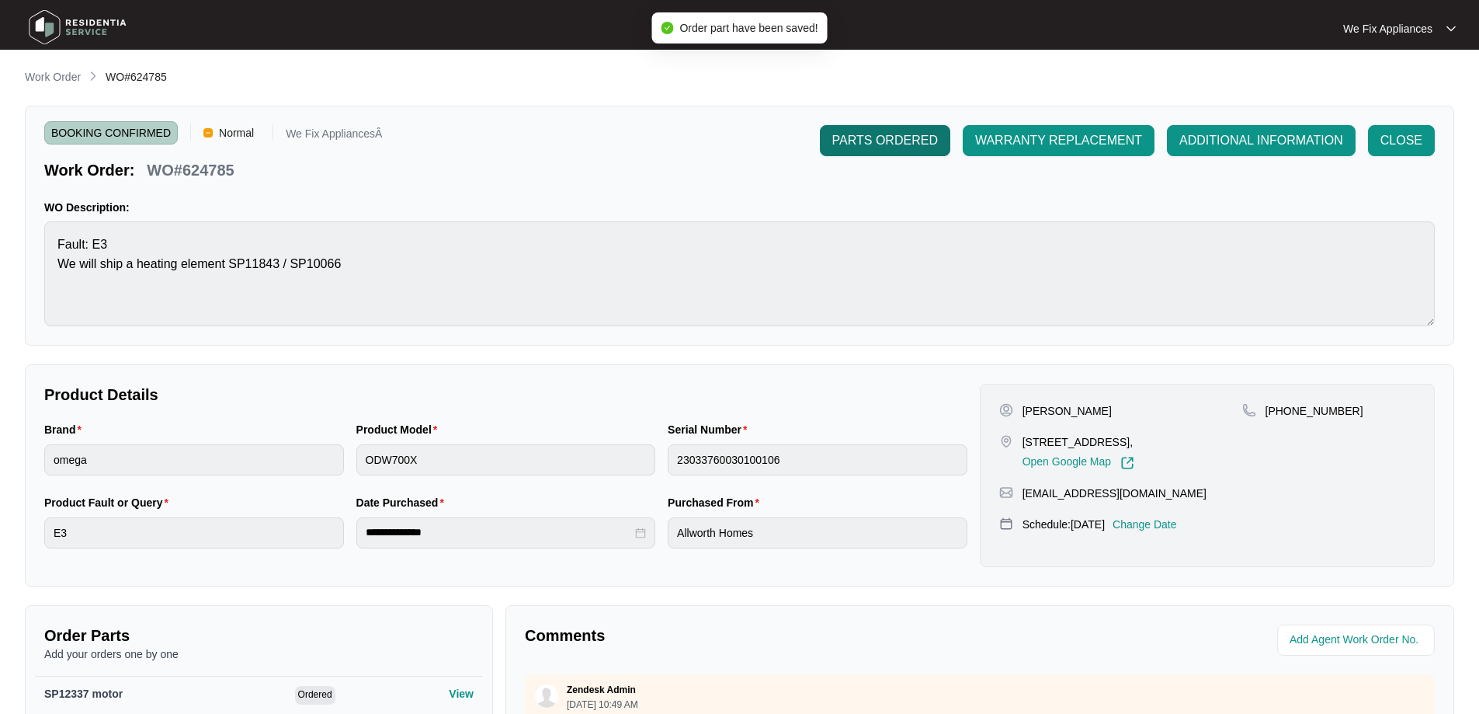
click at [863, 135] on span "PARTS ORDERED" at bounding box center [886, 140] width 106 height 19
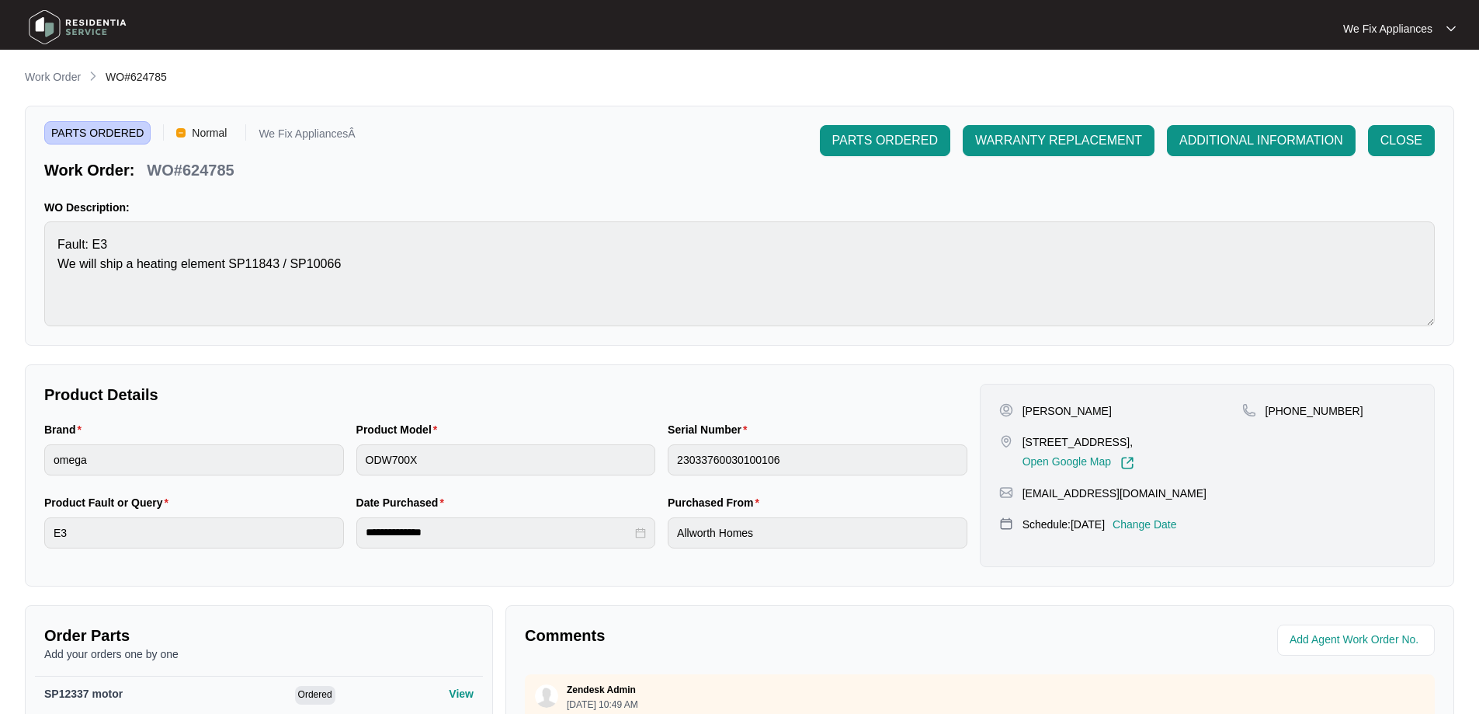
click at [48, 23] on img at bounding box center [77, 27] width 109 height 47
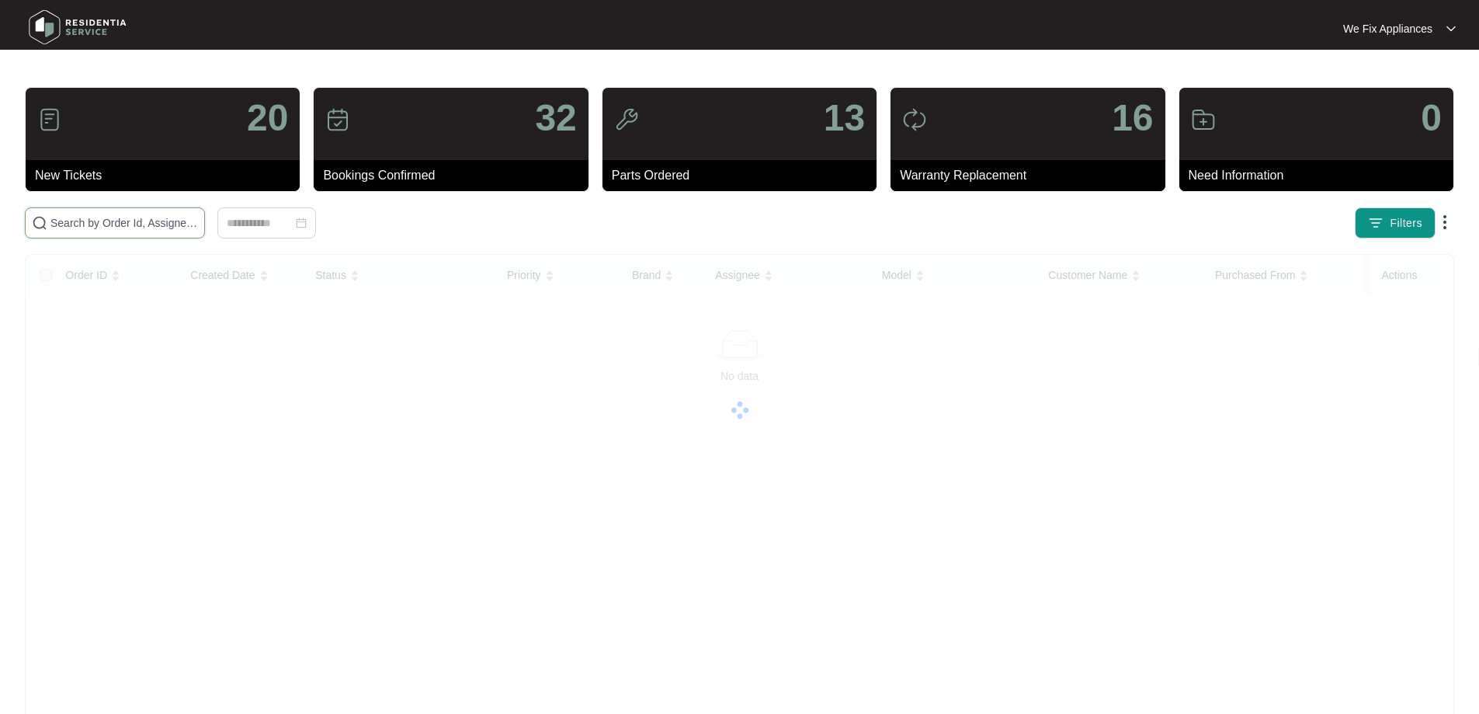
click at [99, 221] on input "text" at bounding box center [124, 222] width 148 height 17
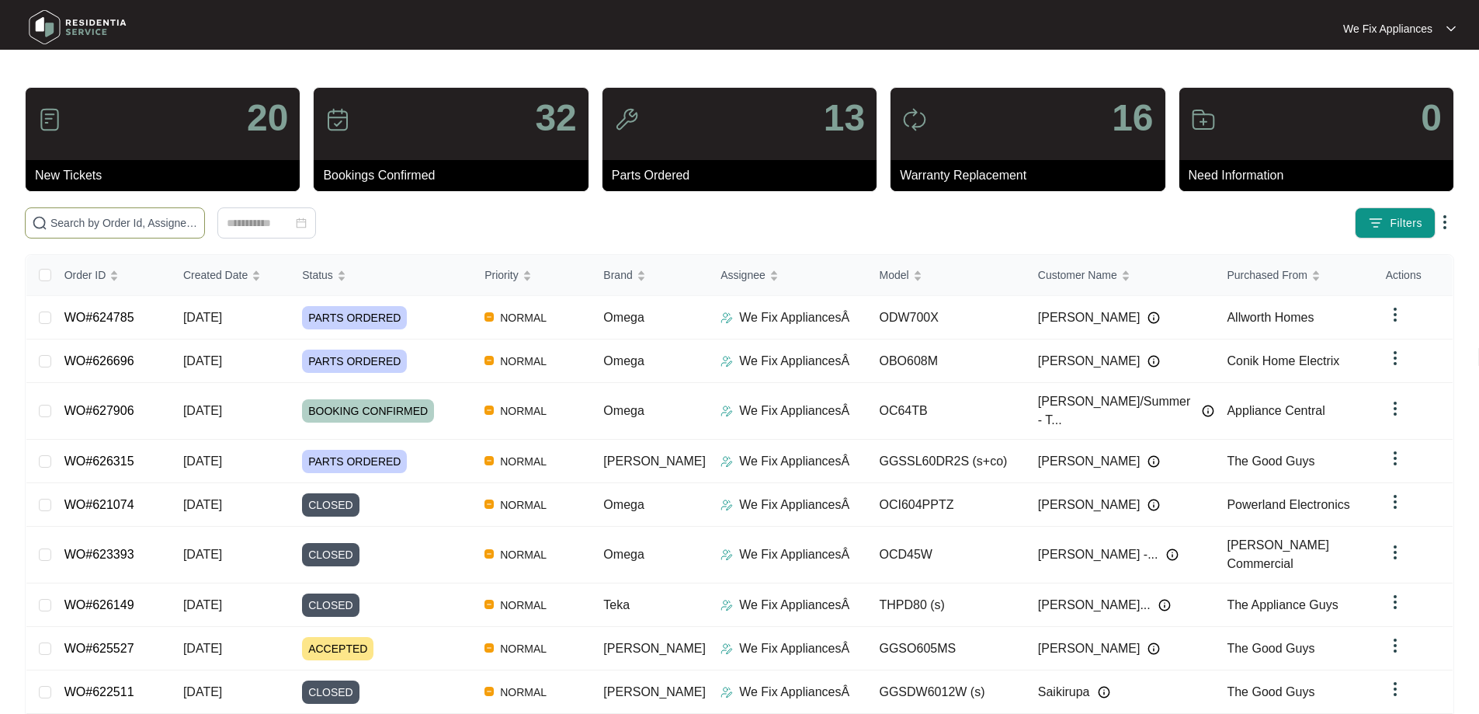
paste input "626105"
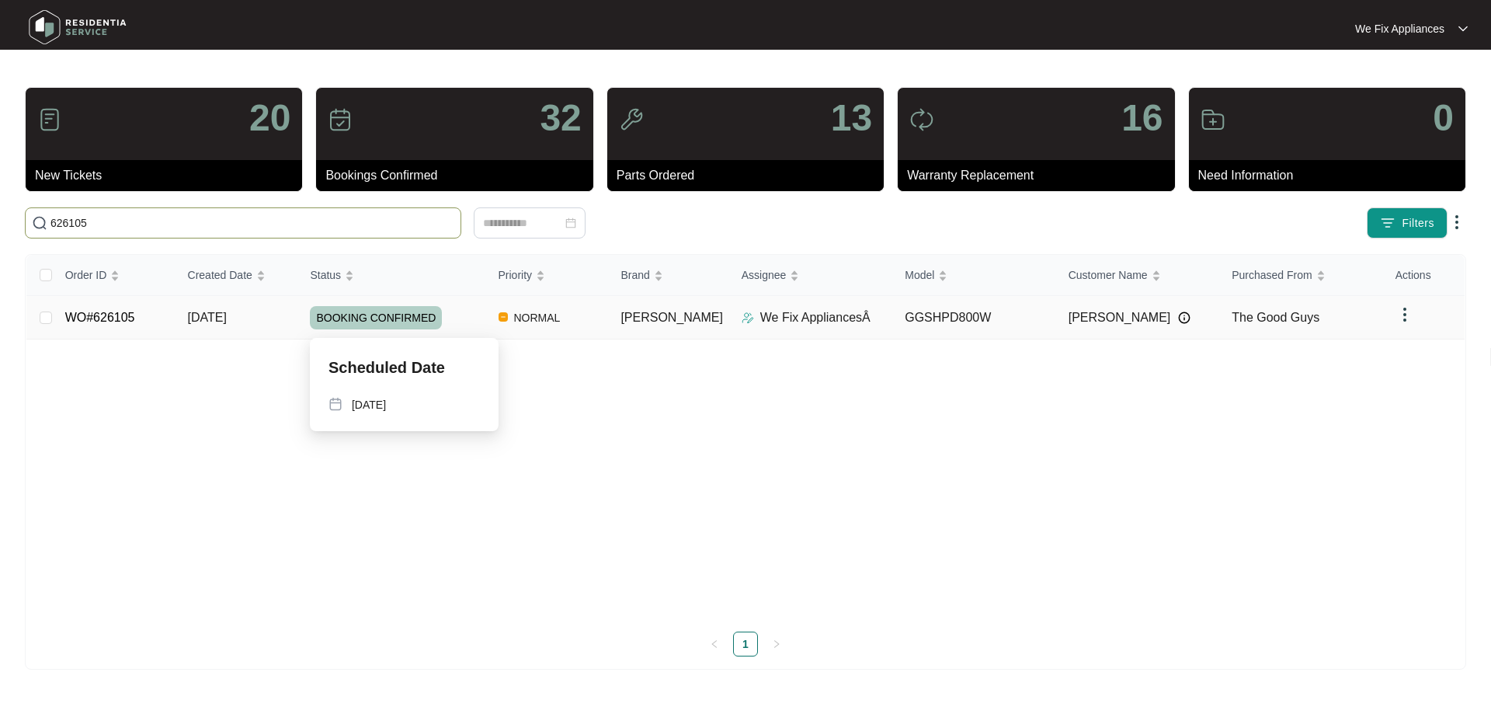
type input "626105"
click at [395, 313] on span "BOOKING CONFIRMED" at bounding box center [376, 317] width 132 height 23
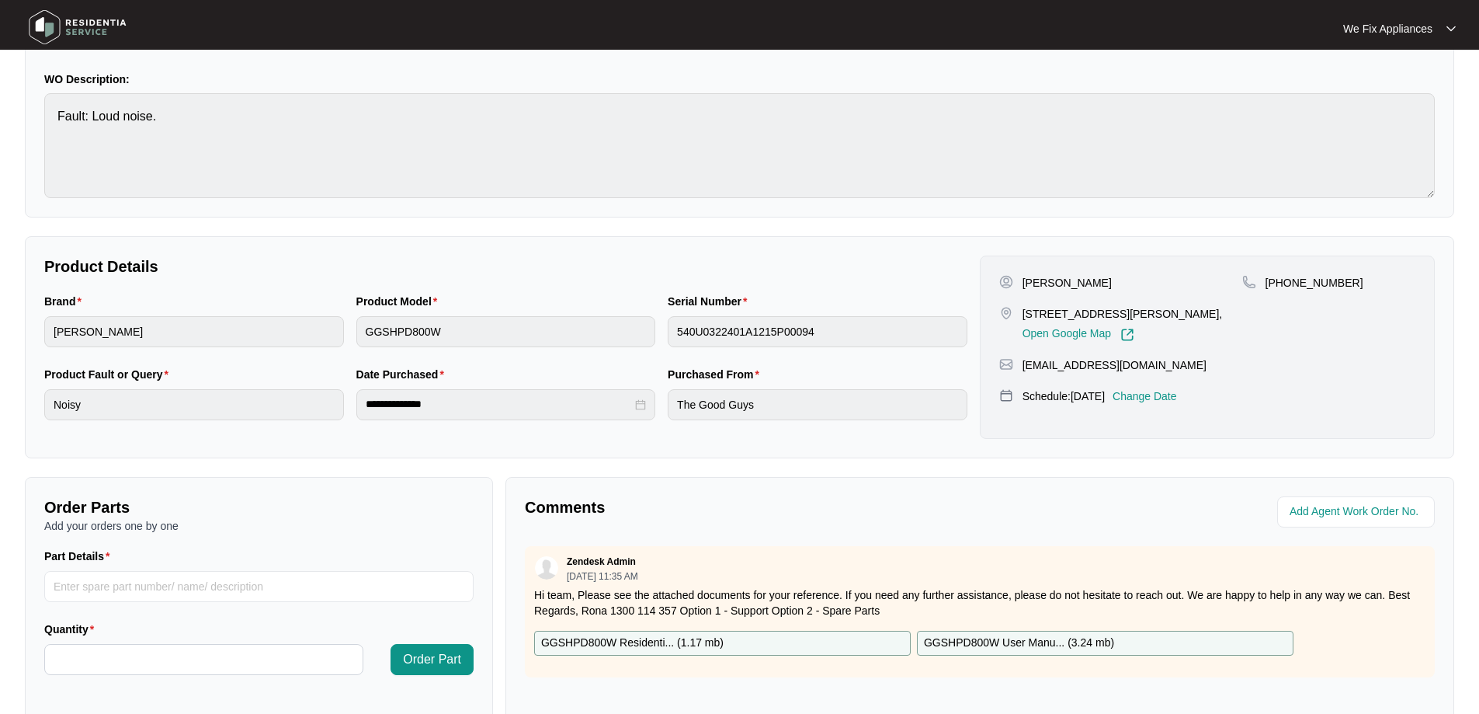
scroll to position [311, 0]
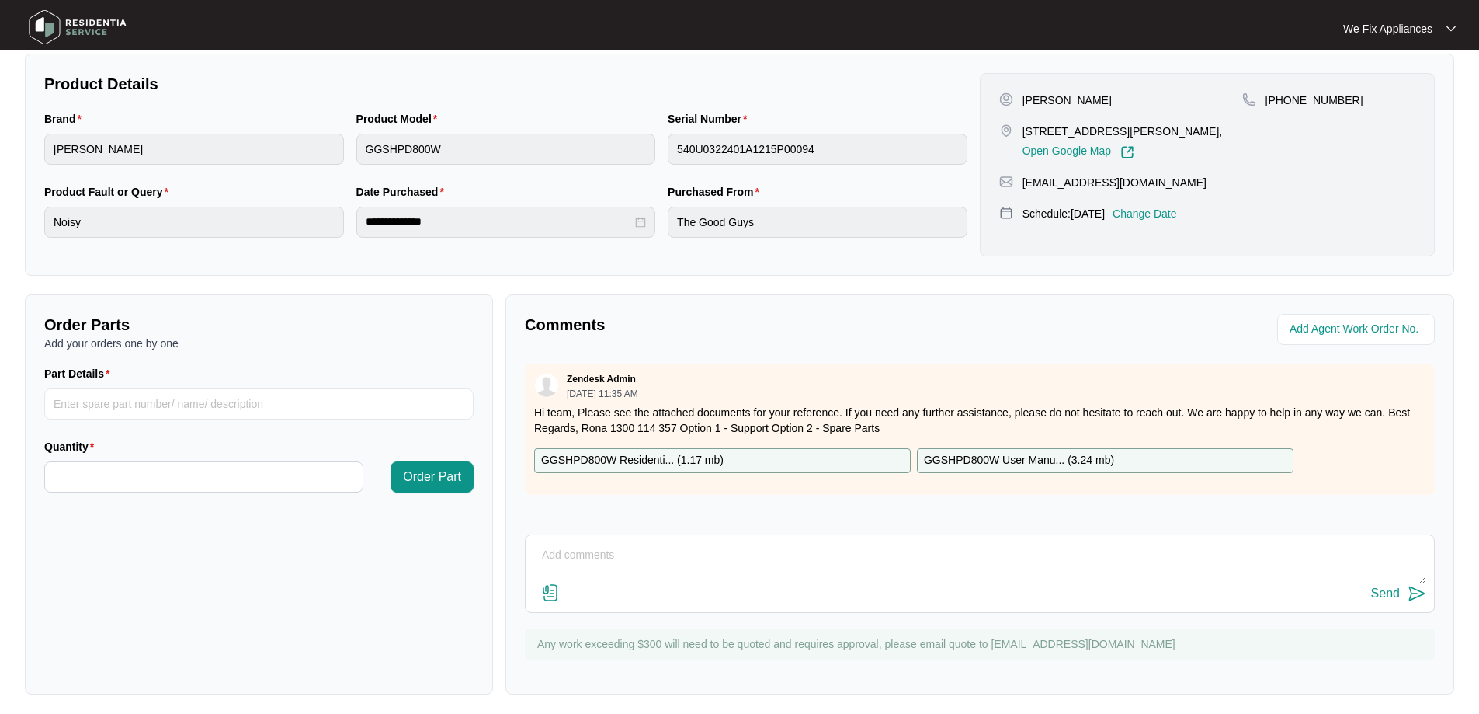
click at [631, 541] on div "Send" at bounding box center [980, 573] width 910 height 78
click at [611, 554] on textarea at bounding box center [980, 563] width 893 height 40
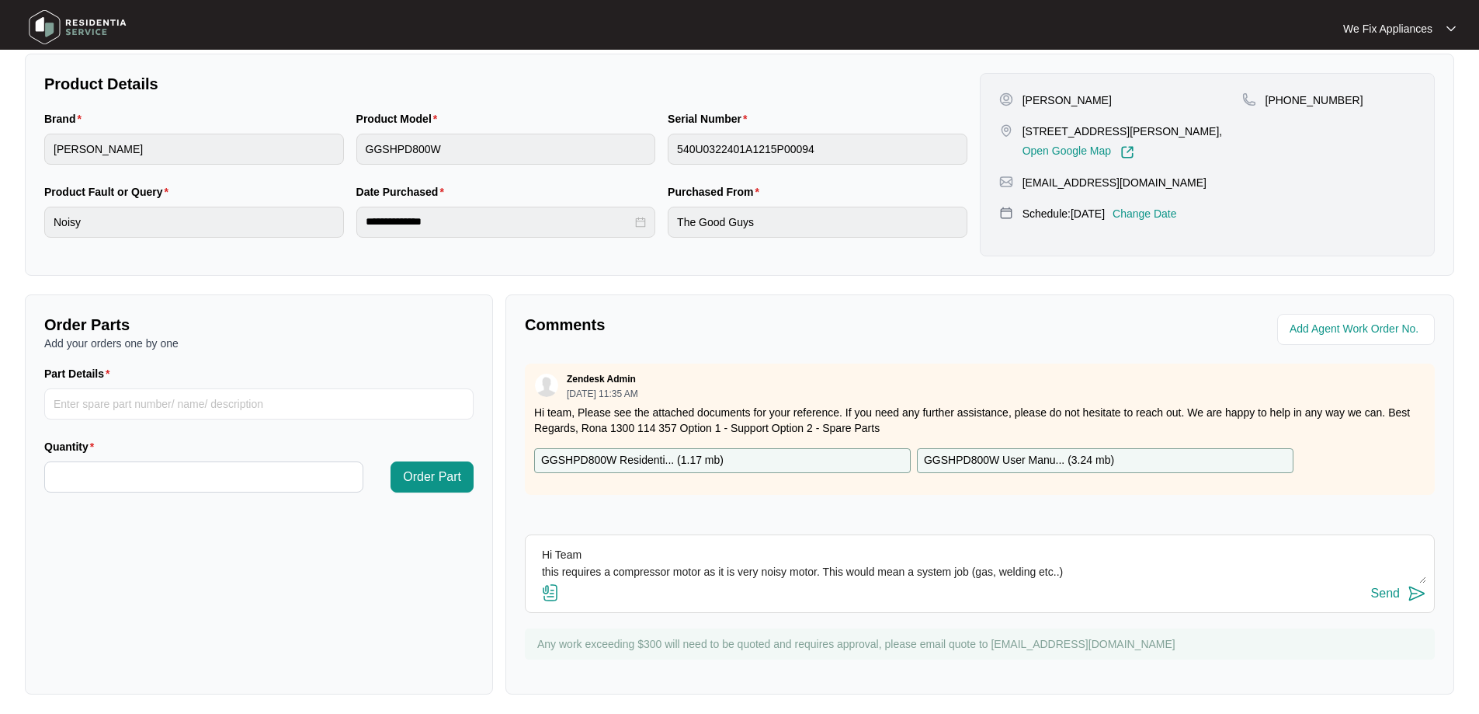
type textarea "Hi Team this requires a compressor motor as it is very noisy motor. This would …"
click at [1399, 589] on div "Send" at bounding box center [1385, 593] width 29 height 14
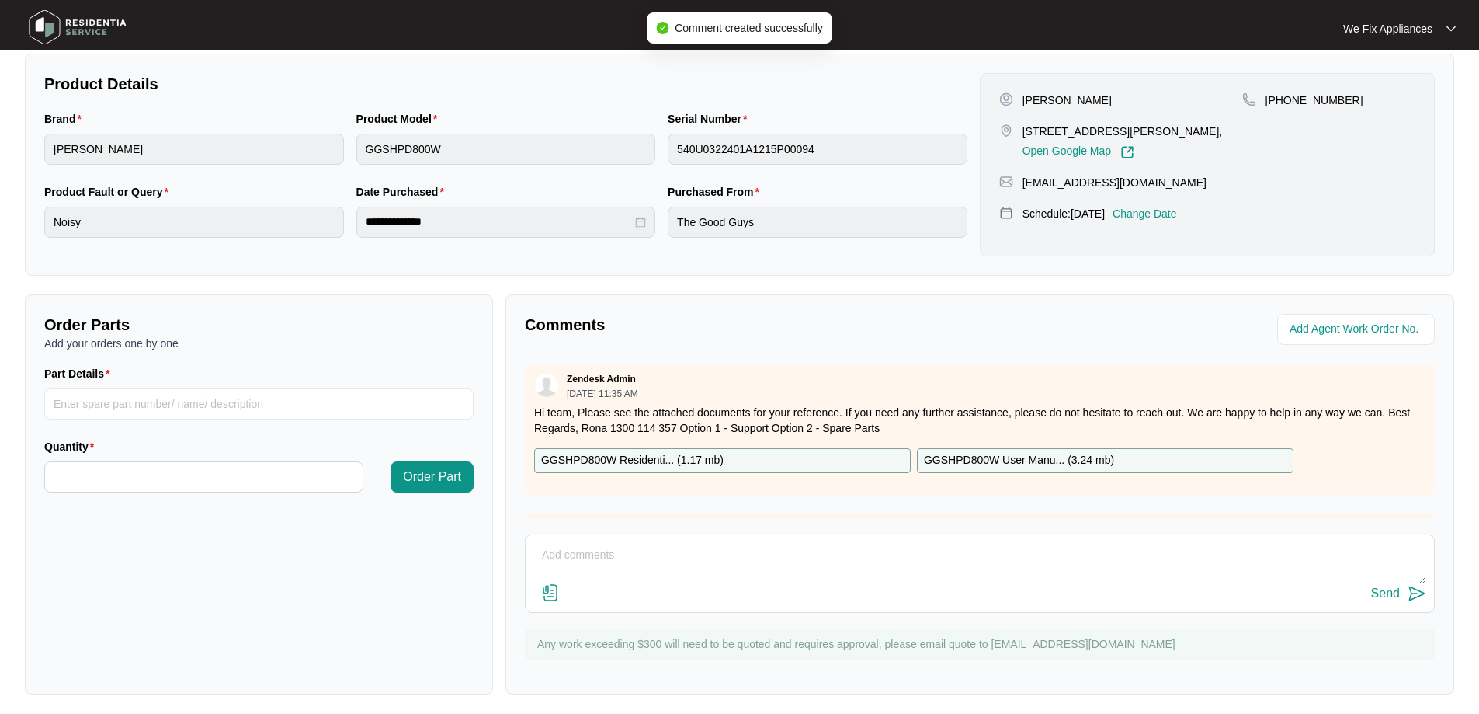
scroll to position [0, 0]
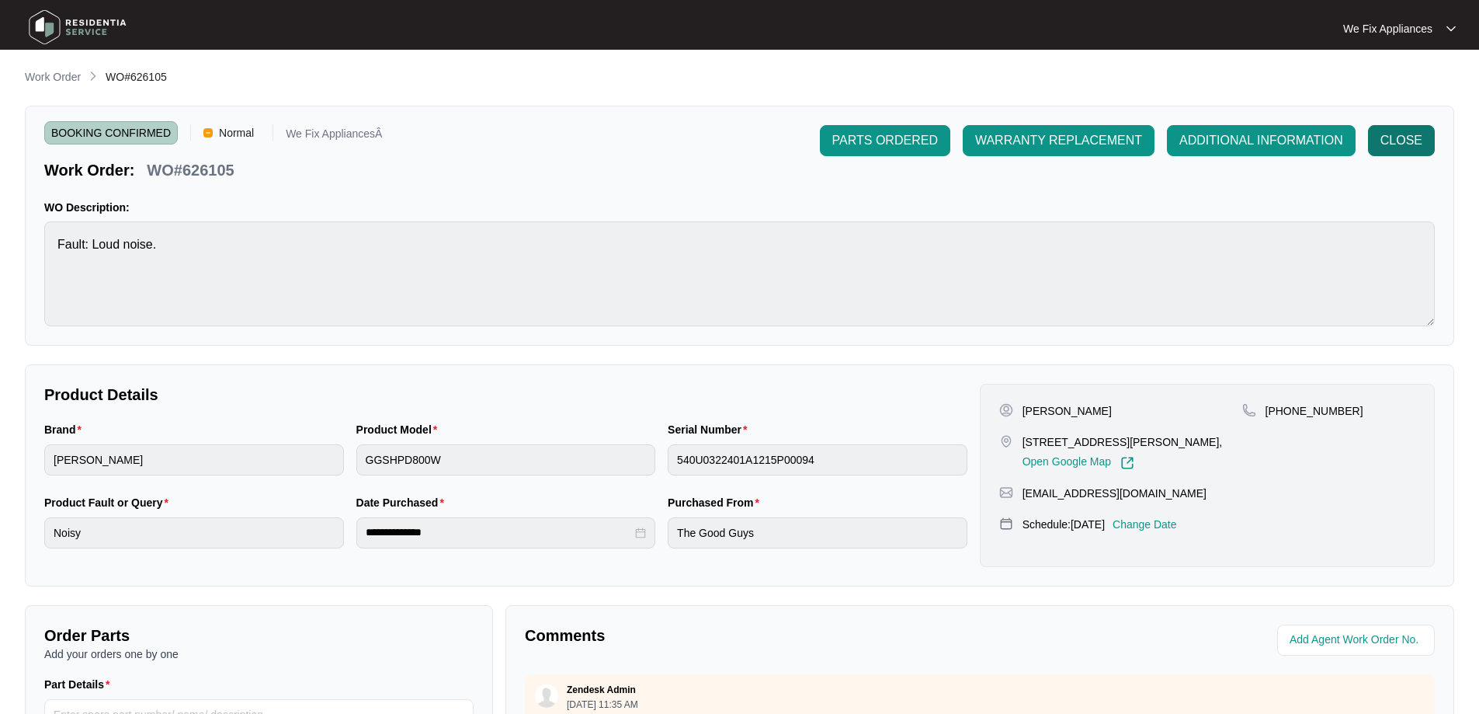
click at [1424, 144] on button "CLOSE" at bounding box center [1401, 140] width 67 height 31
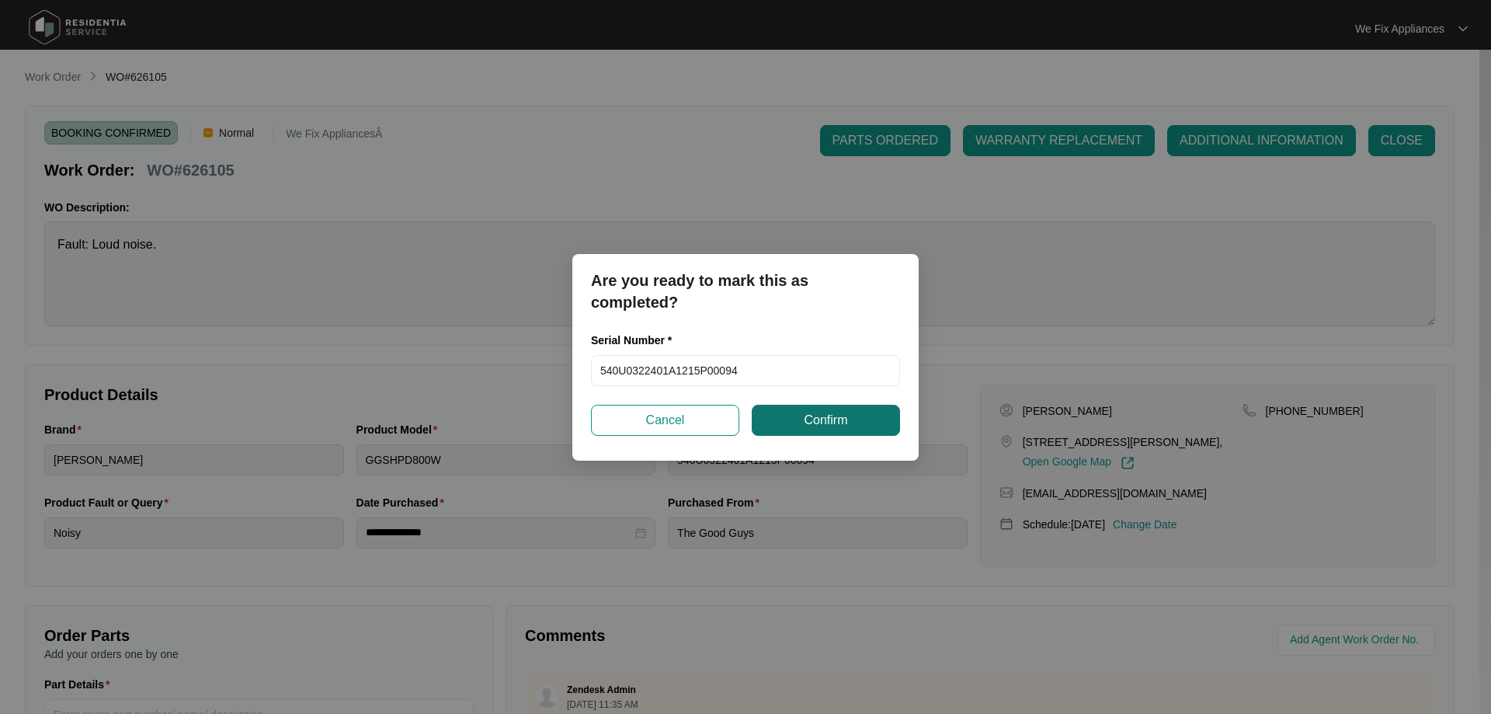
click at [812, 411] on span "Confirm" at bounding box center [825, 420] width 43 height 19
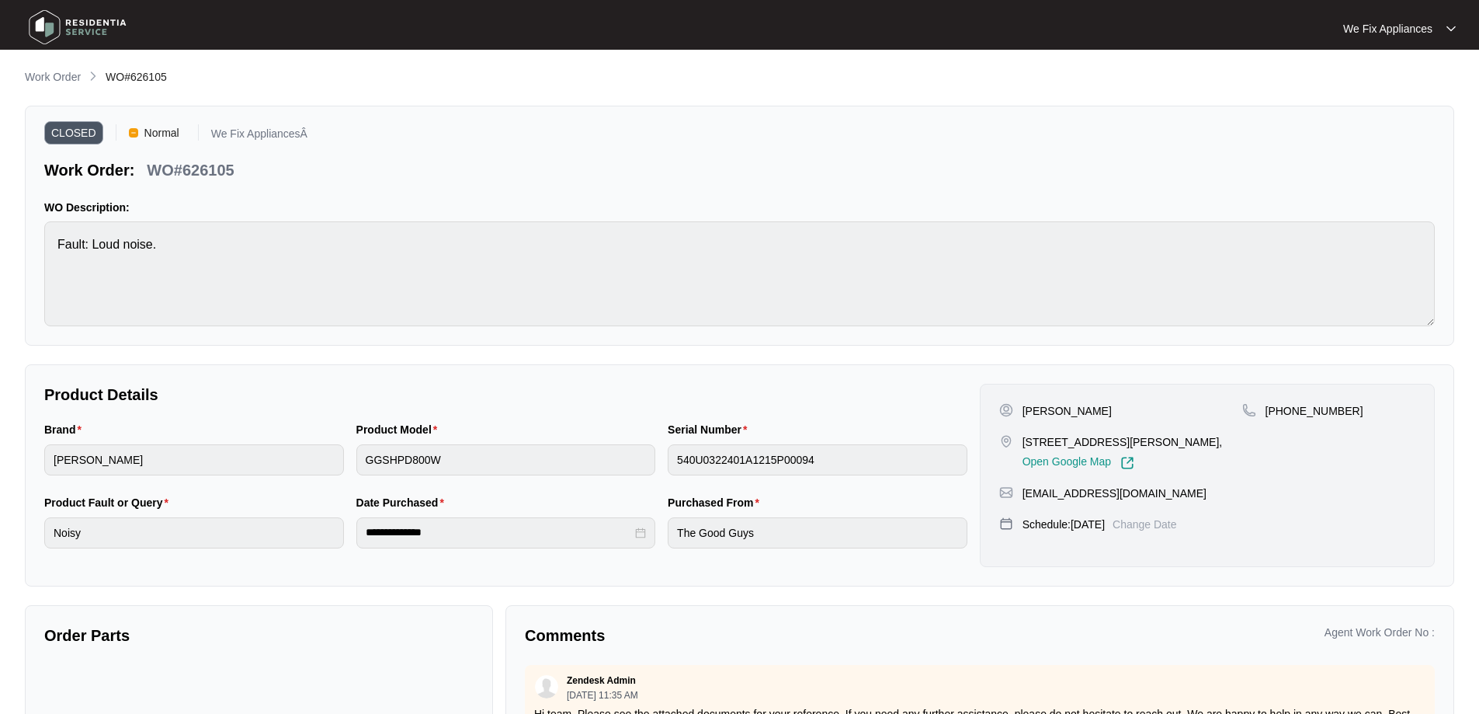
click at [54, 17] on img at bounding box center [77, 27] width 109 height 47
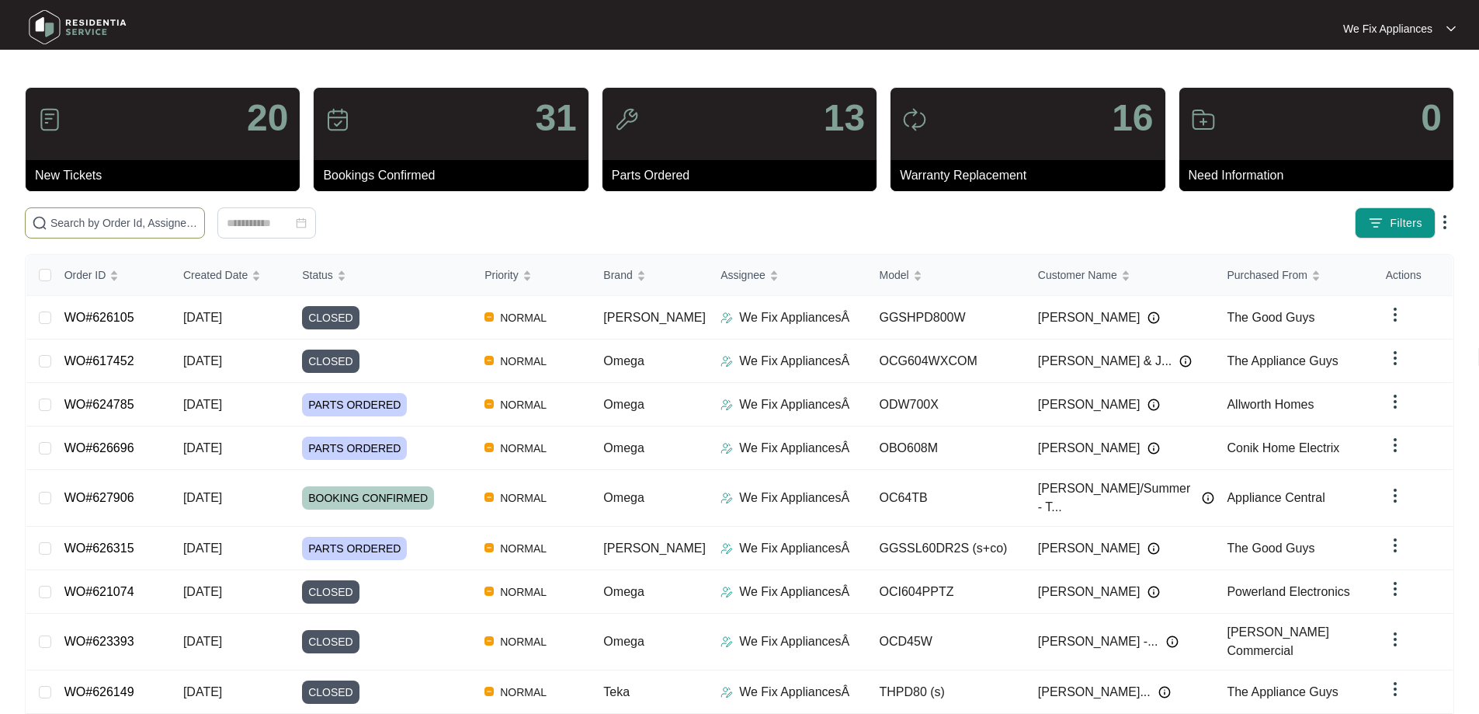
click at [85, 221] on input "text" at bounding box center [124, 222] width 148 height 17
paste input "625651"
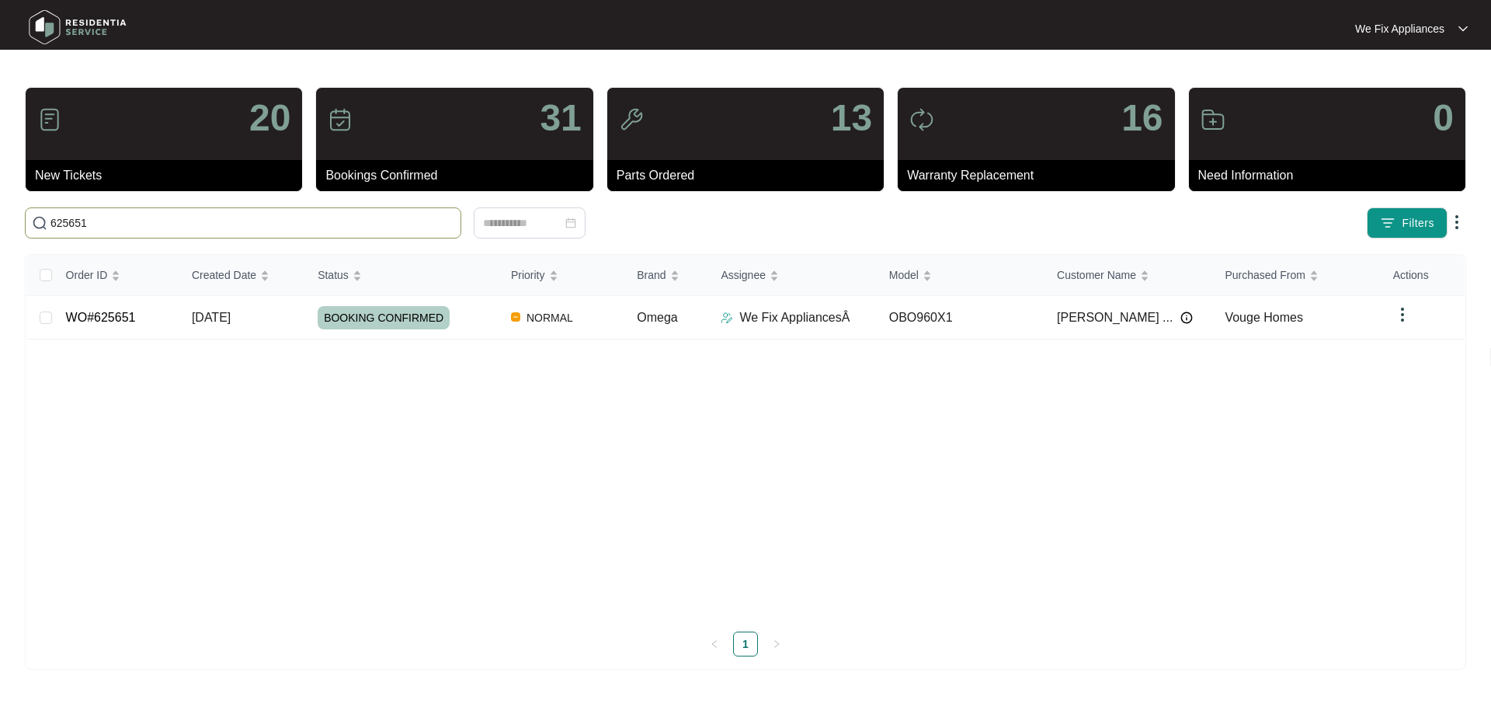
type input "625651"
click at [386, 311] on span "BOOKING CONFIRMED" at bounding box center [384, 317] width 132 height 23
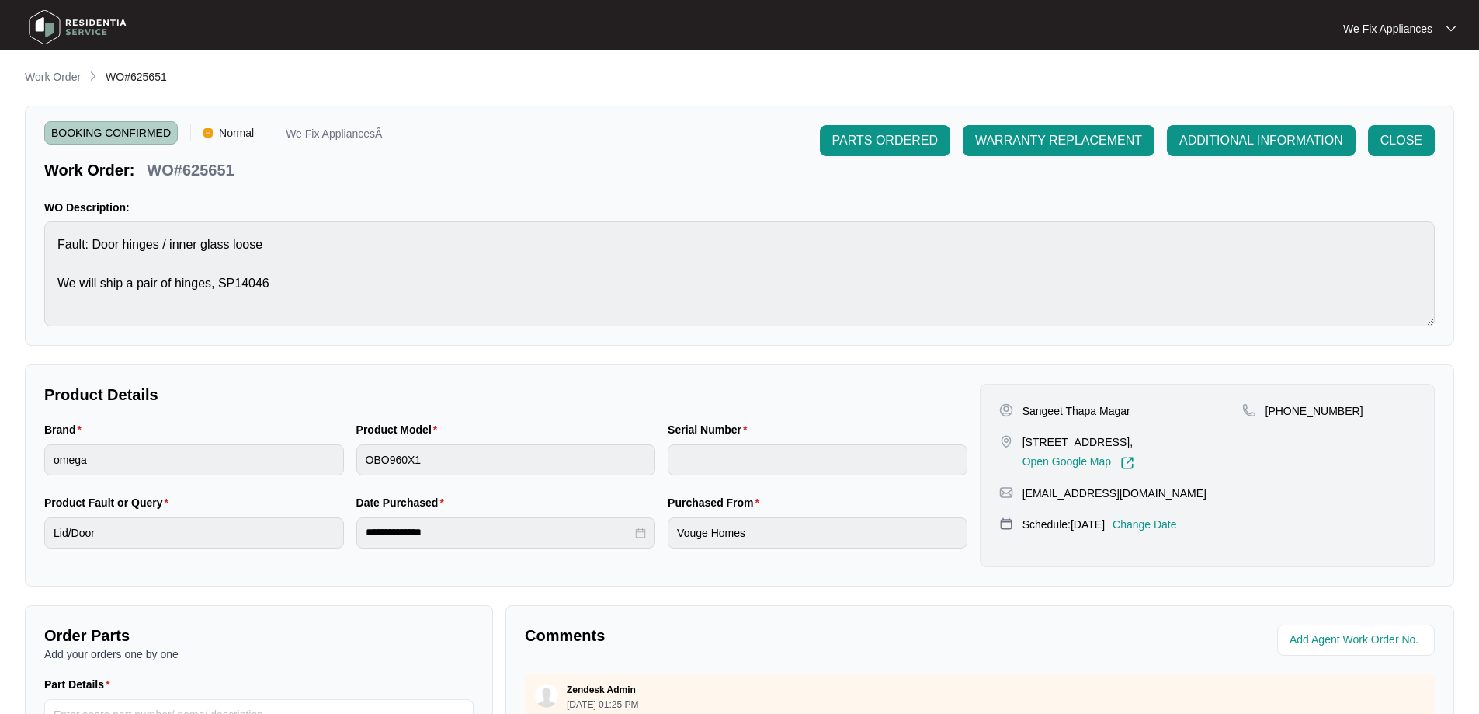
click at [1410, 121] on div "BOOKING CONFIRMED Normal We Fix AppliancesÂ Work Order: WO#625651 PARTS ORDERED…" at bounding box center [740, 226] width 1430 height 240
click at [1395, 137] on span "CLOSE" at bounding box center [1402, 140] width 42 height 19
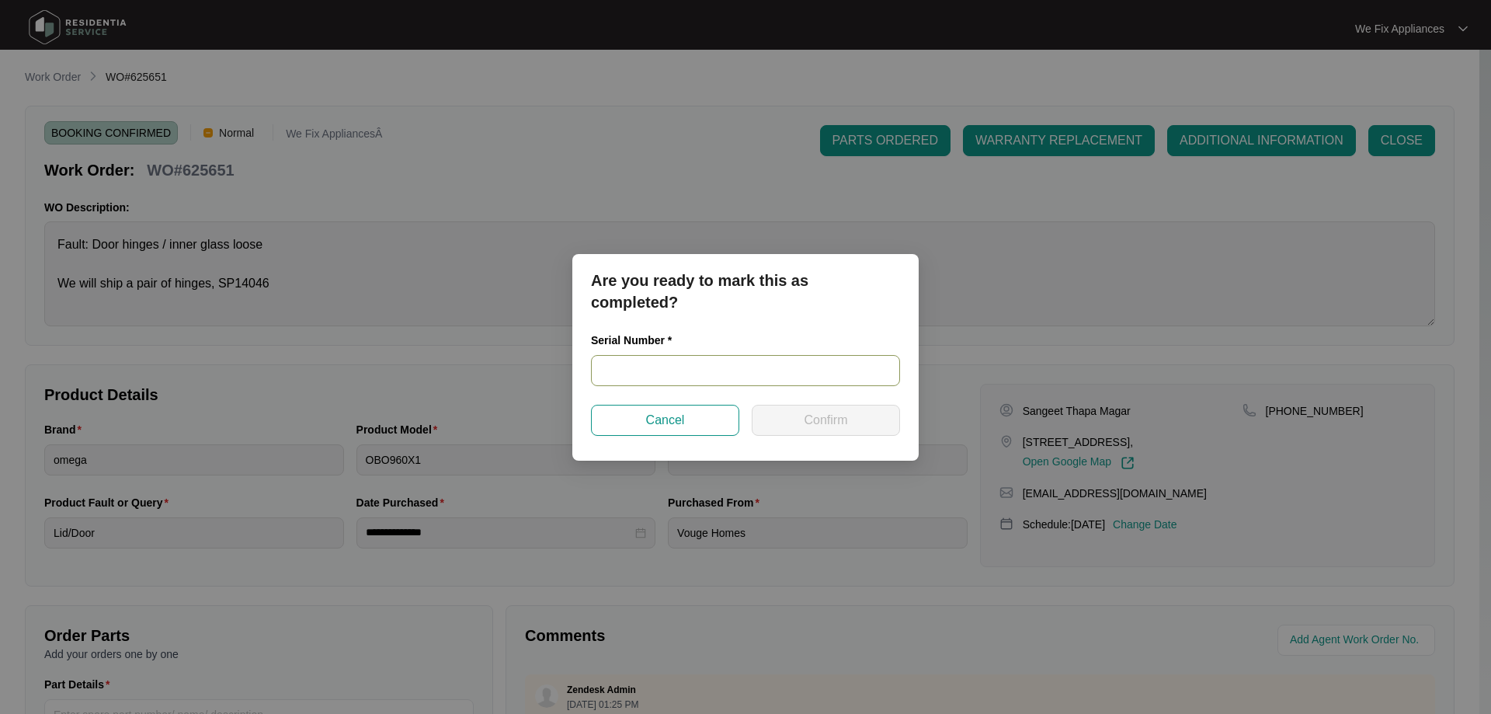
click at [700, 363] on input "text" at bounding box center [745, 370] width 309 height 31
paste input "V0000588552206000459"
type input "V0000588552206000459"
click at [807, 425] on span "Confirm" at bounding box center [825, 420] width 43 height 19
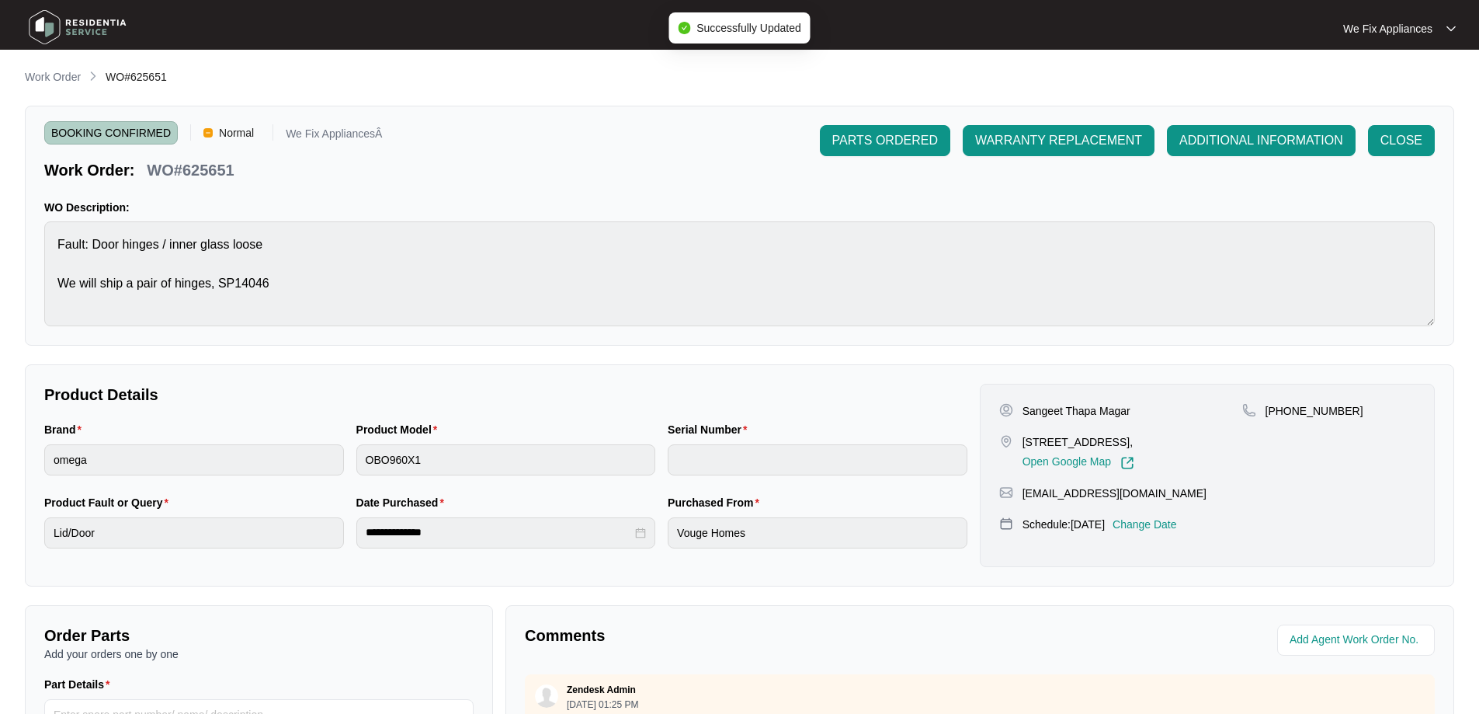
type input "V0000588552206000459"
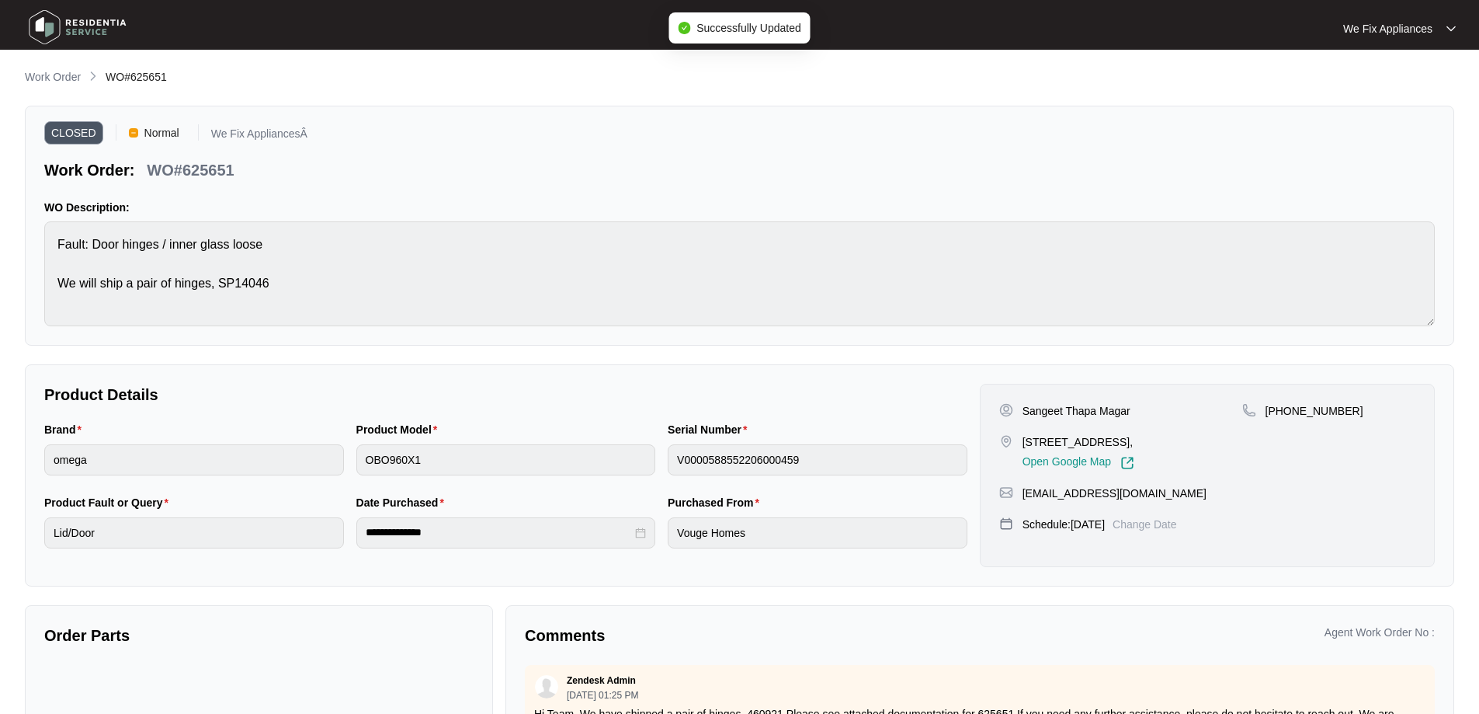
click at [53, 28] on img at bounding box center [77, 27] width 109 height 47
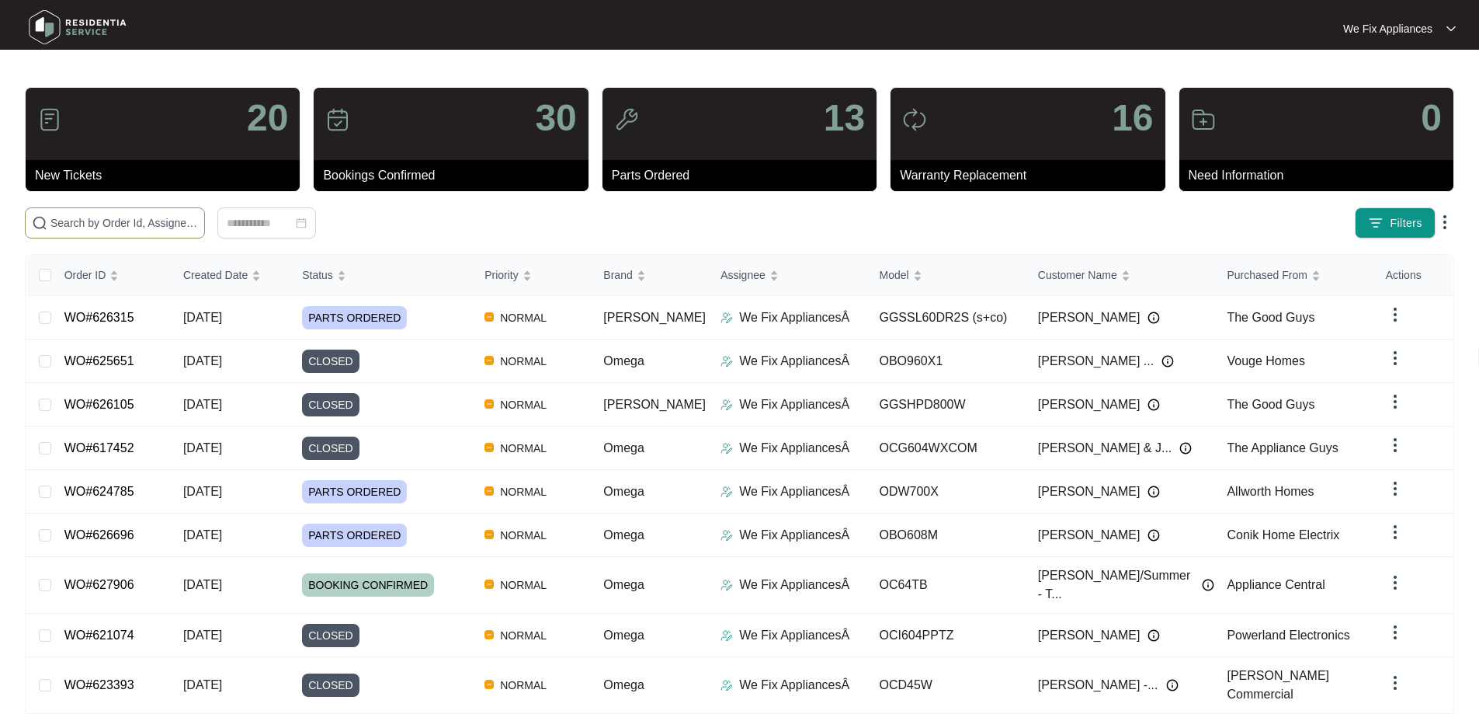
click at [142, 221] on input "text" at bounding box center [124, 222] width 148 height 17
paste input "626884"
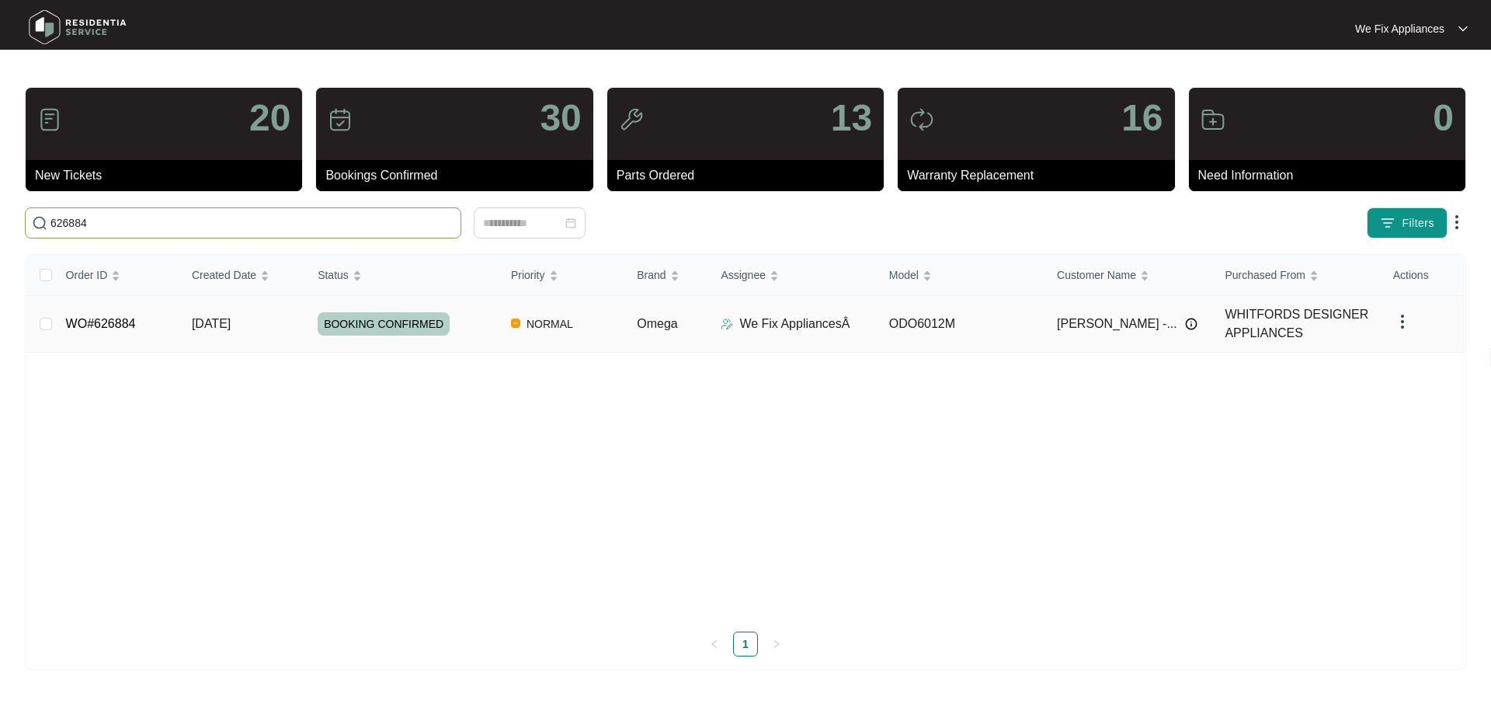
type input "626884"
click at [405, 324] on span "BOOKING CONFIRMED" at bounding box center [384, 323] width 132 height 23
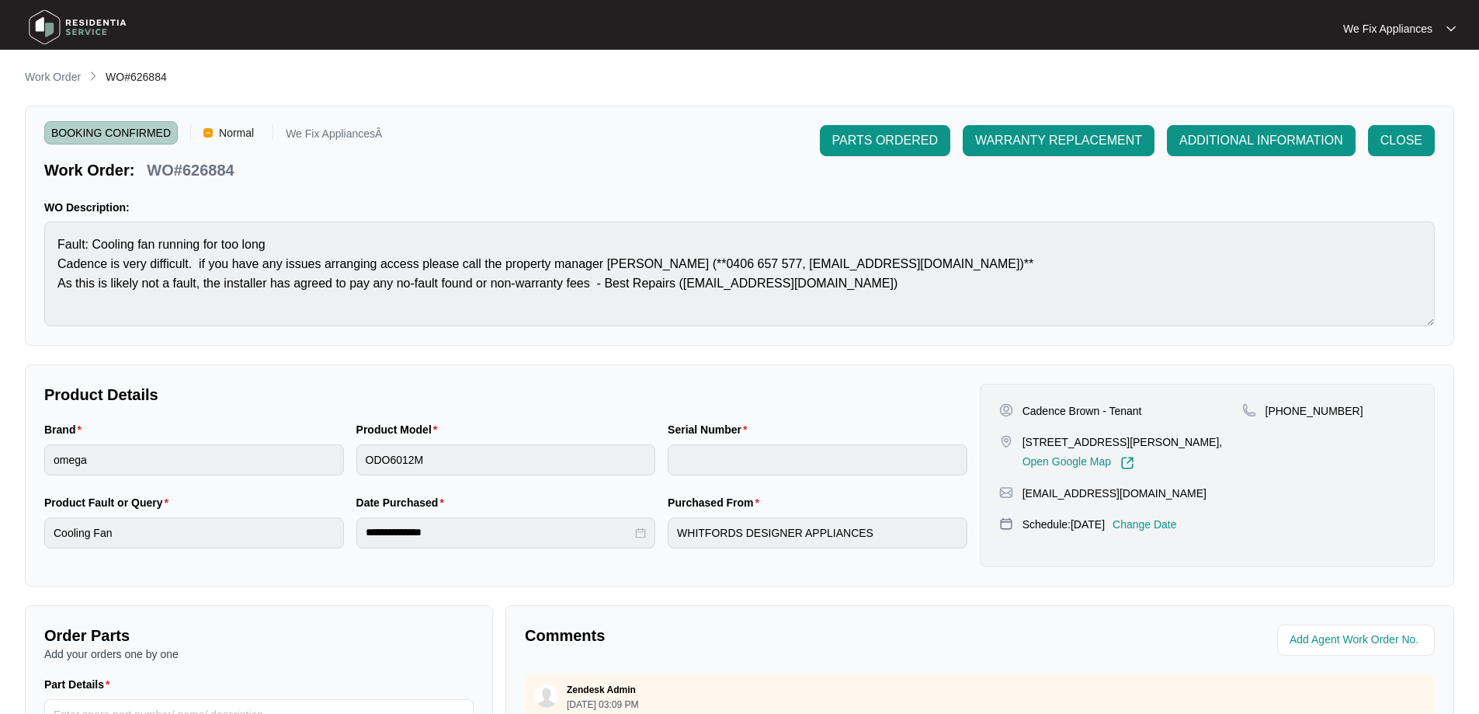
click at [77, 18] on img at bounding box center [77, 27] width 109 height 47
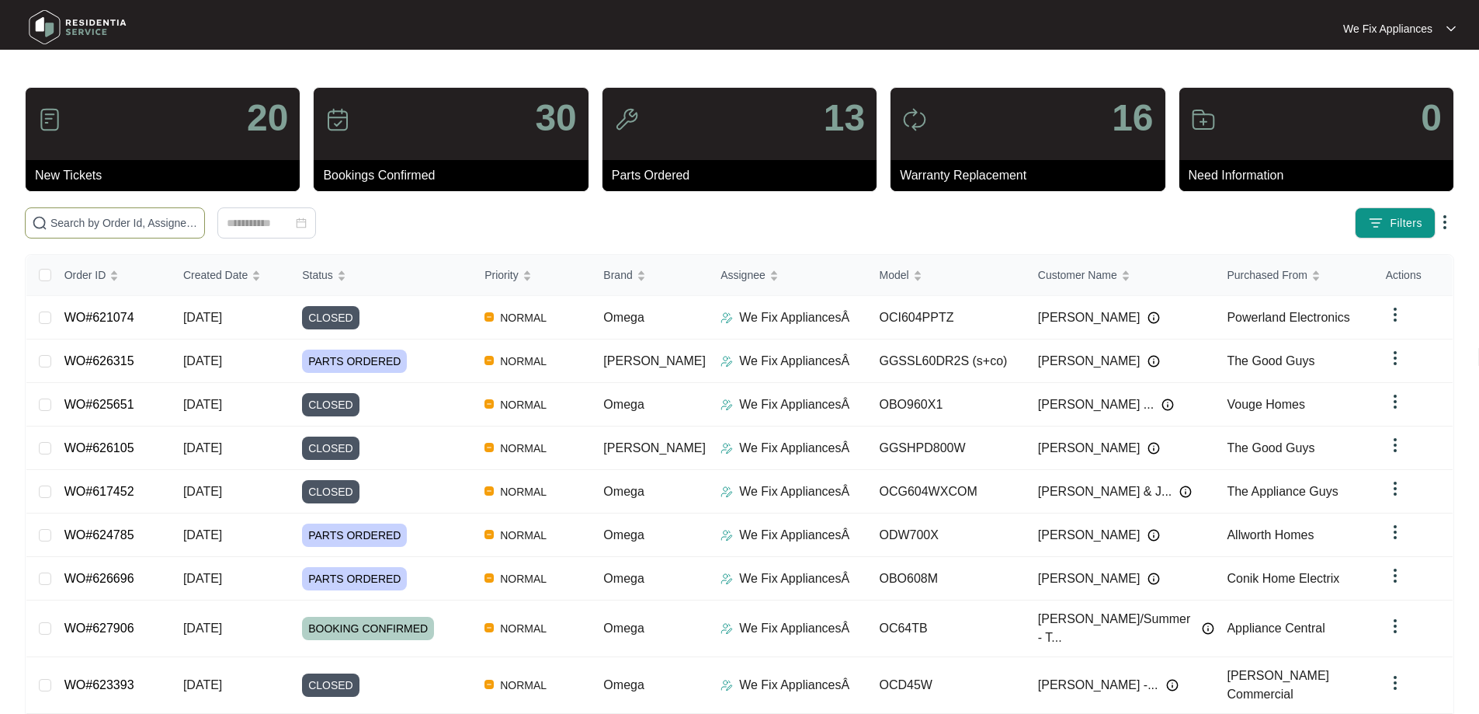
click at [69, 223] on input "text" at bounding box center [124, 222] width 148 height 17
paste input "626884"
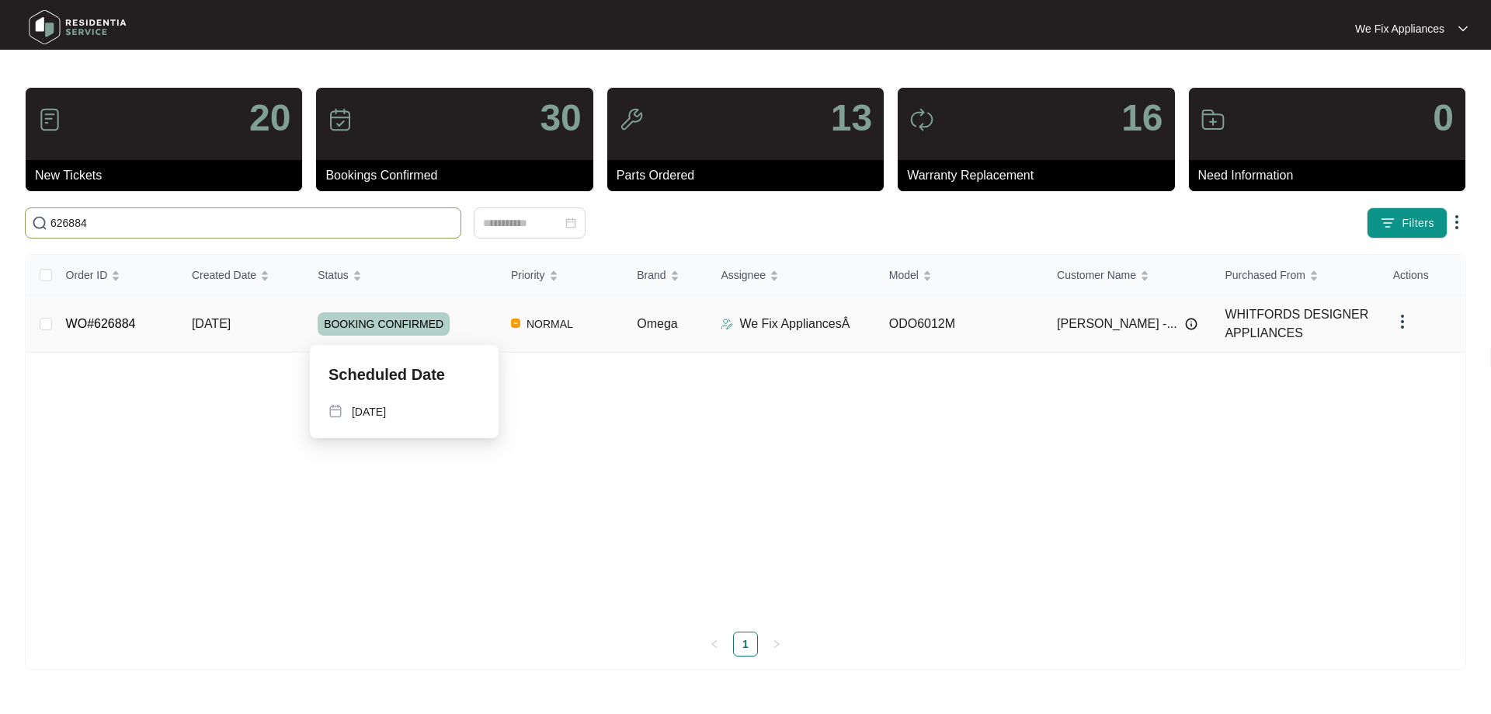
type input "626884"
click at [385, 317] on span "BOOKING CONFIRMED" at bounding box center [384, 323] width 132 height 23
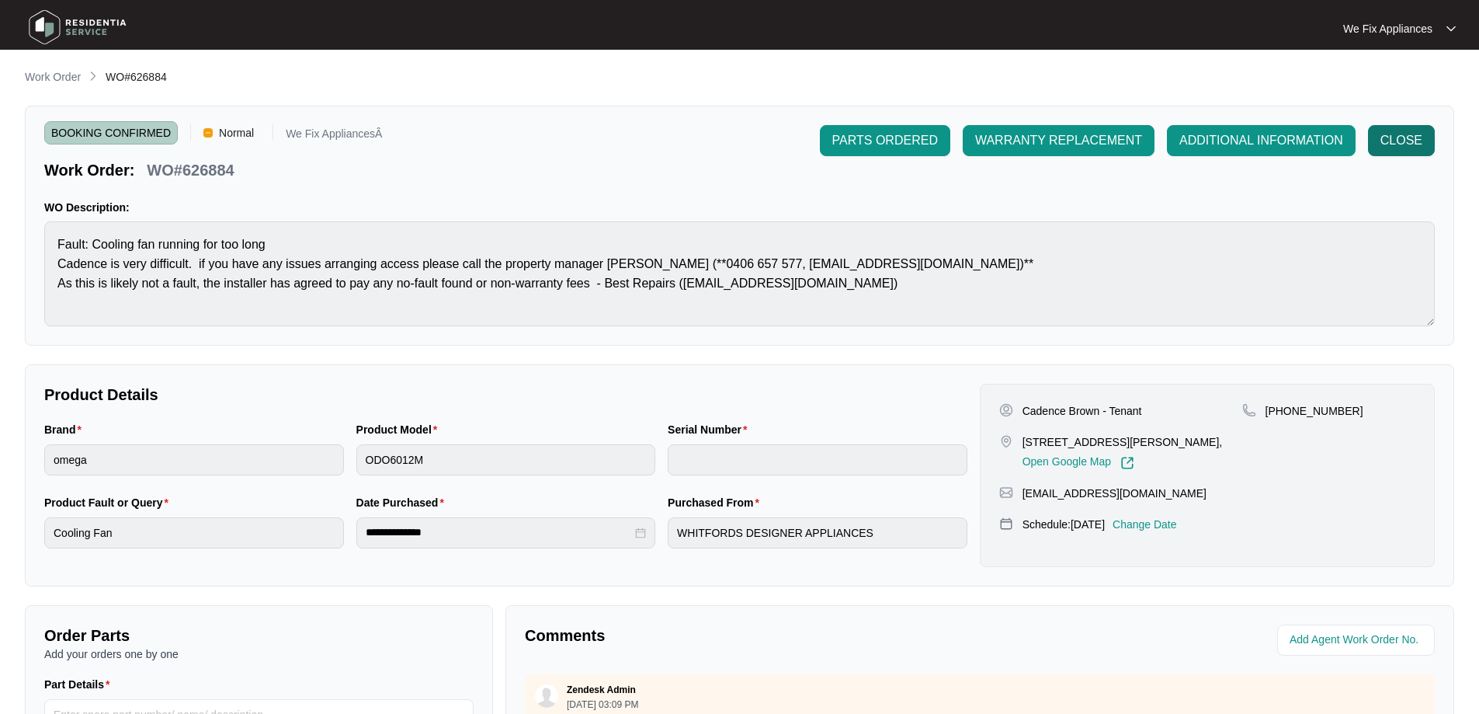
click at [1410, 143] on span "CLOSE" at bounding box center [1402, 140] width 42 height 19
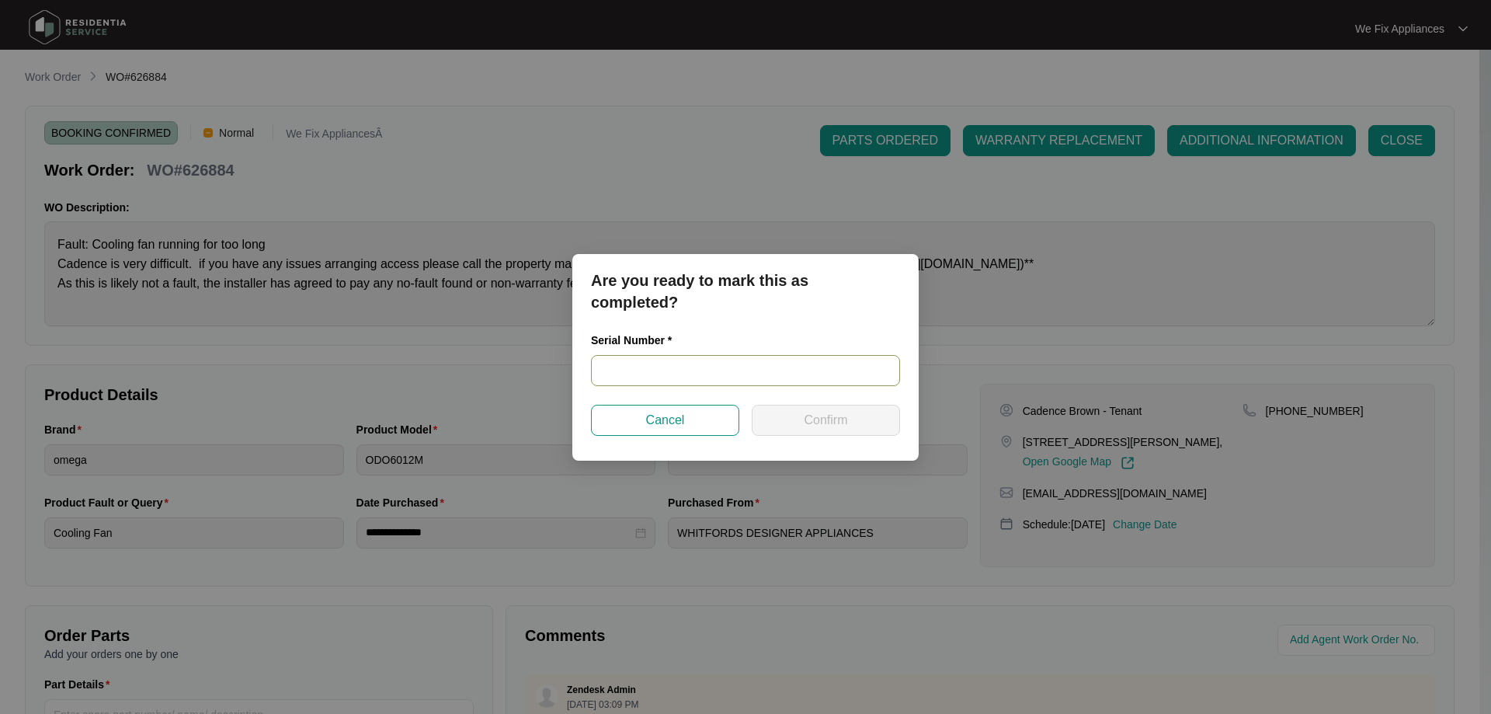
click at [692, 377] on input "text" at bounding box center [745, 370] width 309 height 31
paste input "967181824090245"
type input "967181824090245"
click at [819, 418] on span "Confirm" at bounding box center [825, 420] width 43 height 19
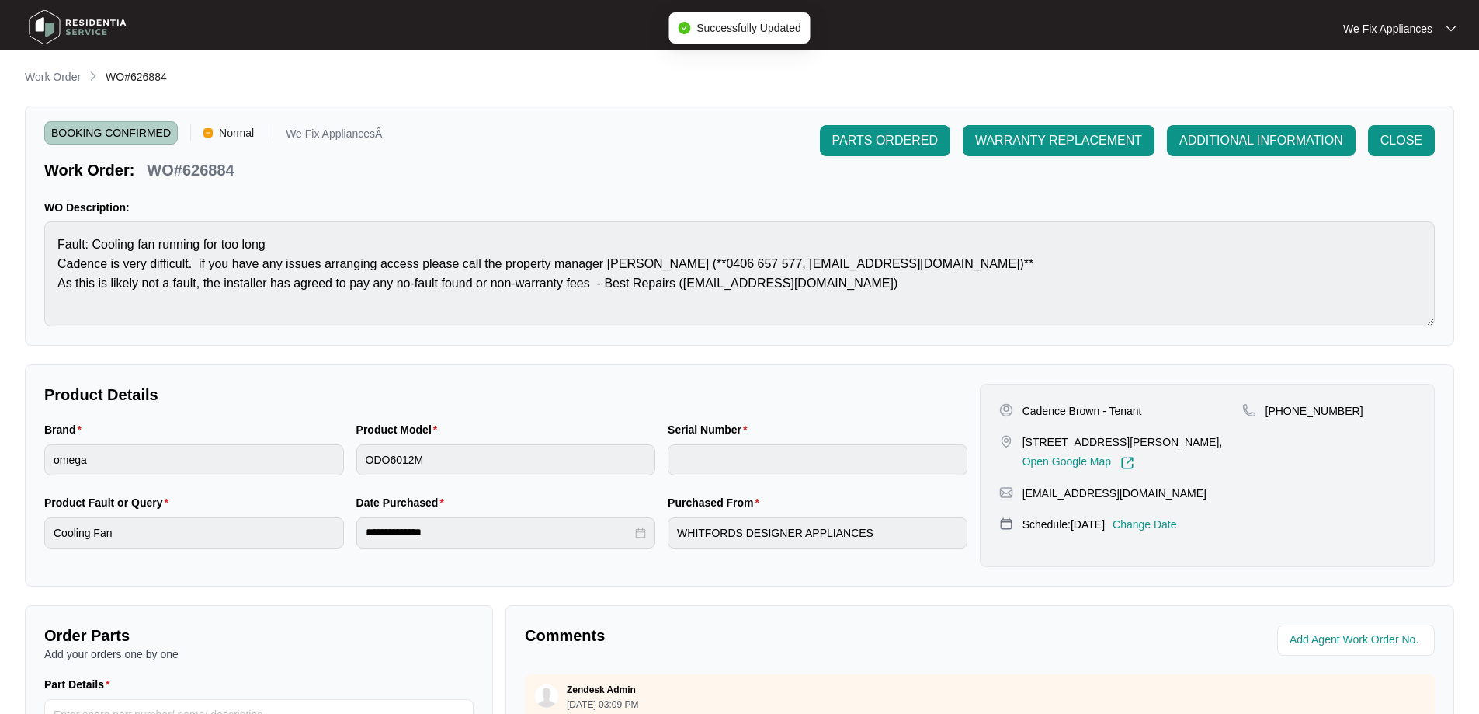
type input "967181824090245"
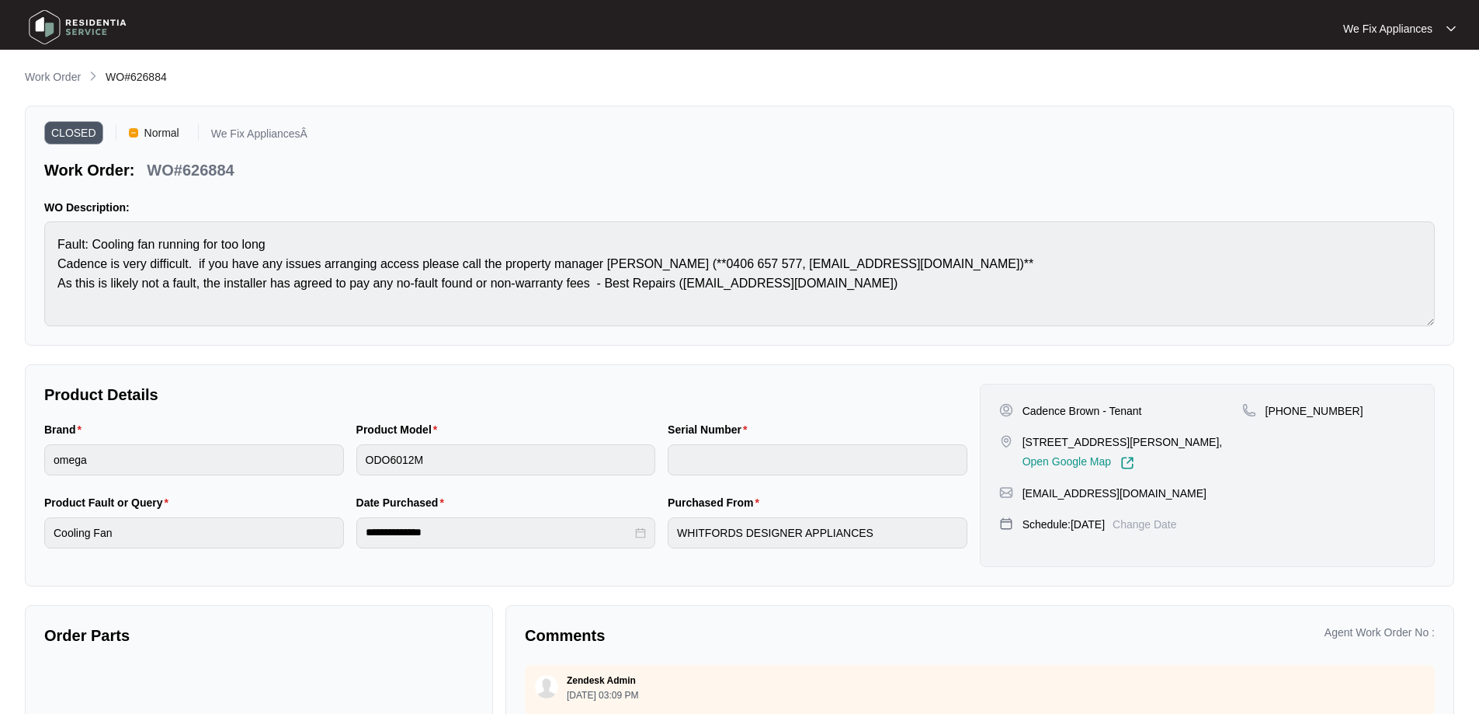
click at [42, 21] on img at bounding box center [77, 27] width 109 height 47
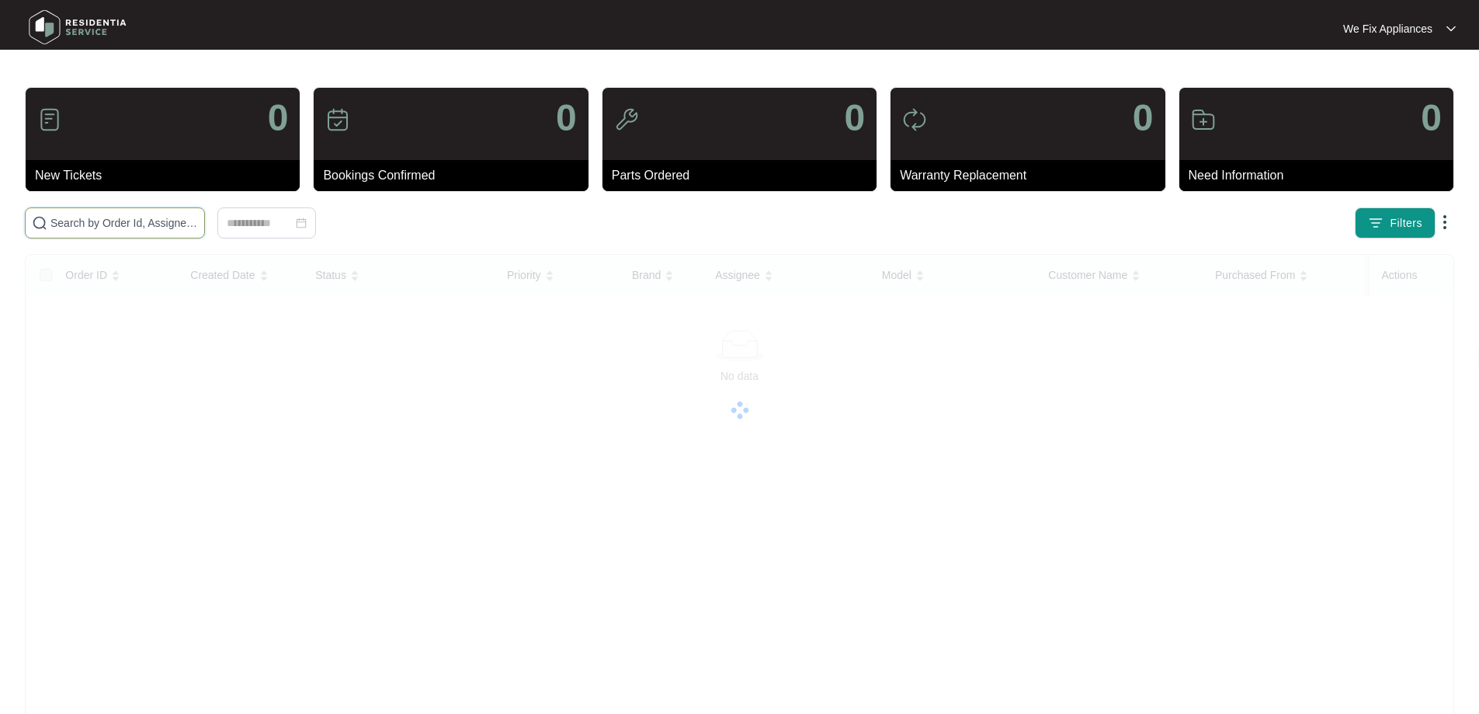
click at [137, 225] on input "text" at bounding box center [124, 222] width 148 height 17
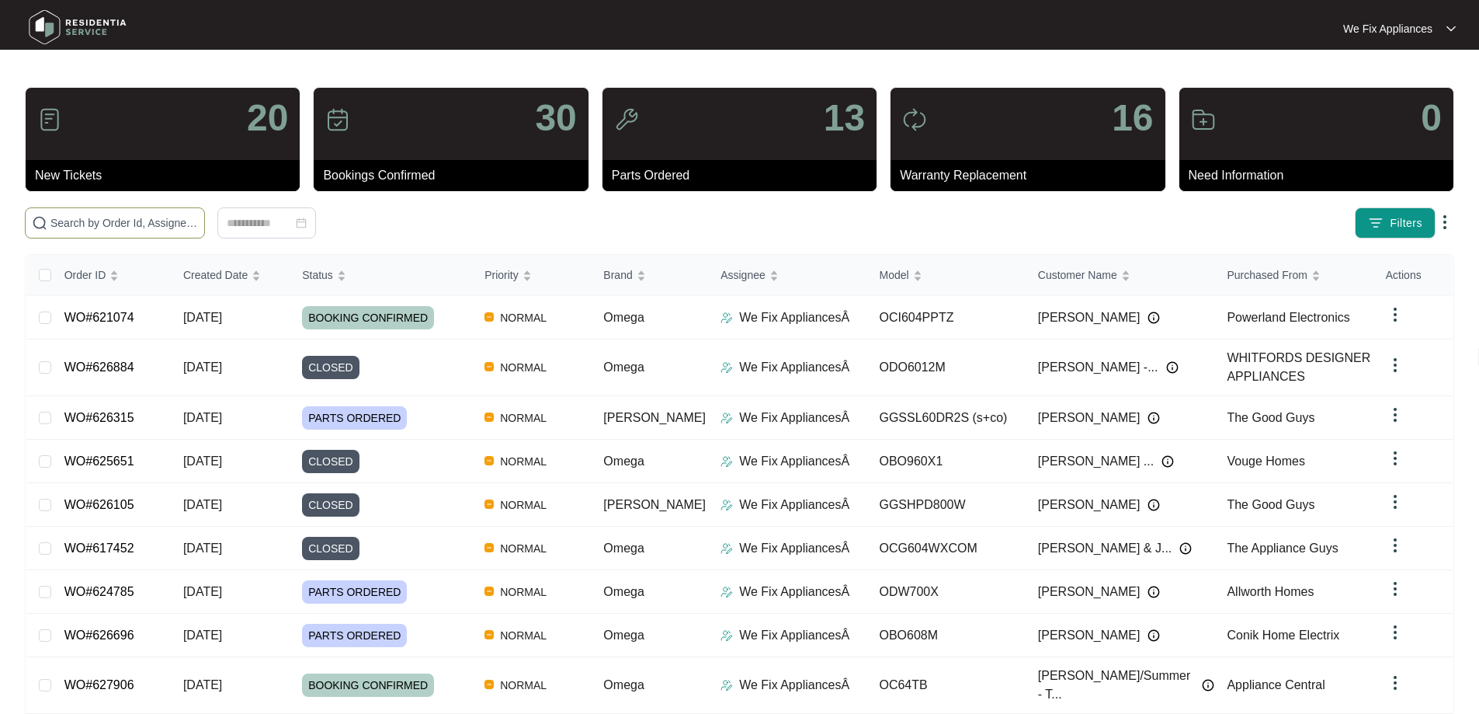
paste input "624848"
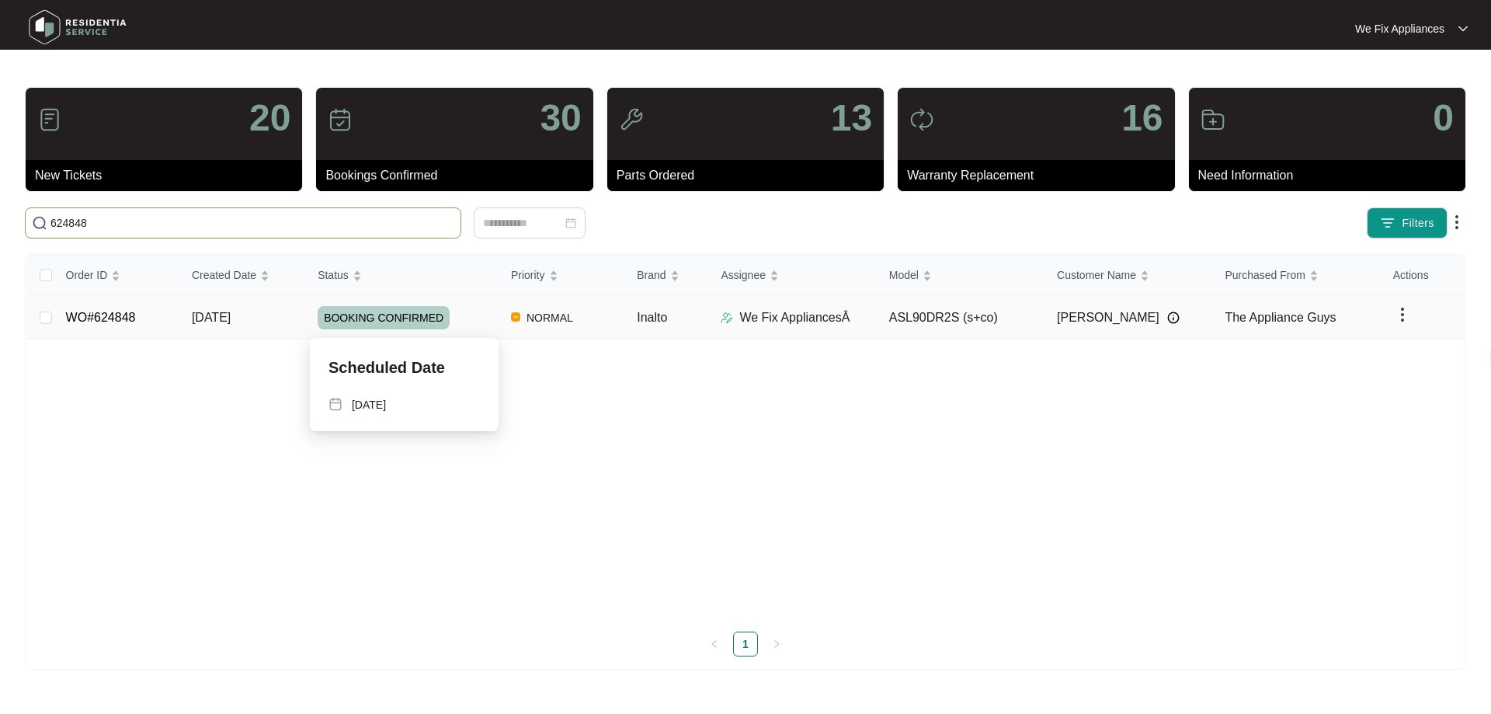
type input "624848"
click at [374, 319] on span "BOOKING CONFIRMED" at bounding box center [384, 317] width 132 height 23
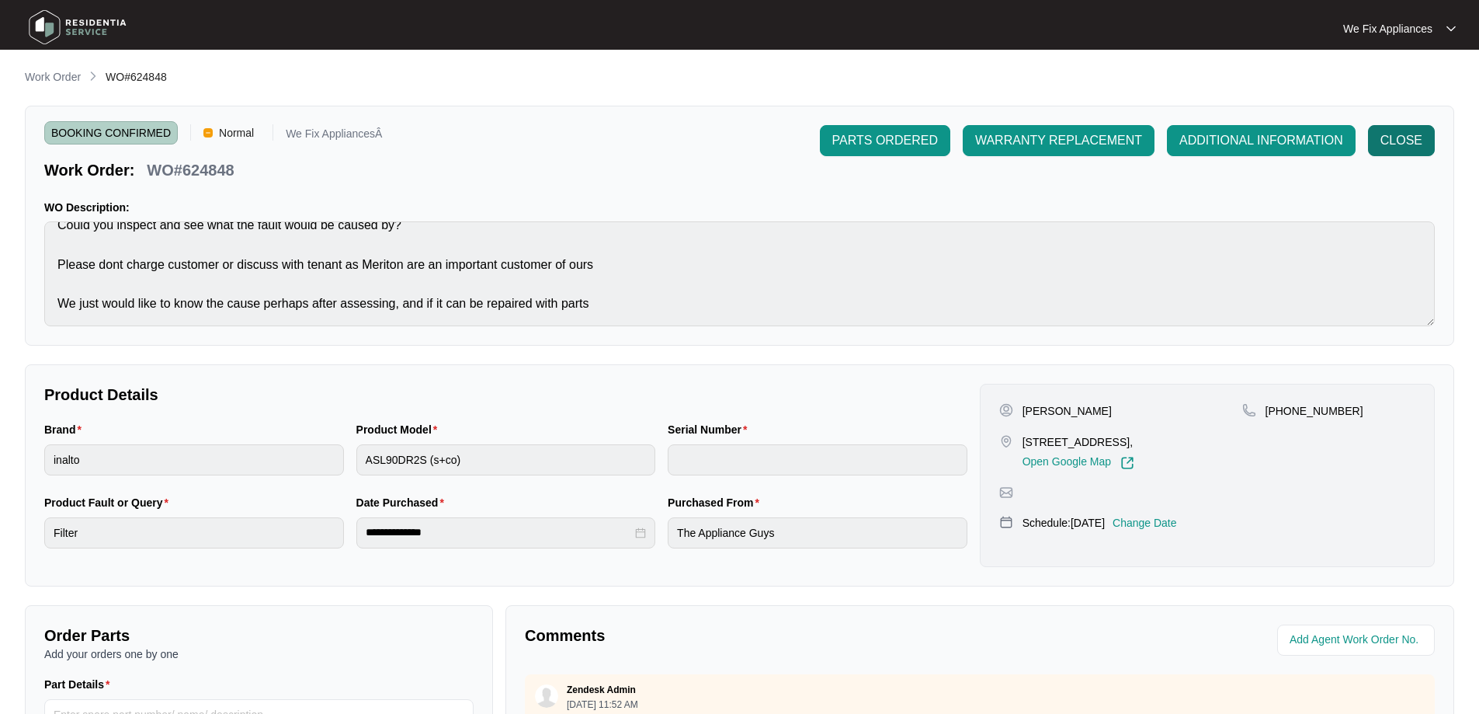
click at [1408, 141] on span "CLOSE" at bounding box center [1402, 140] width 42 height 19
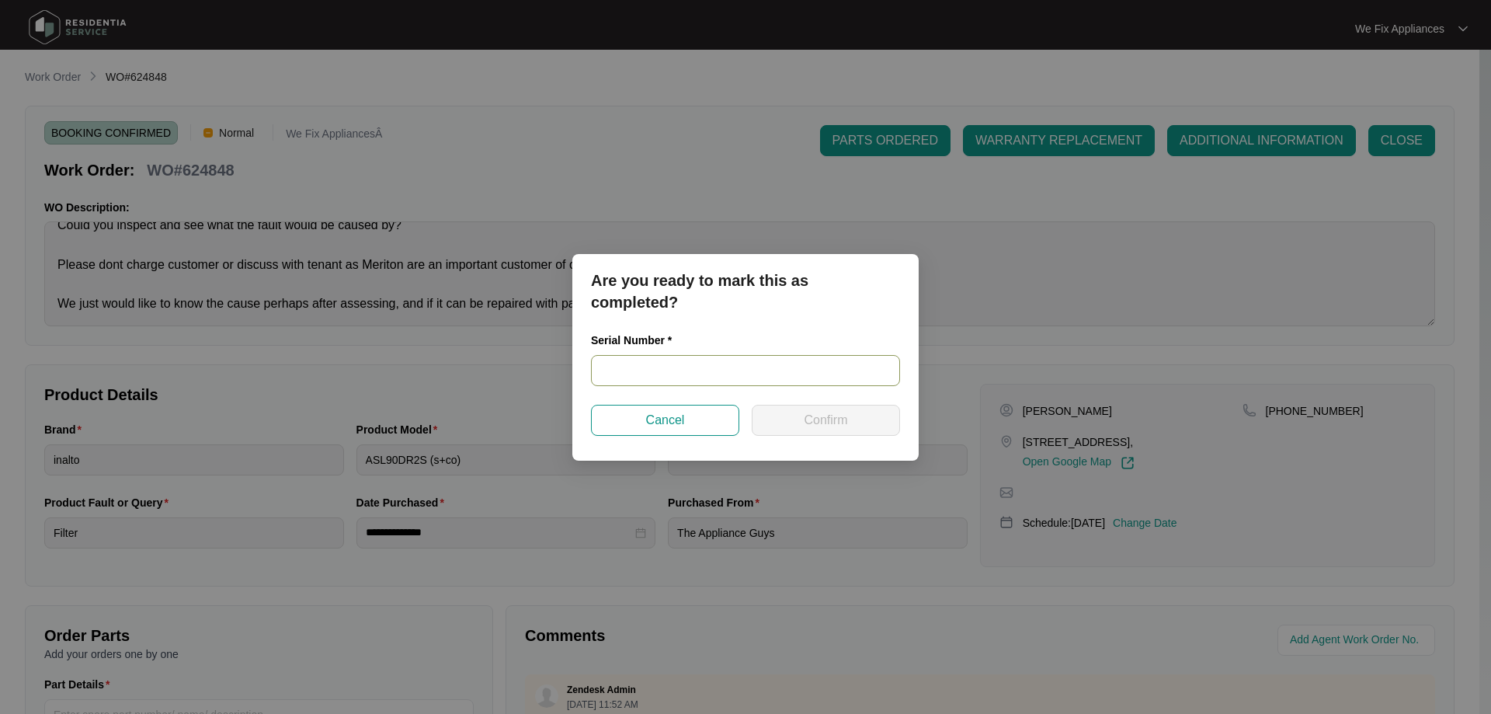
click at [635, 373] on input "text" at bounding box center [745, 370] width 309 height 31
paste input "RR0322000062"
type input "RR0322000062"
click at [815, 426] on span "Confirm" at bounding box center [825, 420] width 43 height 19
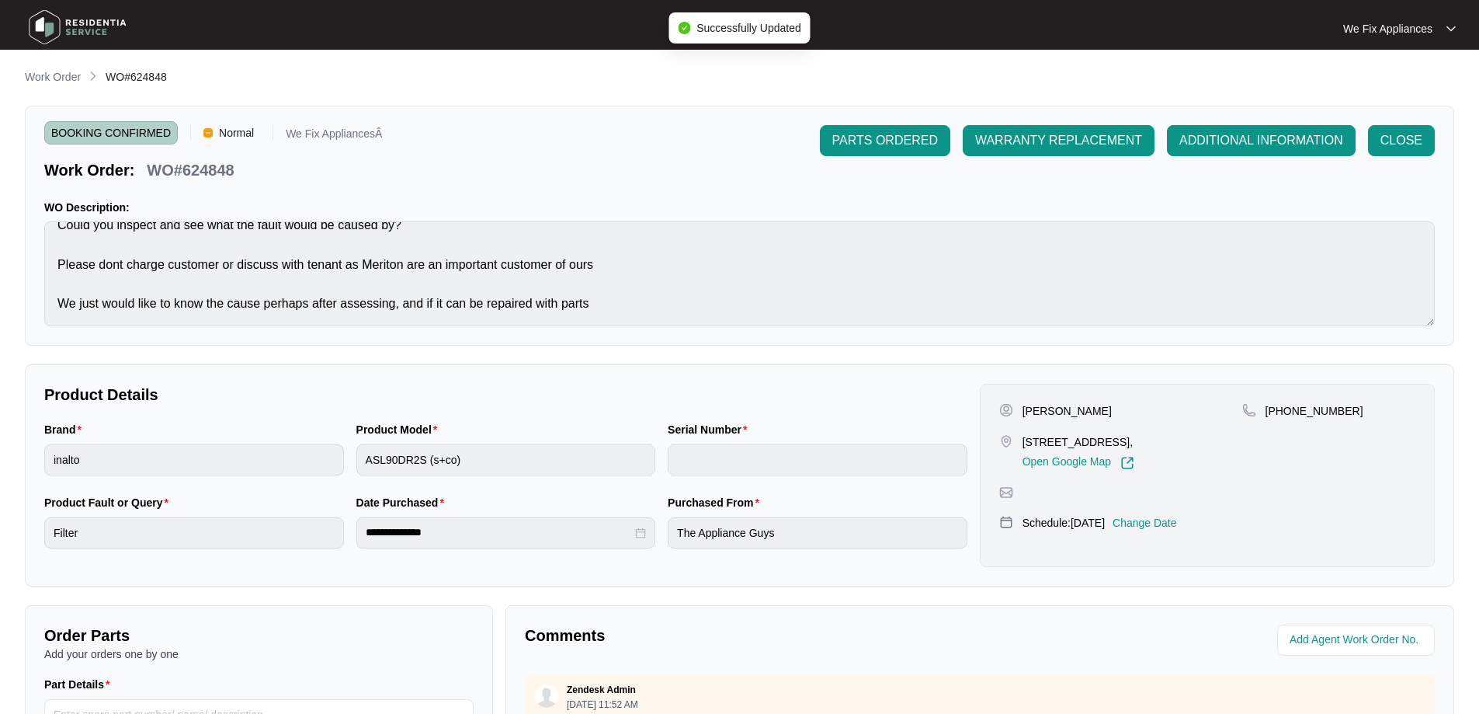
type input "RR0322000062"
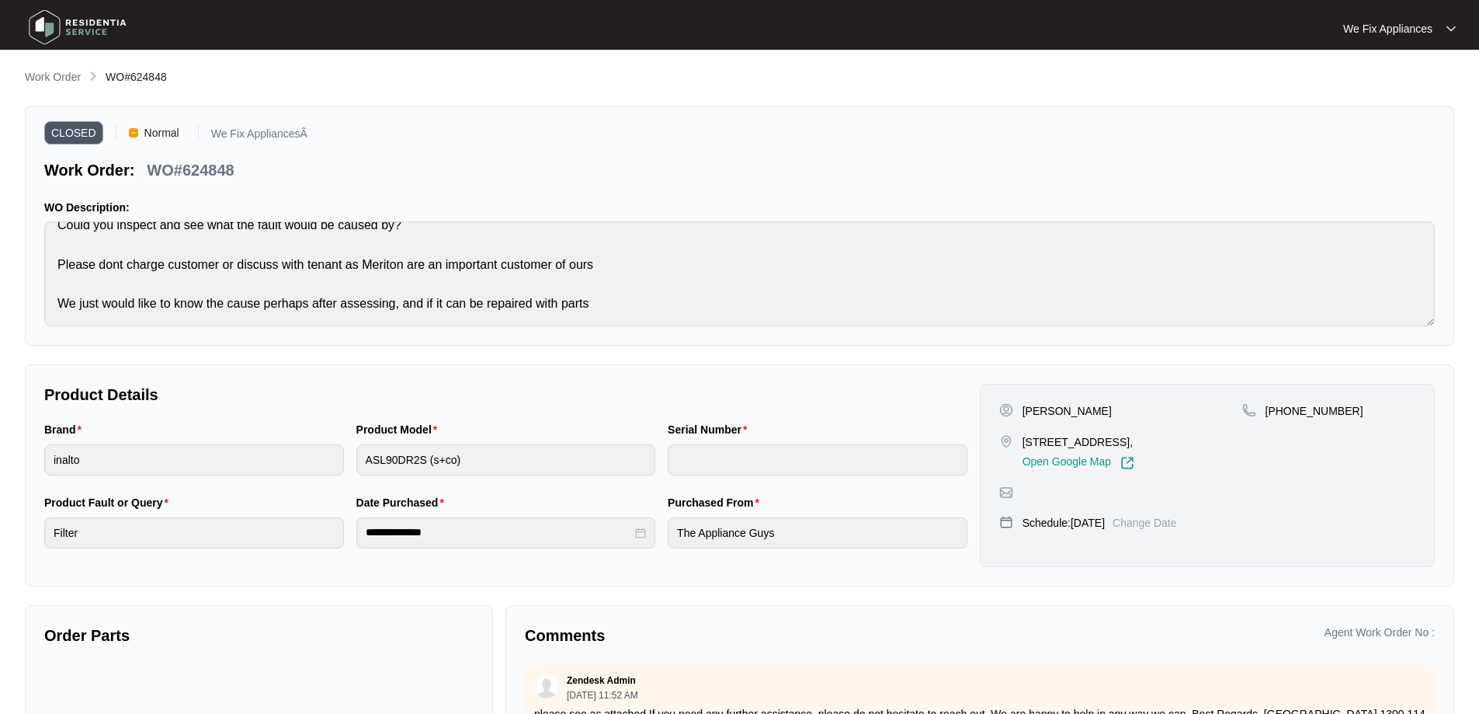
click at [60, 27] on img at bounding box center [77, 27] width 109 height 47
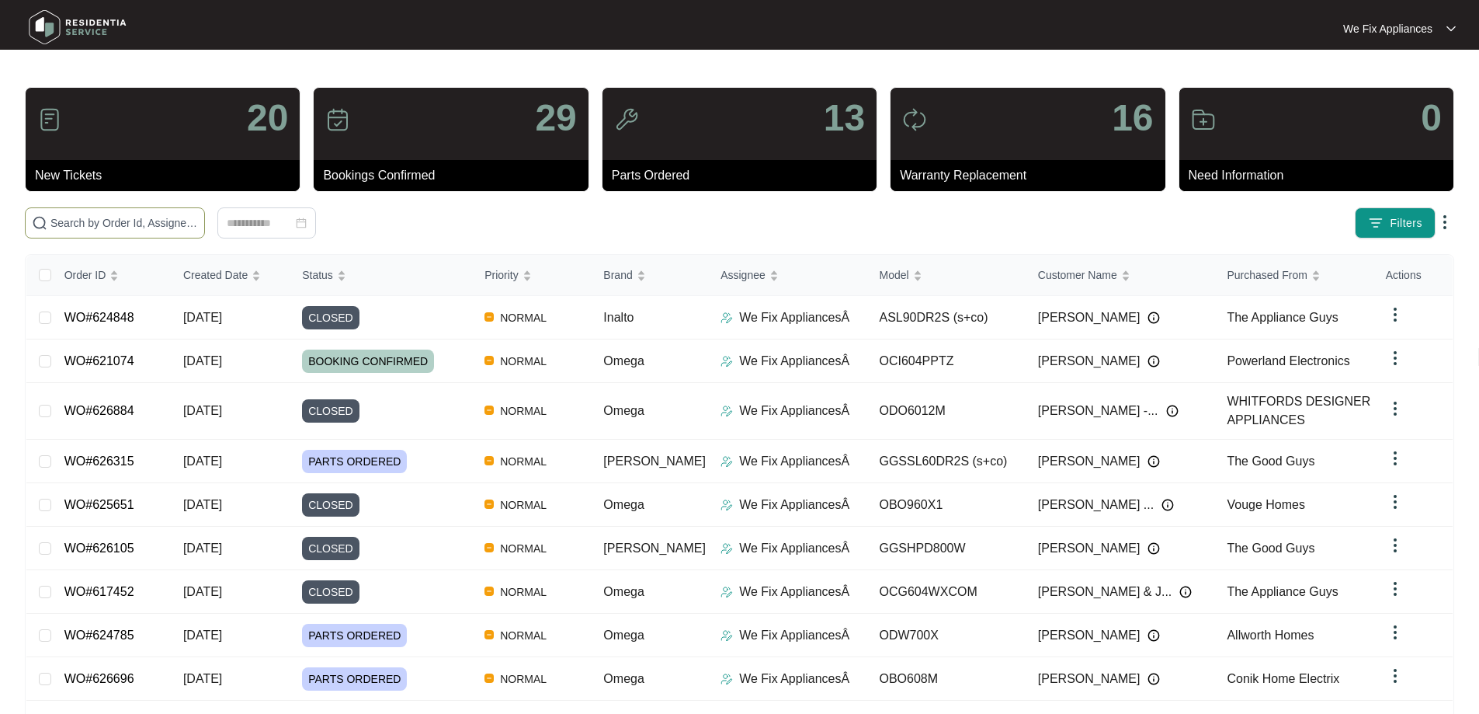
click at [115, 223] on input "text" at bounding box center [124, 222] width 148 height 17
paste input "611200"
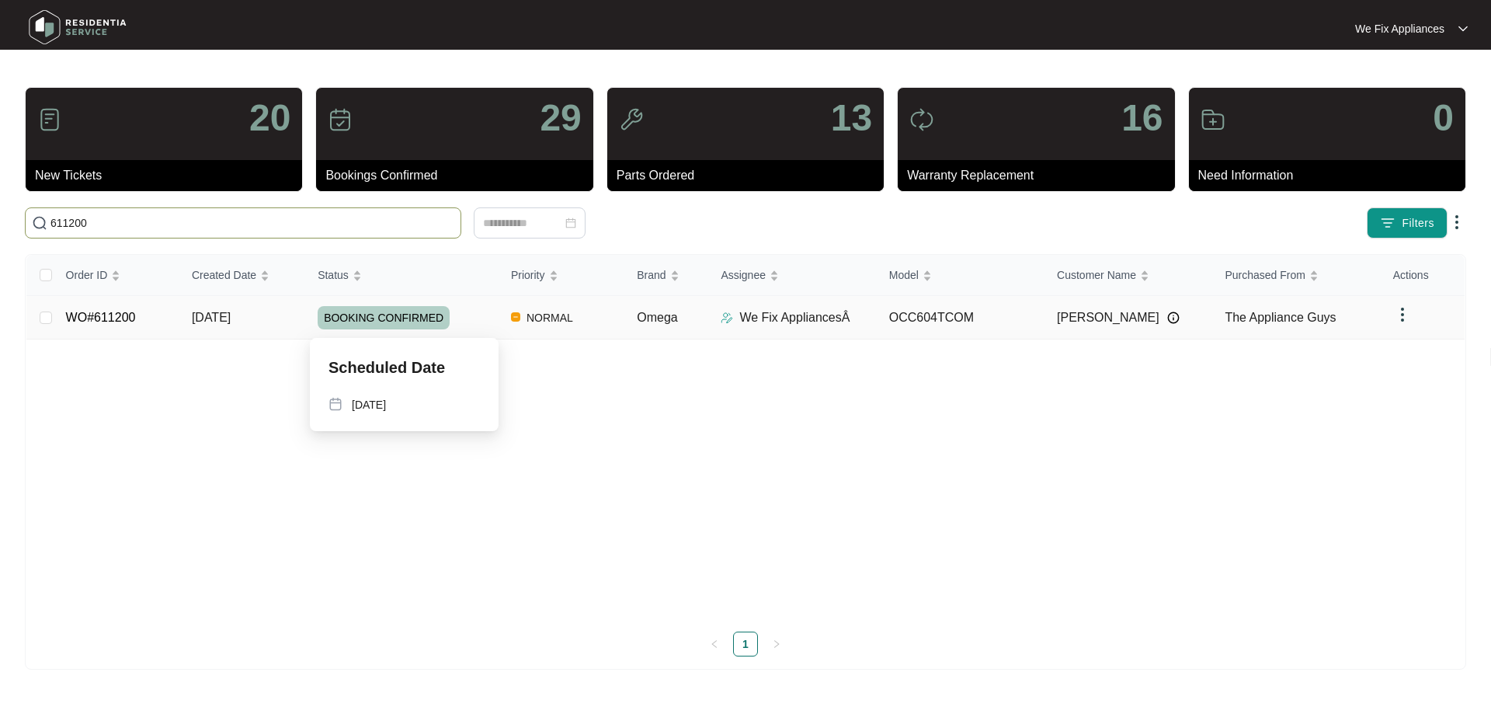
type input "611200"
click at [402, 315] on span "BOOKING CONFIRMED" at bounding box center [384, 317] width 132 height 23
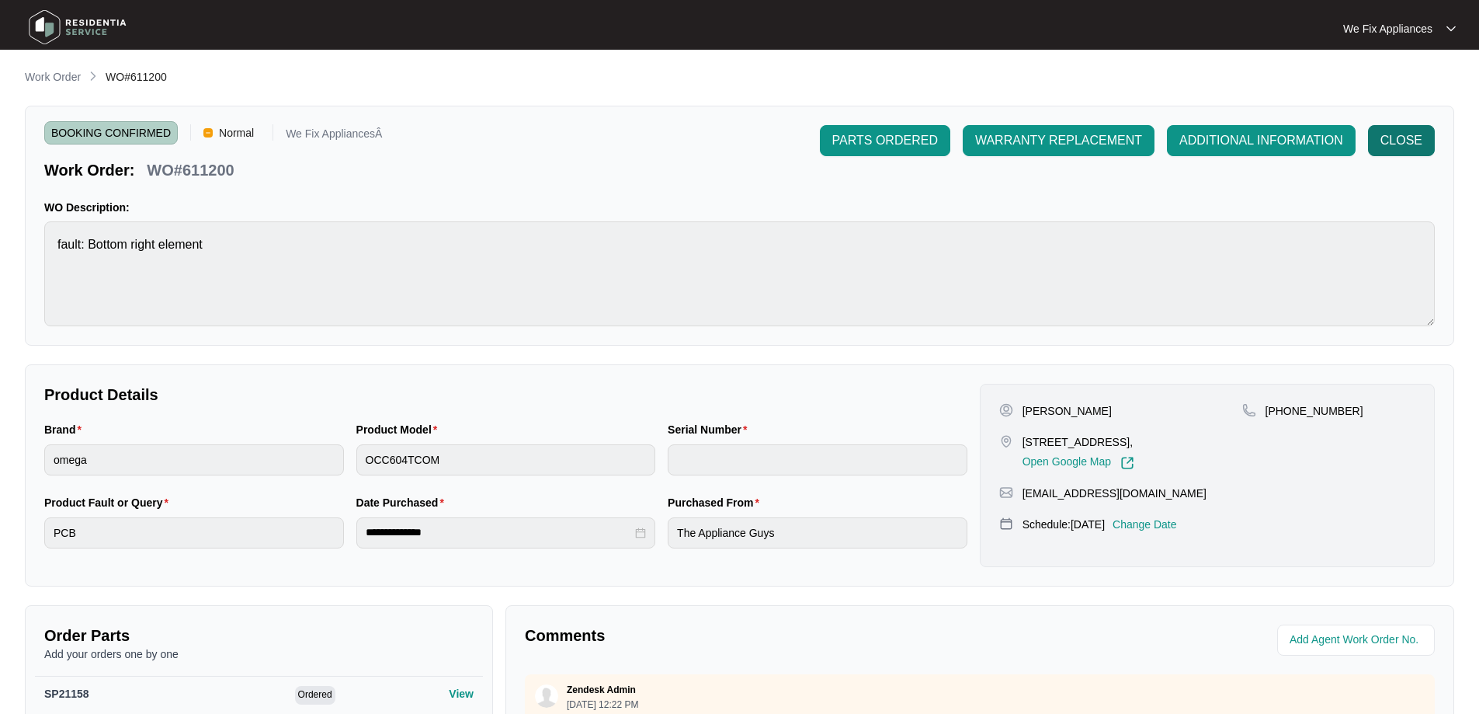
click at [1410, 147] on span "CLOSE" at bounding box center [1402, 140] width 42 height 19
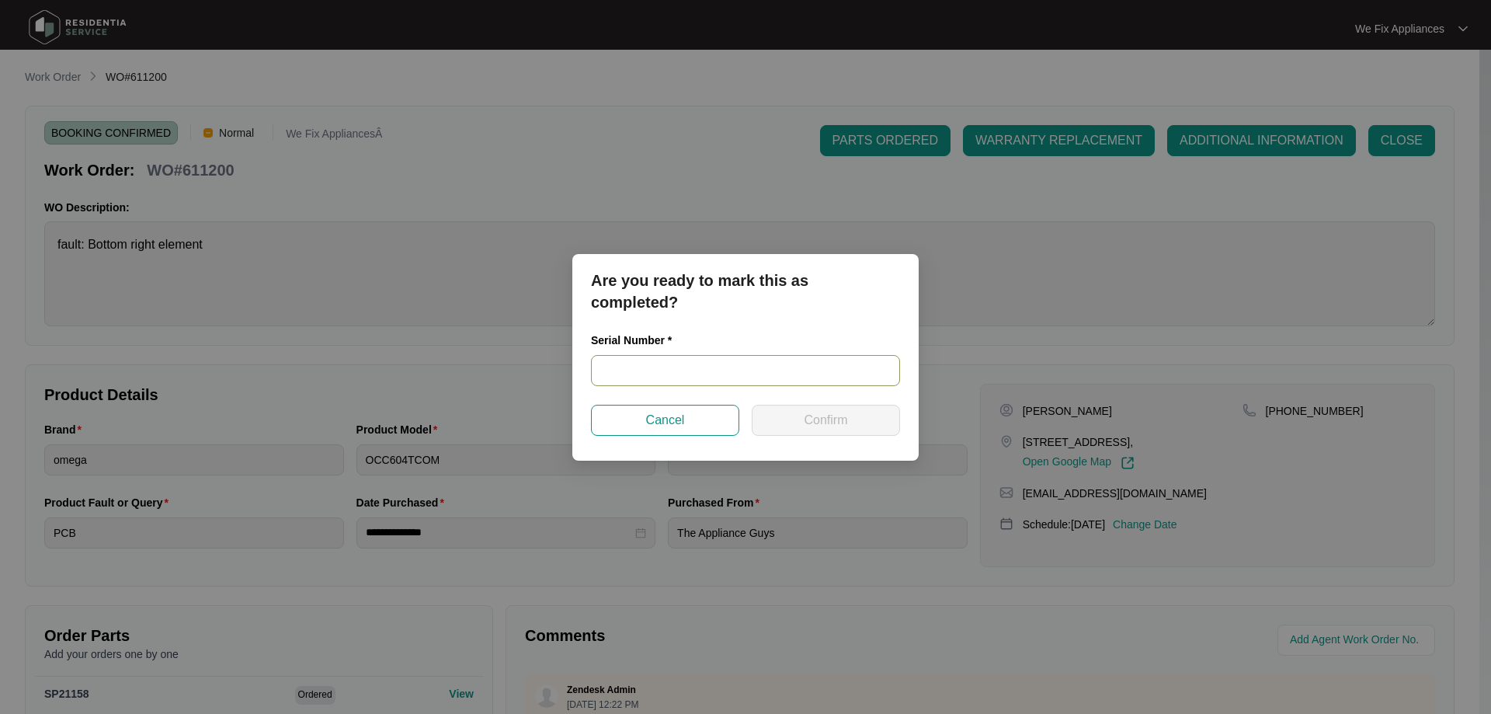
click at [663, 370] on input "text" at bounding box center [745, 370] width 309 height 31
paste input "20250200048"
type input "20250200048"
click at [804, 415] on span "Confirm" at bounding box center [825, 420] width 43 height 19
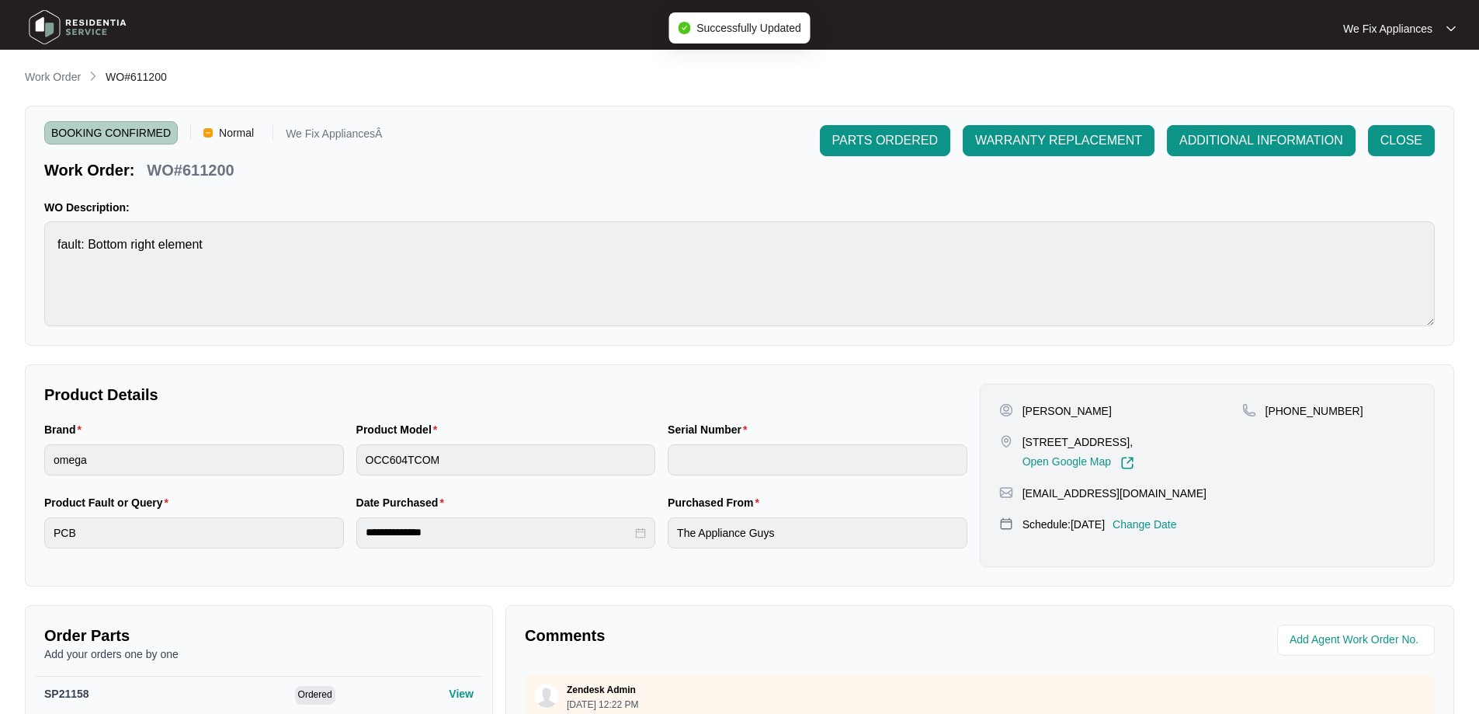
type input "20250200048"
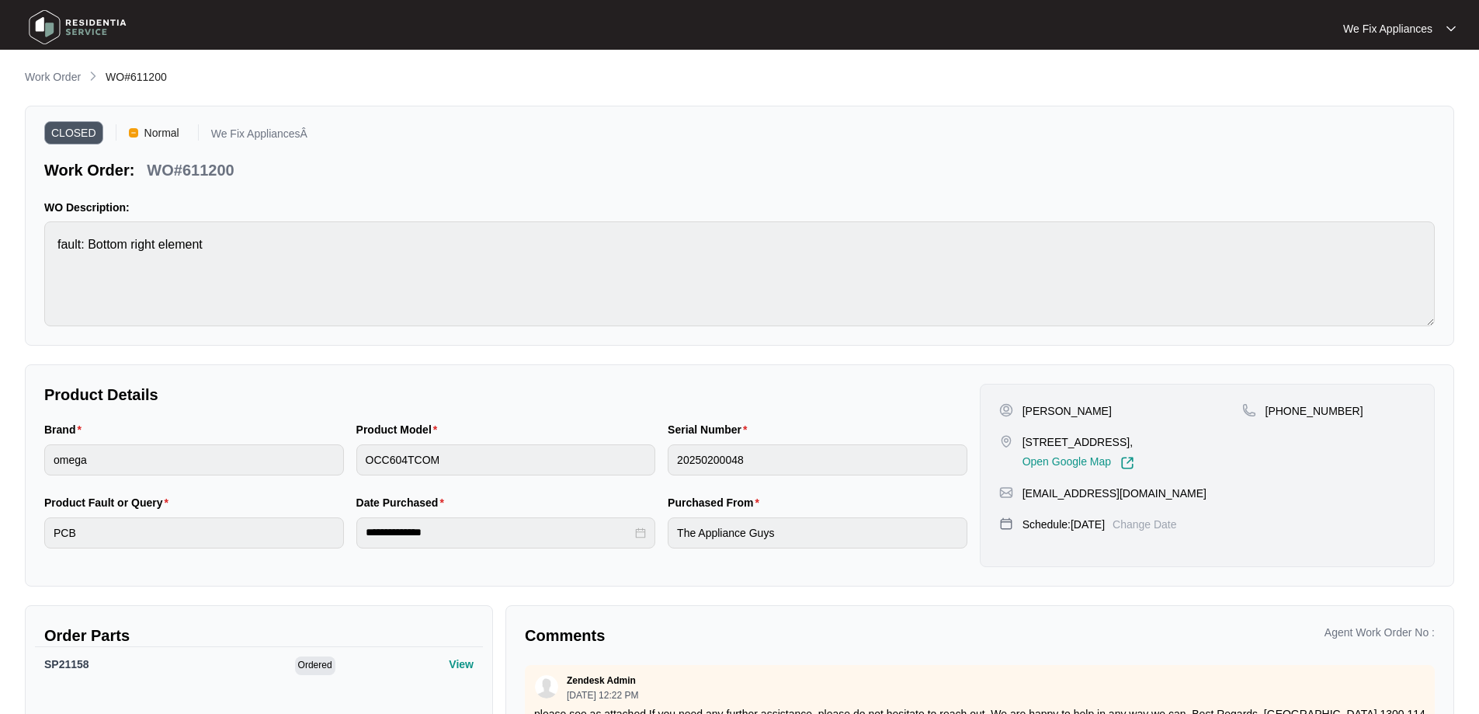
click at [72, 23] on img at bounding box center [77, 27] width 109 height 47
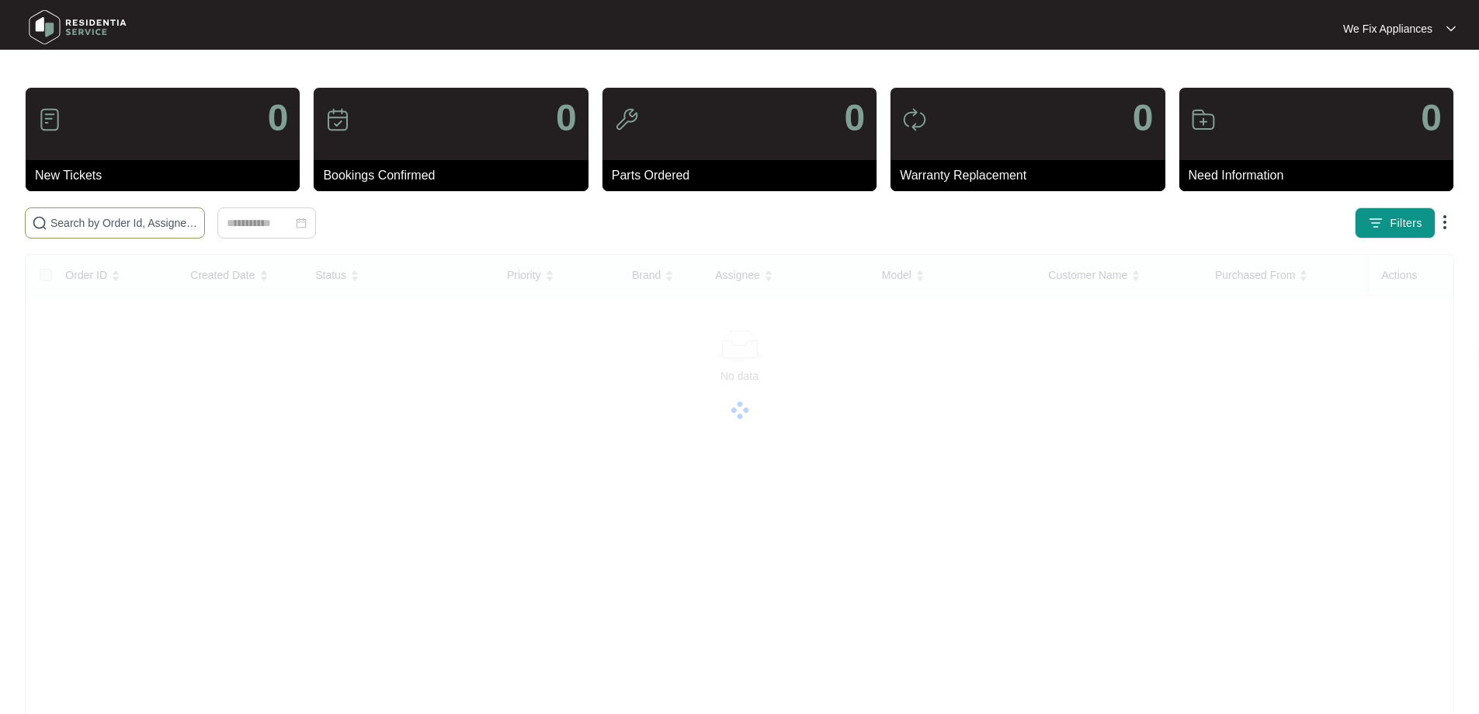
click at [112, 228] on input "text" at bounding box center [124, 222] width 148 height 17
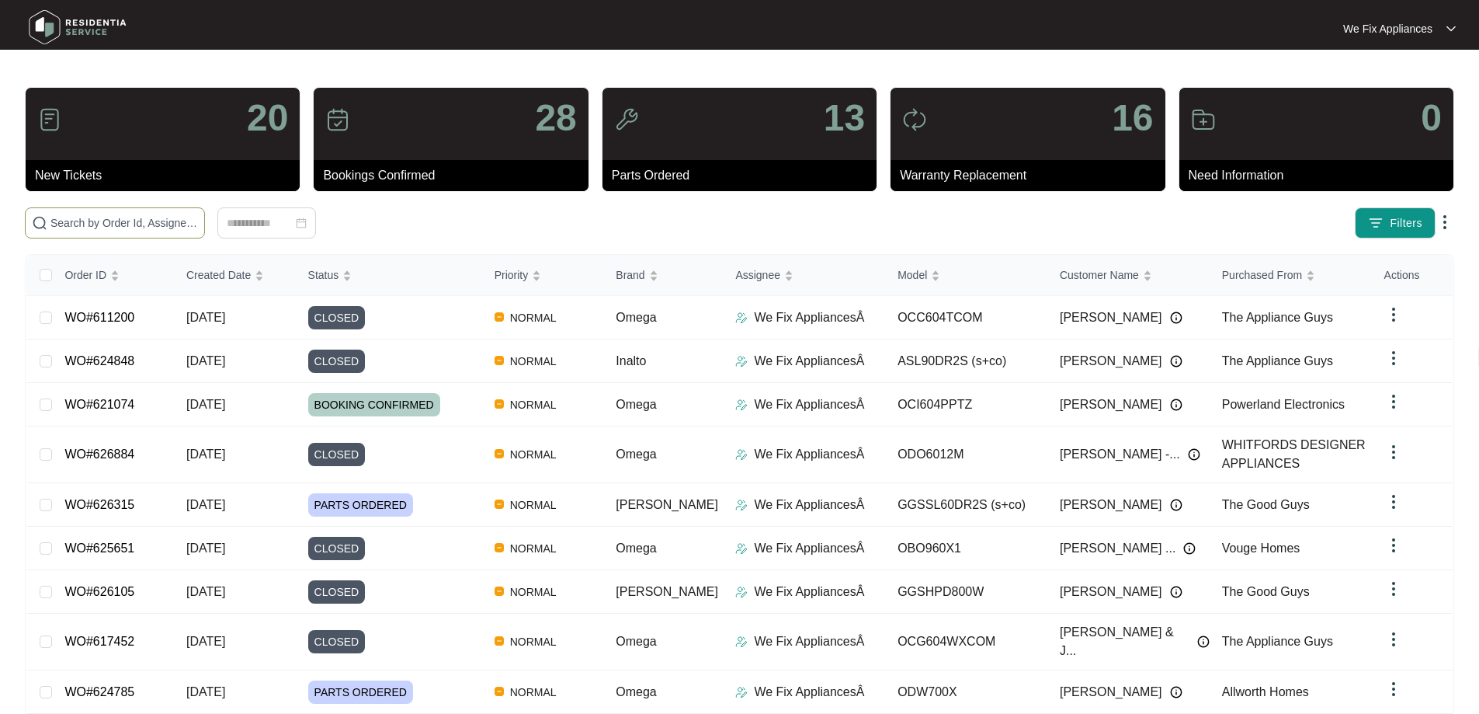
paste input "620503"
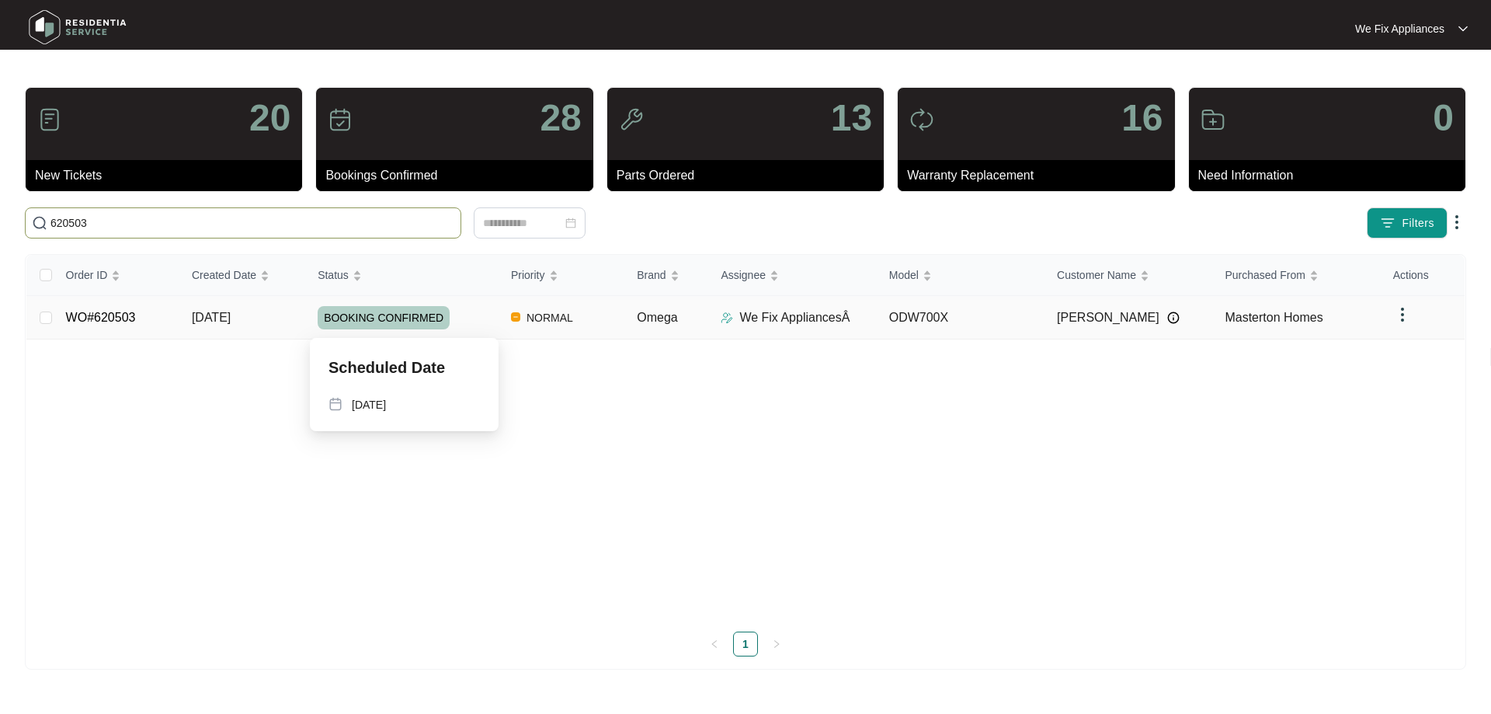
type input "620503"
click at [392, 322] on span "BOOKING CONFIRMED" at bounding box center [384, 317] width 132 height 23
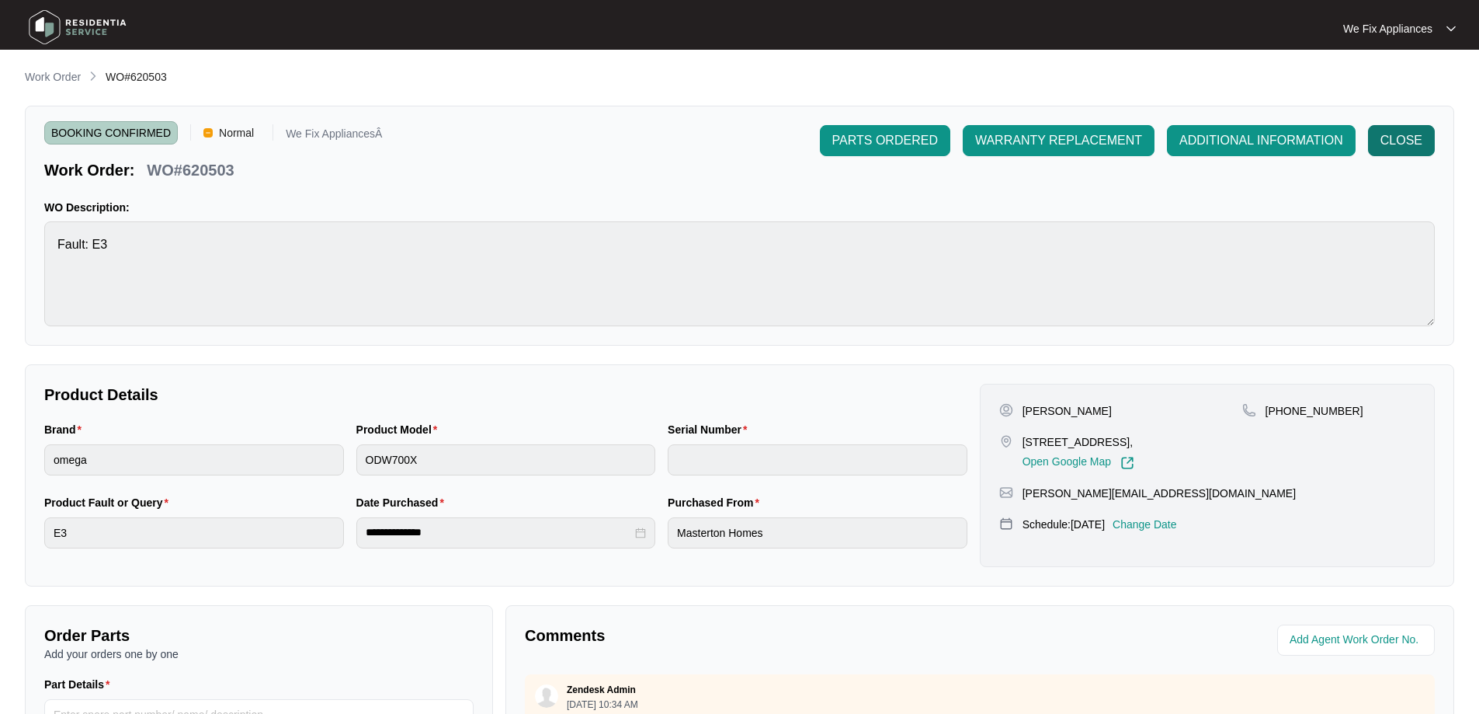
click at [1402, 141] on span "CLOSE" at bounding box center [1402, 140] width 42 height 19
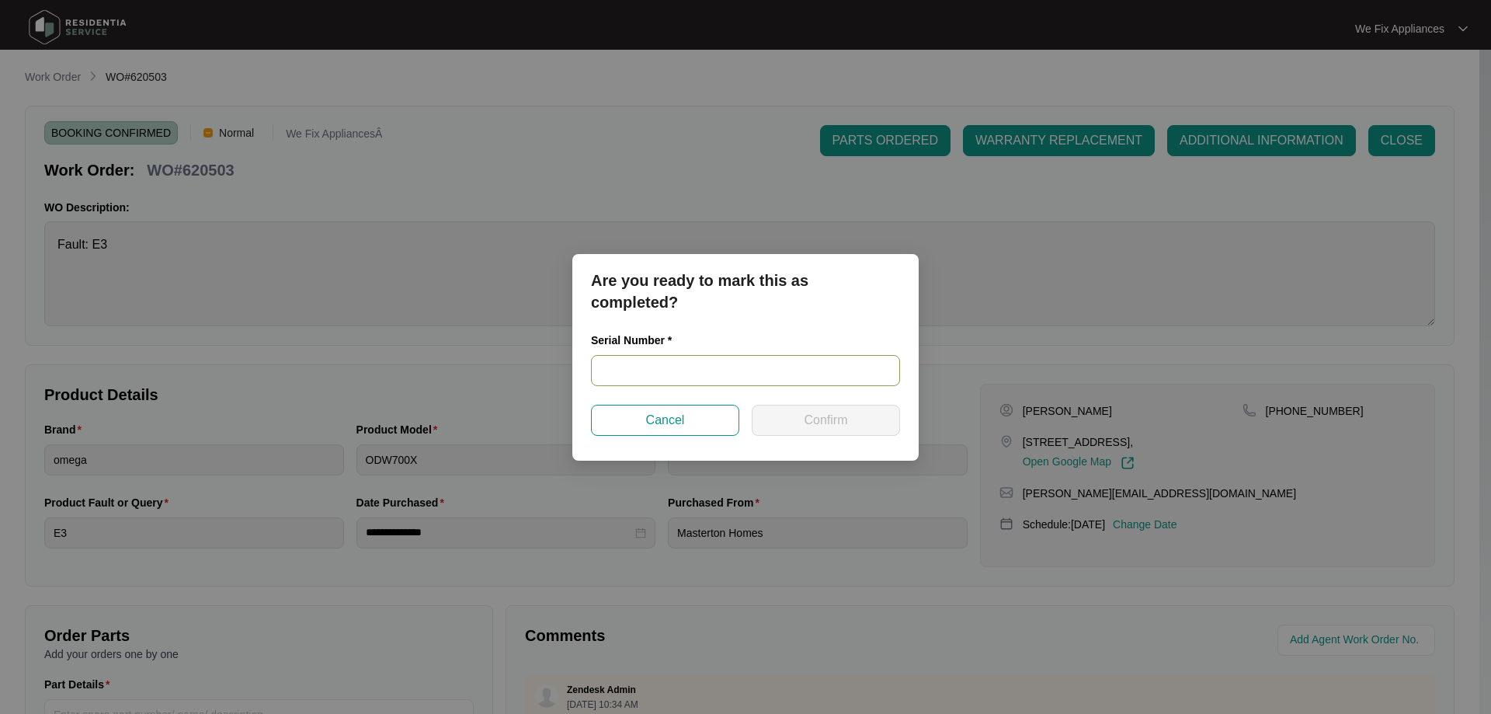
click at [682, 366] on input "text" at bounding box center [745, 370] width 309 height 31
paste input "23109703040400158"
type input "23109703040400158"
click at [792, 421] on button "Confirm" at bounding box center [826, 420] width 148 height 31
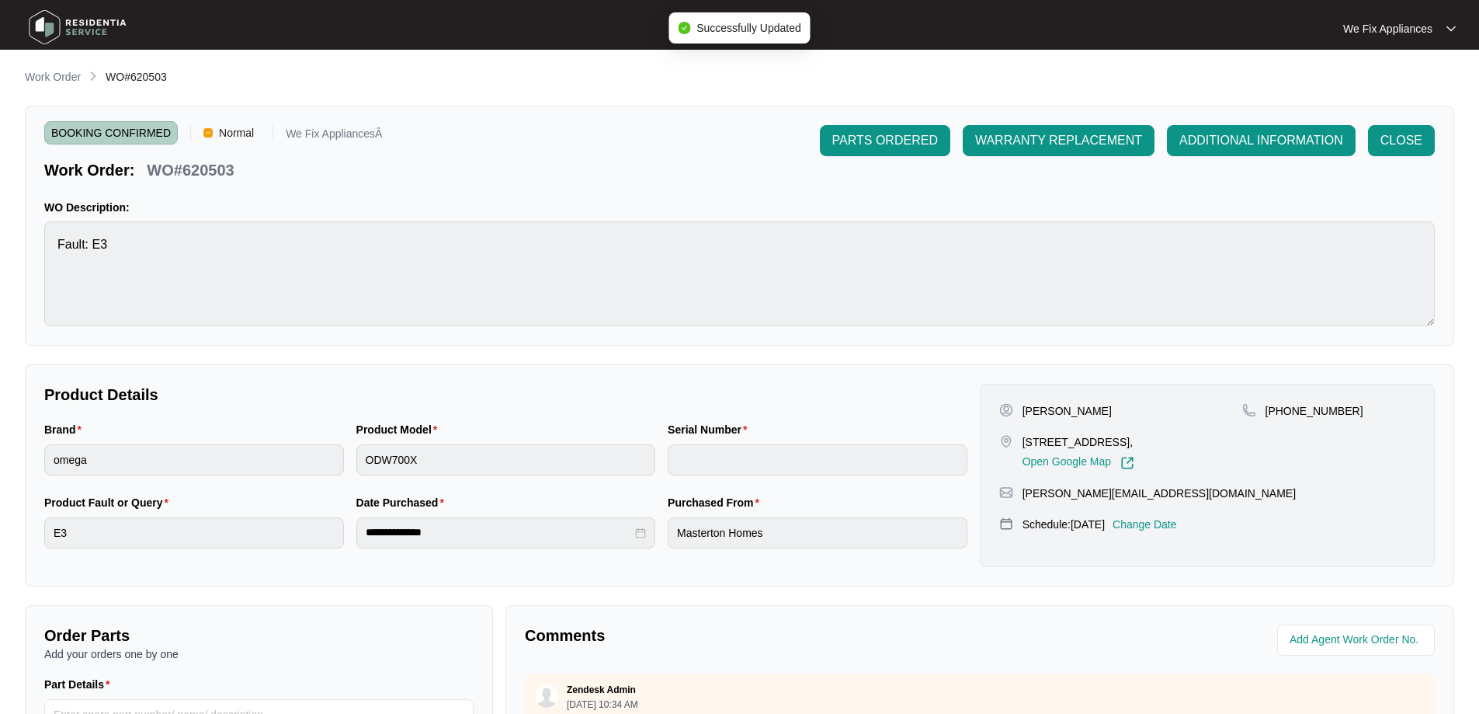
type input "23109703040400158"
